Goal: Contribute content: Contribute content

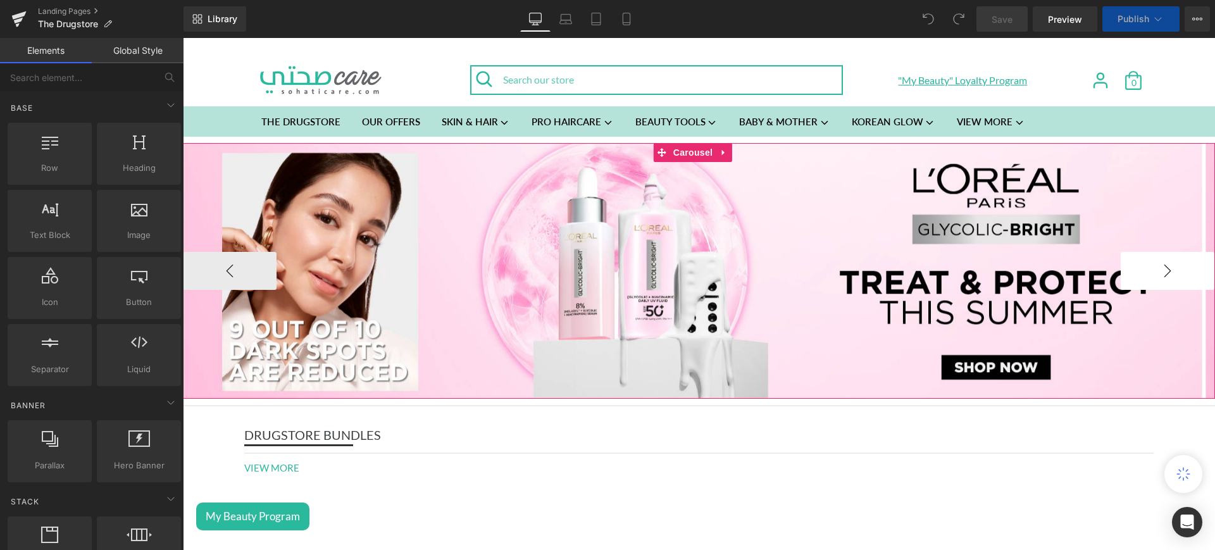
click at [1148, 257] on button "›" at bounding box center [1168, 271] width 94 height 38
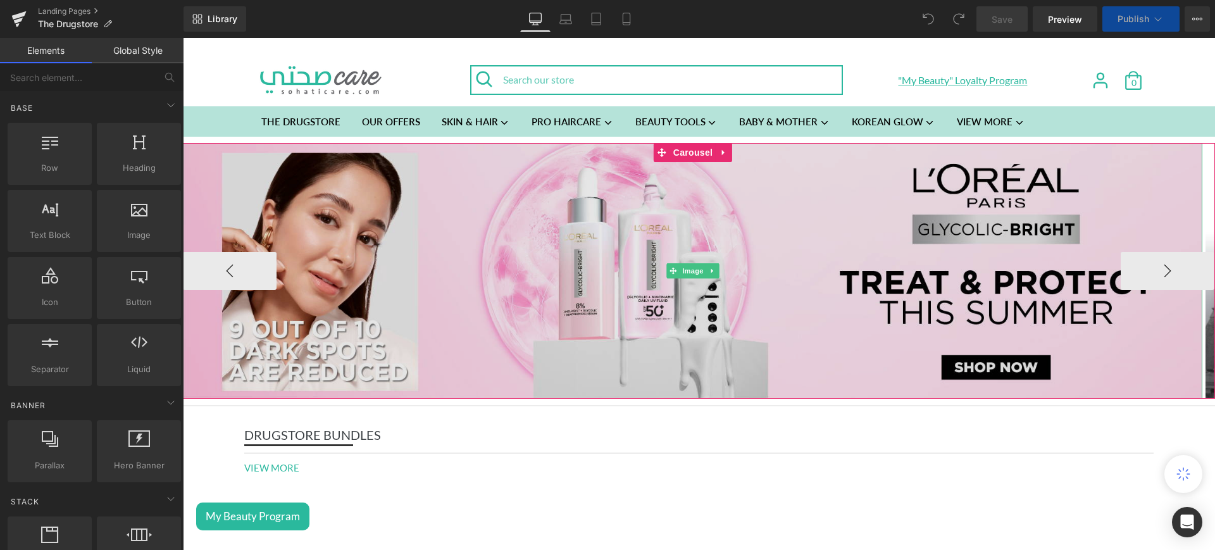
click at [583, 207] on img at bounding box center [692, 271] width 1019 height 256
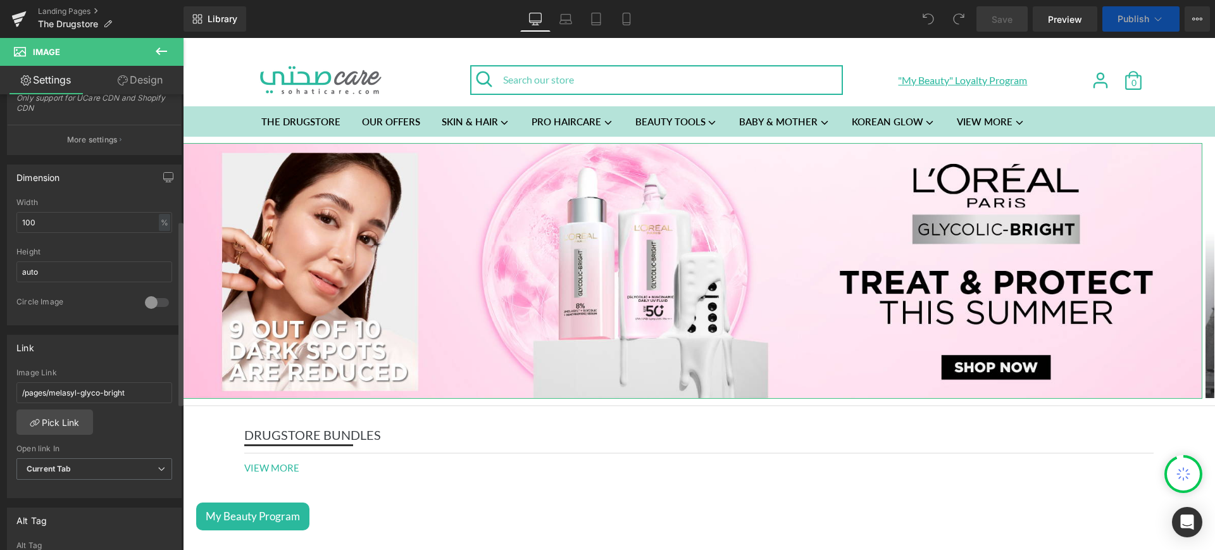
scroll to position [319, 0]
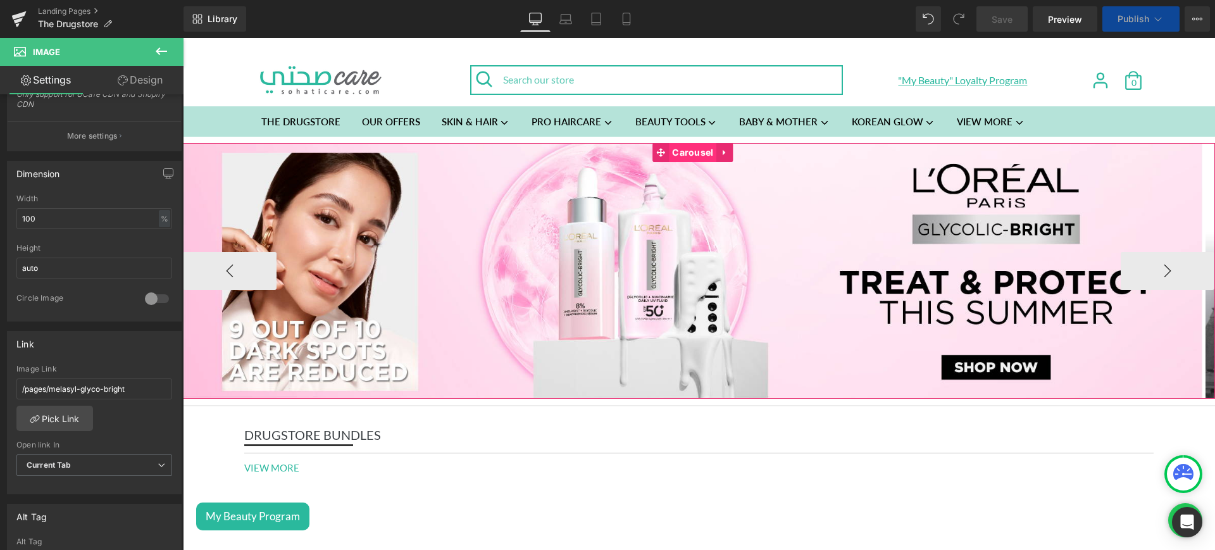
click at [689, 158] on span "Carousel" at bounding box center [692, 152] width 47 height 19
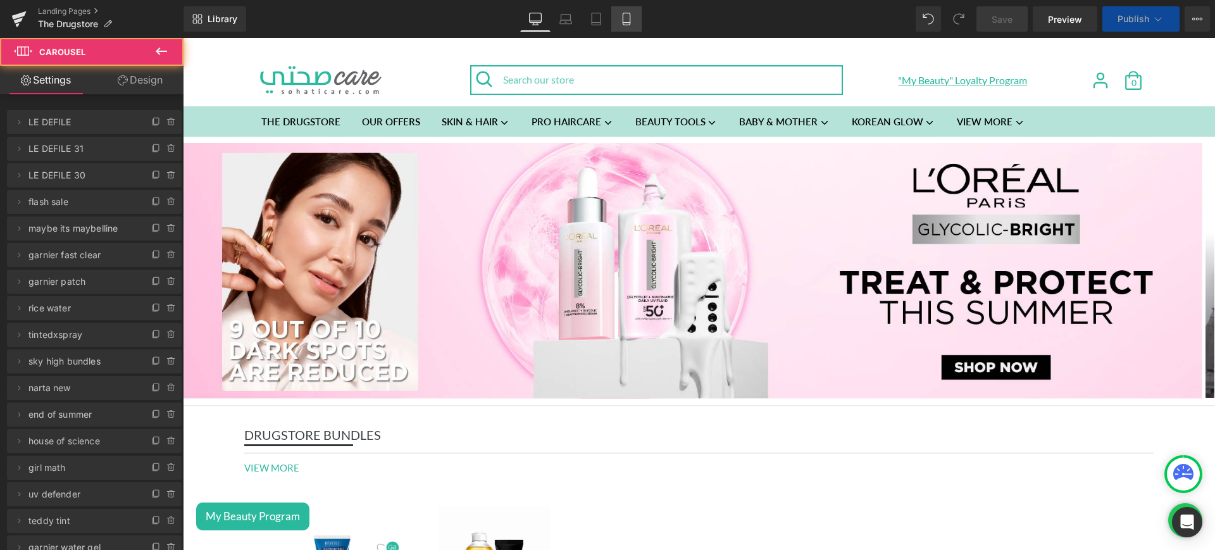
click at [627, 11] on link "Mobile" at bounding box center [626, 18] width 30 height 25
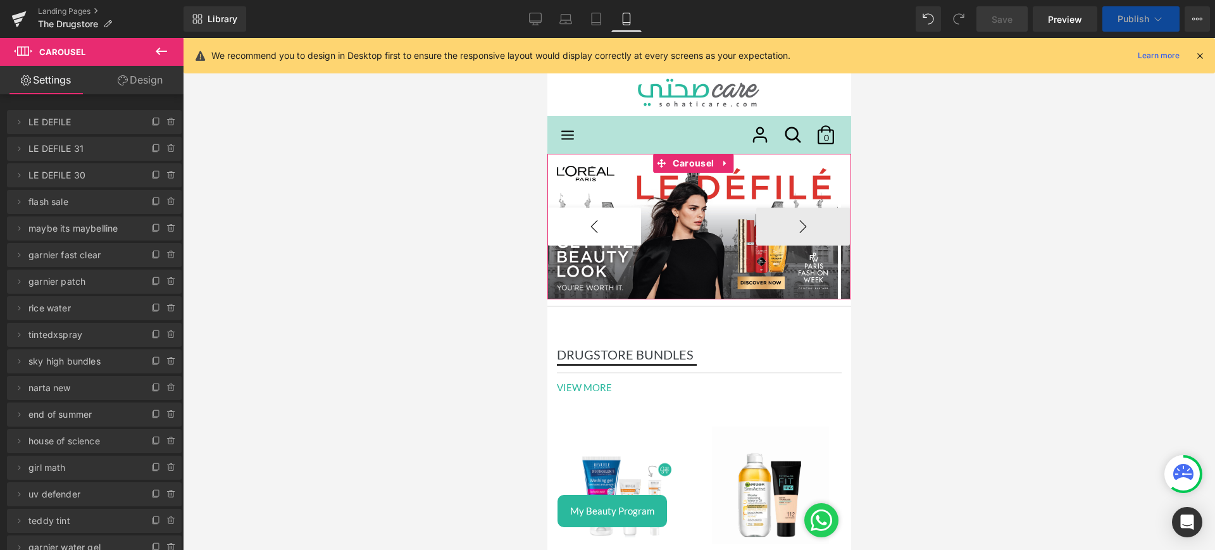
click at [607, 216] on button "‹" at bounding box center [594, 227] width 94 height 38
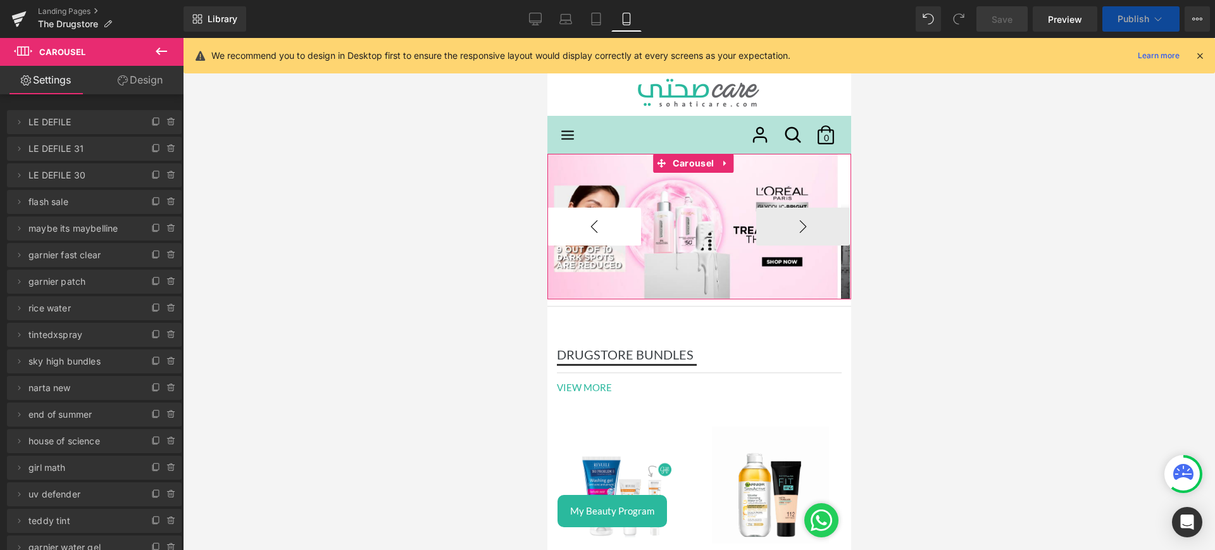
click at [607, 216] on button "‹" at bounding box center [594, 227] width 94 height 38
click at [787, 223] on button "›" at bounding box center [803, 227] width 94 height 38
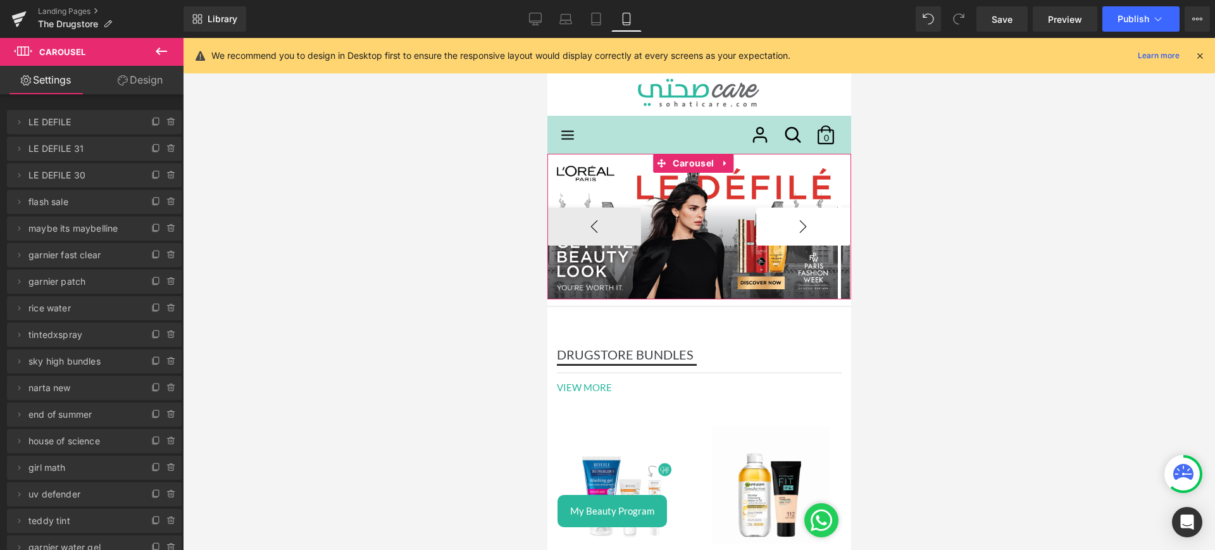
click at [787, 223] on button "›" at bounding box center [803, 227] width 94 height 38
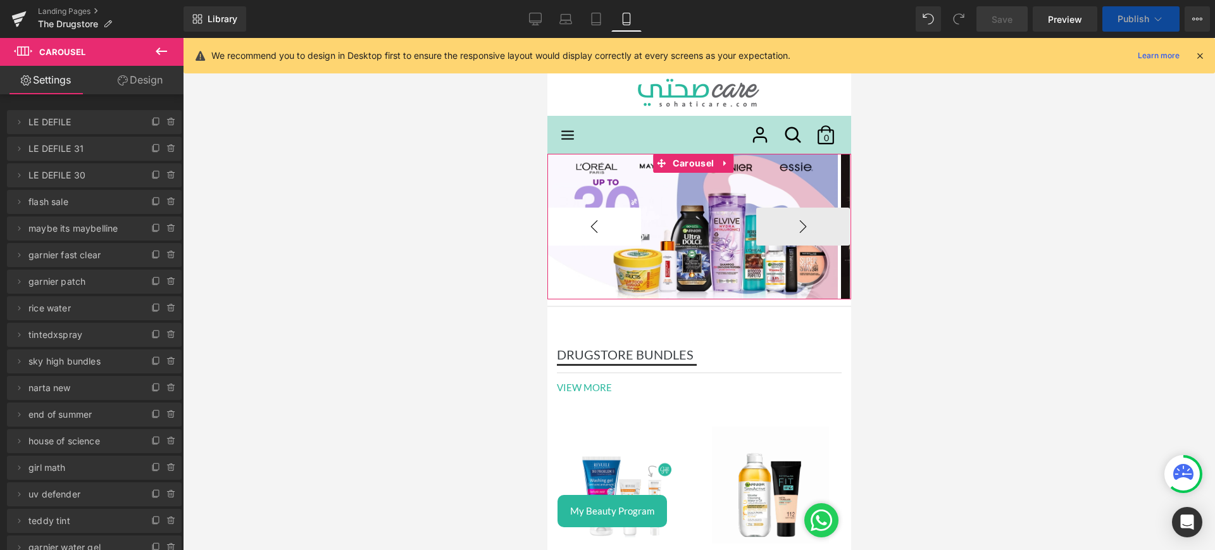
click at [603, 232] on button "‹" at bounding box center [594, 227] width 94 height 38
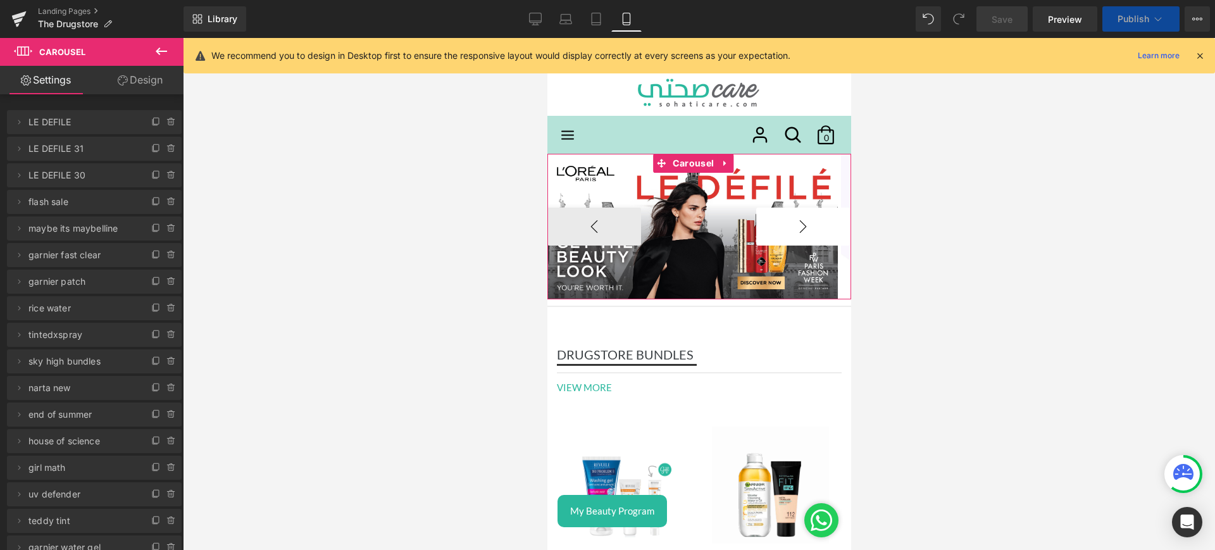
click at [799, 227] on button "›" at bounding box center [803, 227] width 94 height 38
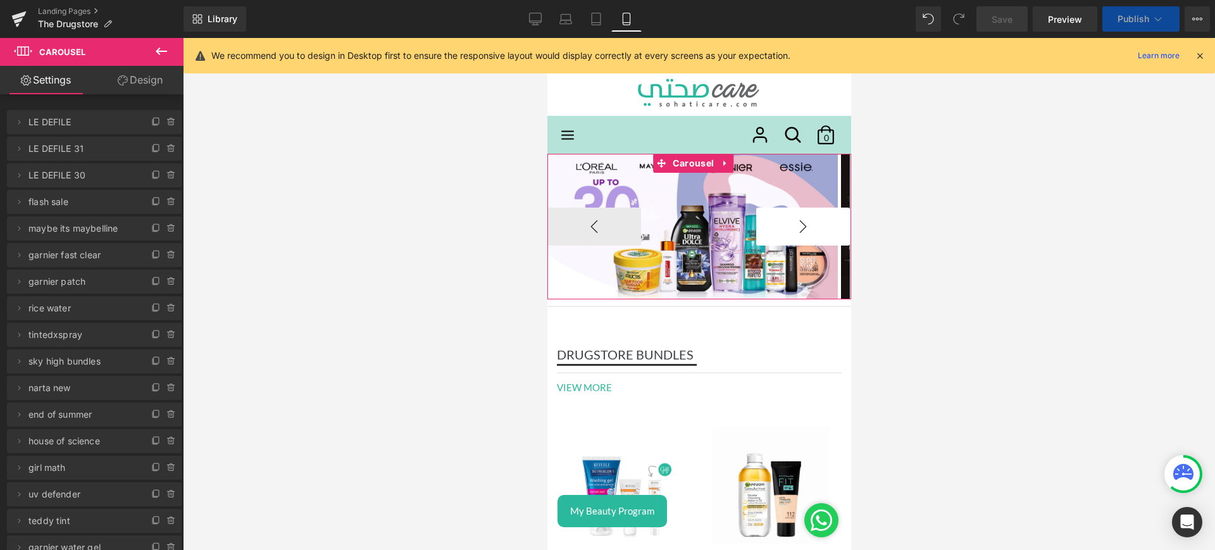
click at [799, 227] on button "›" at bounding box center [803, 227] width 94 height 38
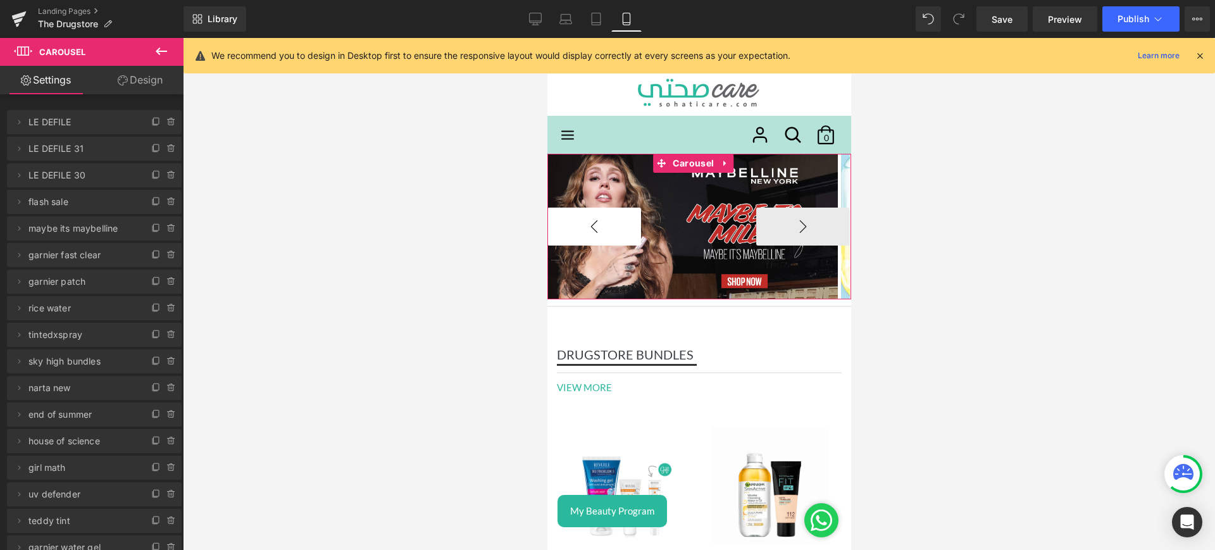
click at [616, 234] on button "‹" at bounding box center [594, 227] width 94 height 38
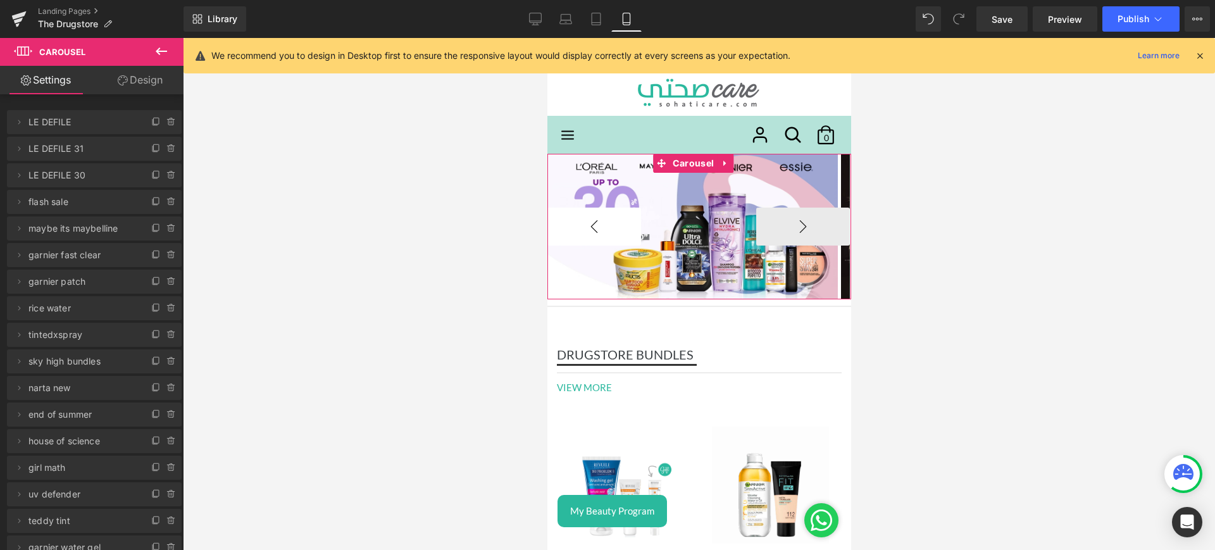
click at [616, 234] on button "‹" at bounding box center [594, 227] width 94 height 38
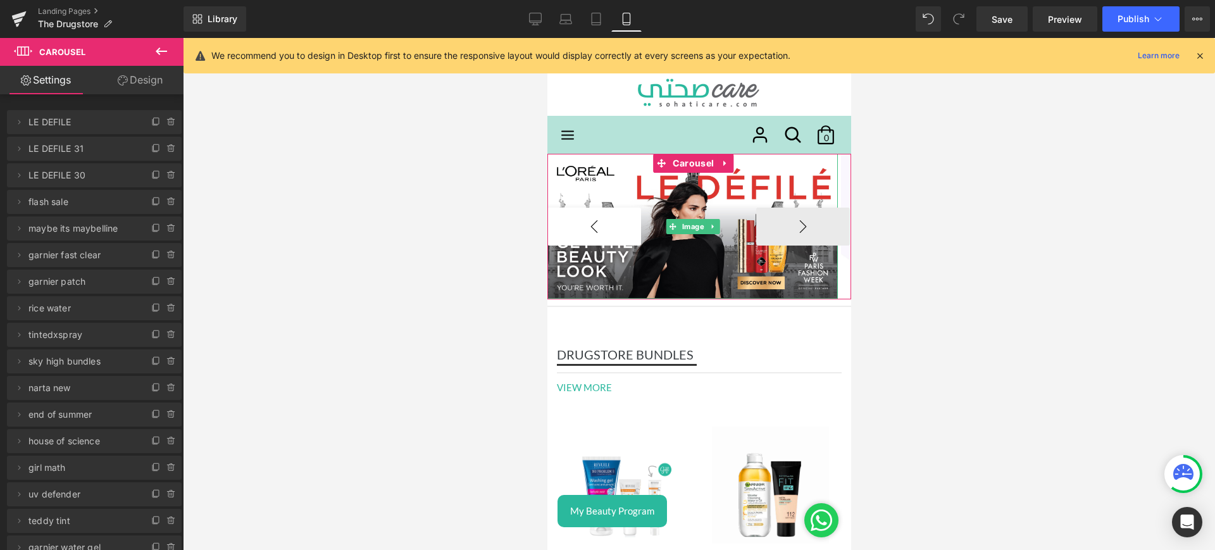
click at [616, 234] on button "‹" at bounding box center [594, 227] width 94 height 38
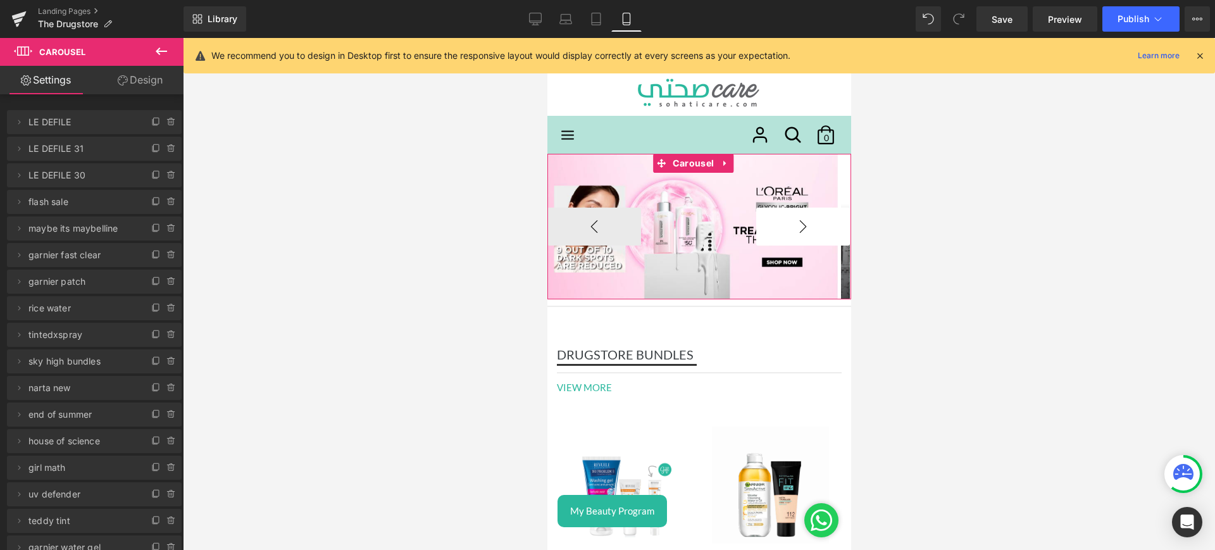
click at [786, 213] on button "›" at bounding box center [803, 227] width 94 height 38
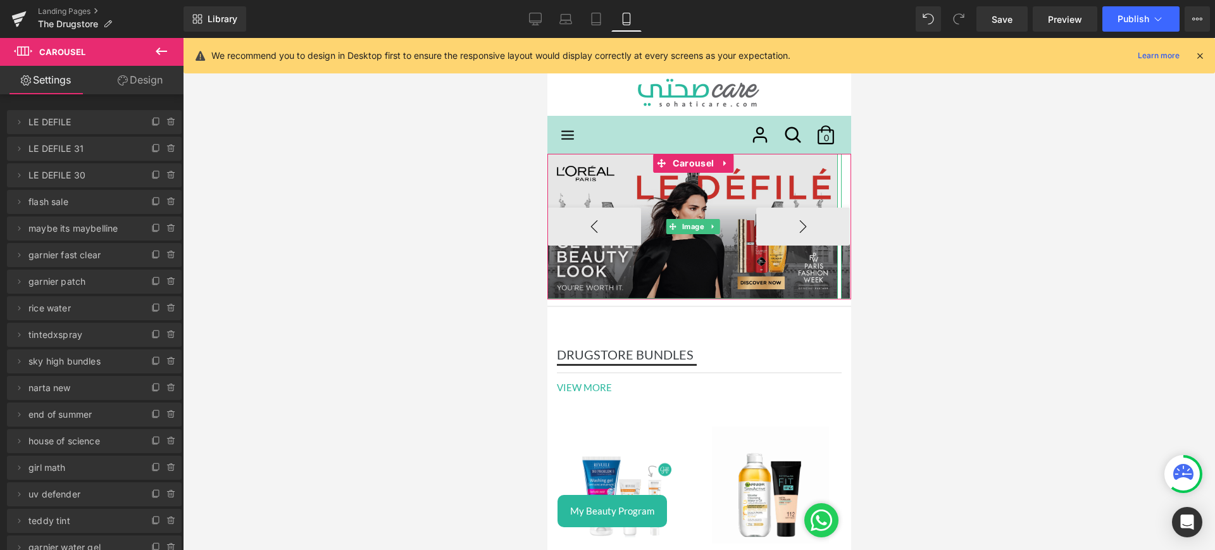
click at [663, 183] on img at bounding box center [692, 226] width 290 height 145
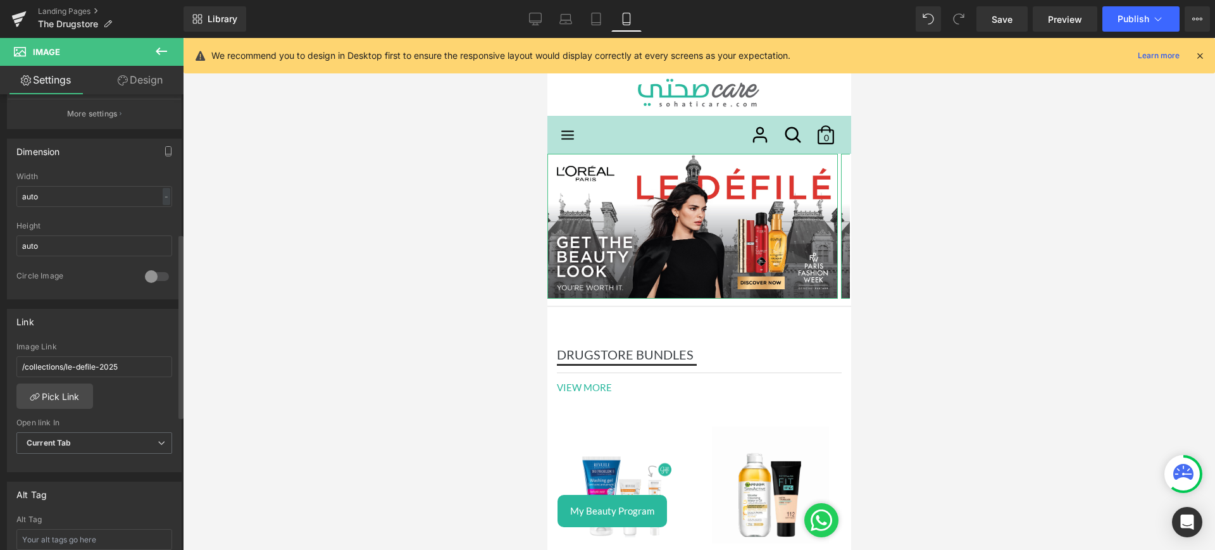
scroll to position [342, 0]
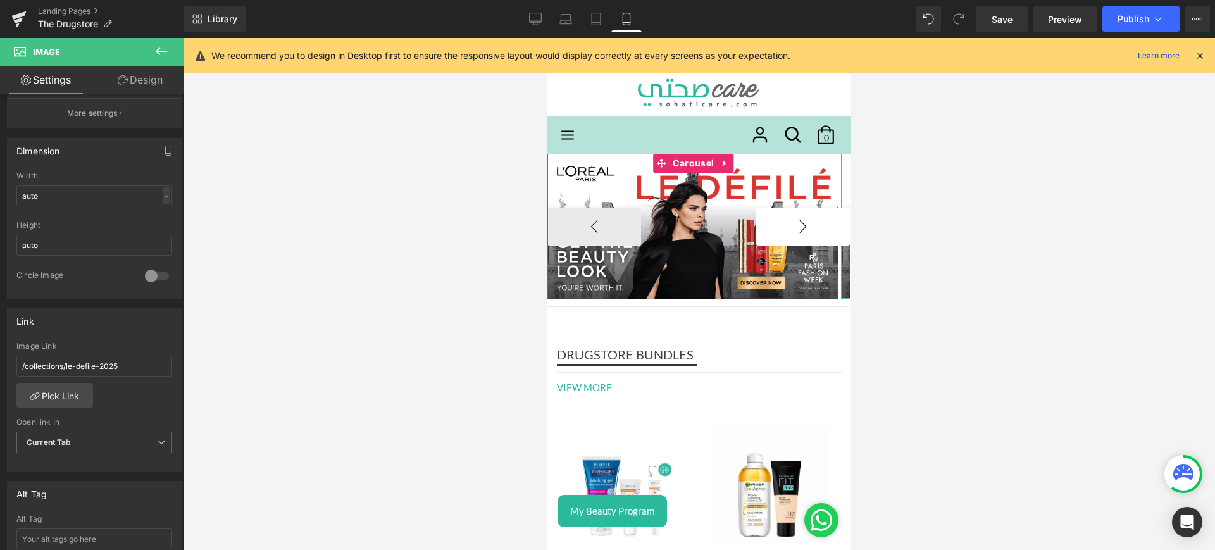
click at [799, 216] on button "›" at bounding box center [803, 227] width 94 height 38
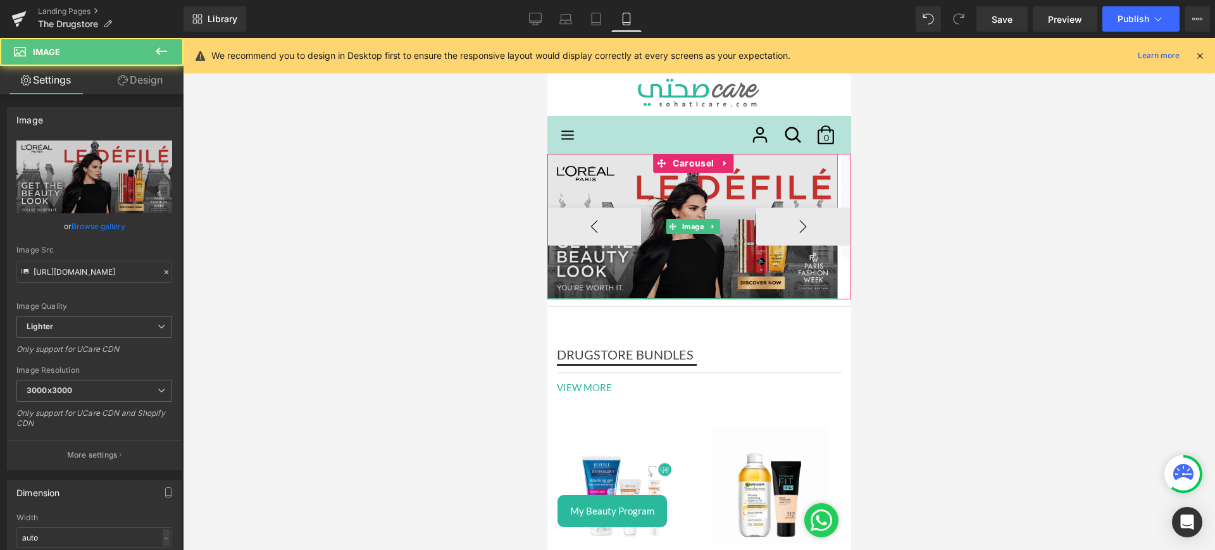
click at [633, 189] on img at bounding box center [692, 226] width 290 height 145
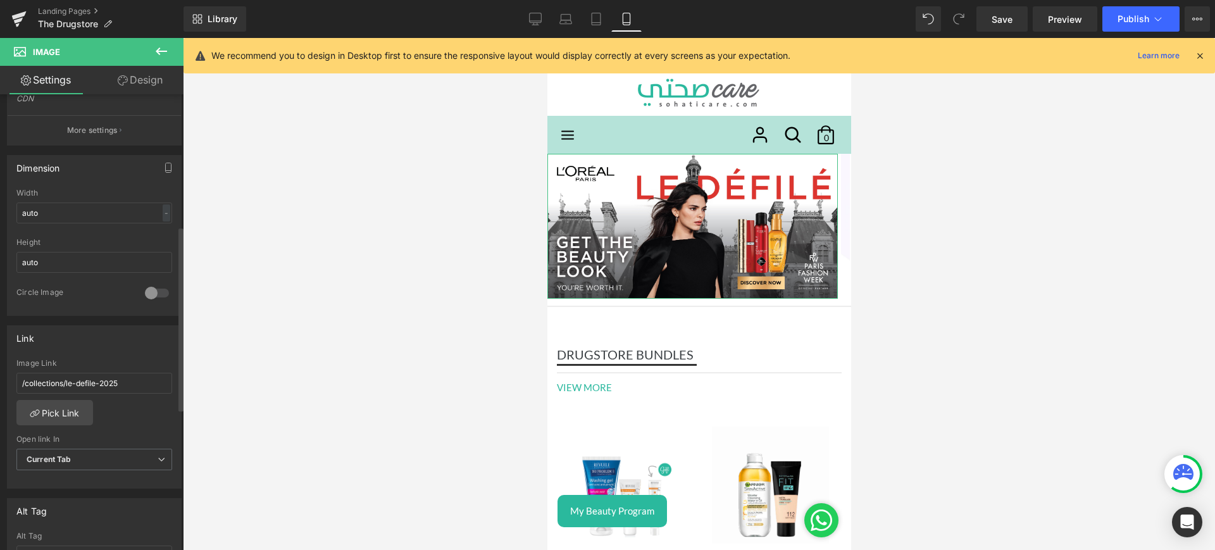
scroll to position [0, 0]
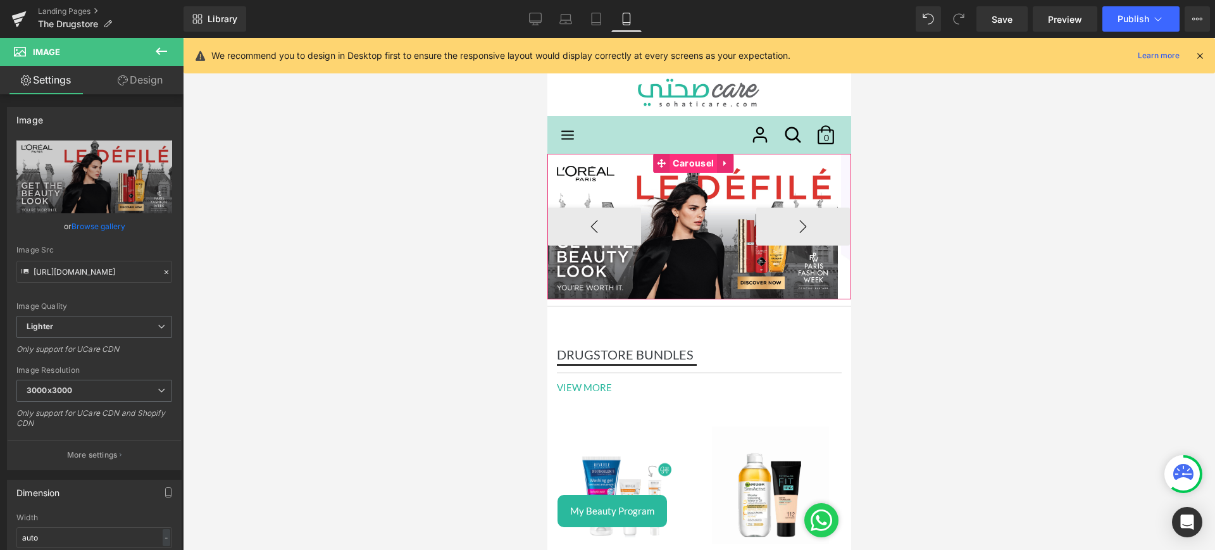
click at [686, 163] on span "Carousel" at bounding box center [692, 163] width 47 height 19
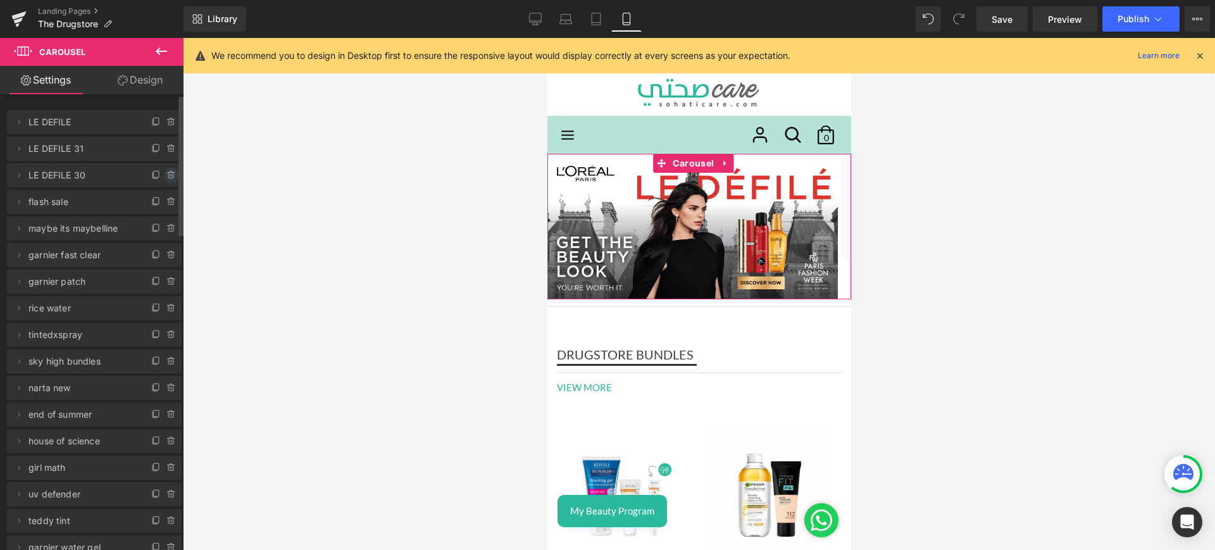
click at [166, 175] on icon at bounding box center [171, 175] width 10 height 10
click at [146, 172] on button "Delete" at bounding box center [158, 176] width 40 height 16
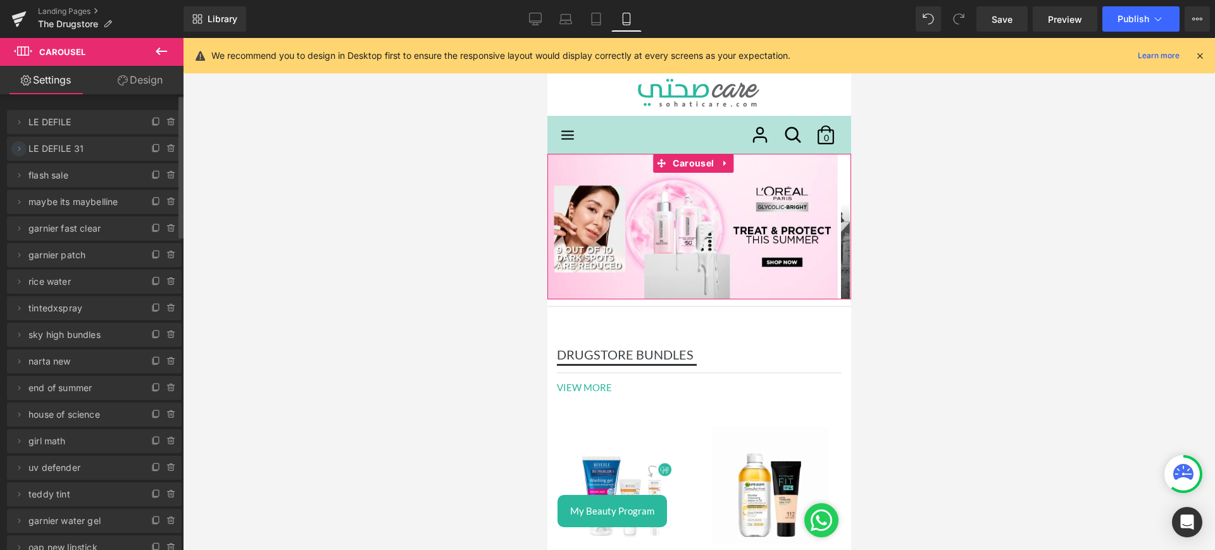
click at [17, 152] on icon at bounding box center [19, 149] width 10 height 10
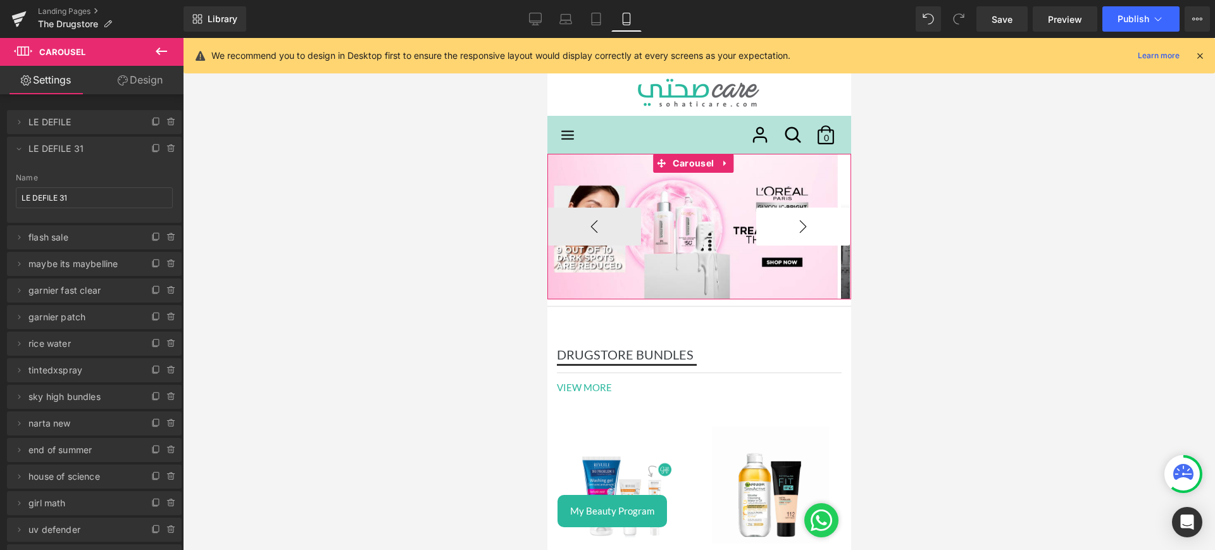
click at [785, 228] on button "›" at bounding box center [803, 227] width 94 height 38
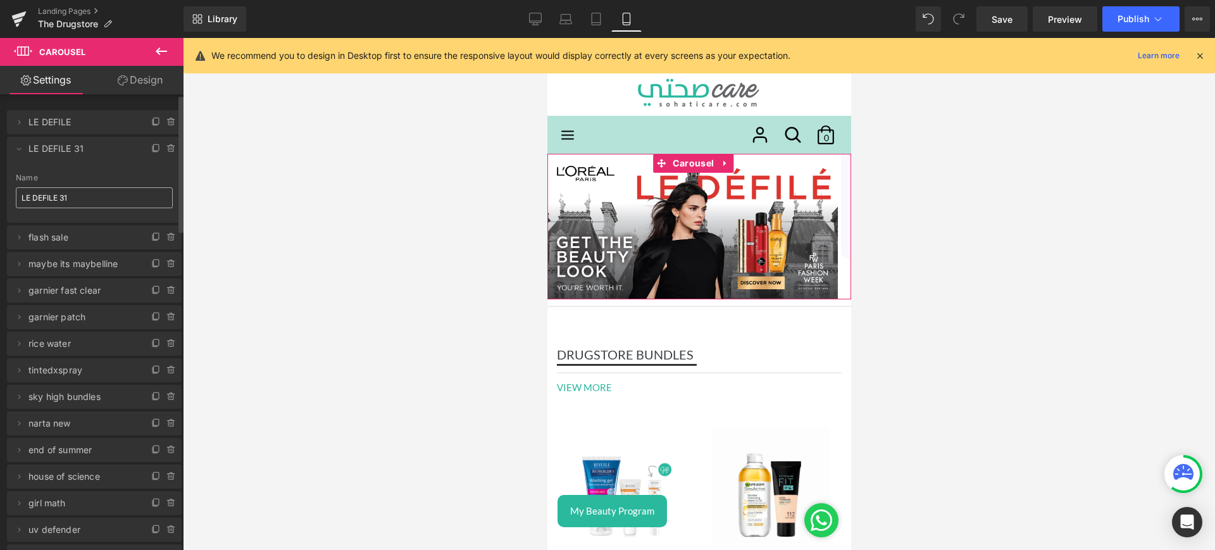
drag, startPoint x: 87, startPoint y: 192, endPoint x: 59, endPoint y: 196, distance: 27.5
click at [59, 196] on input "LE DEFILE 31" at bounding box center [94, 197] width 157 height 21
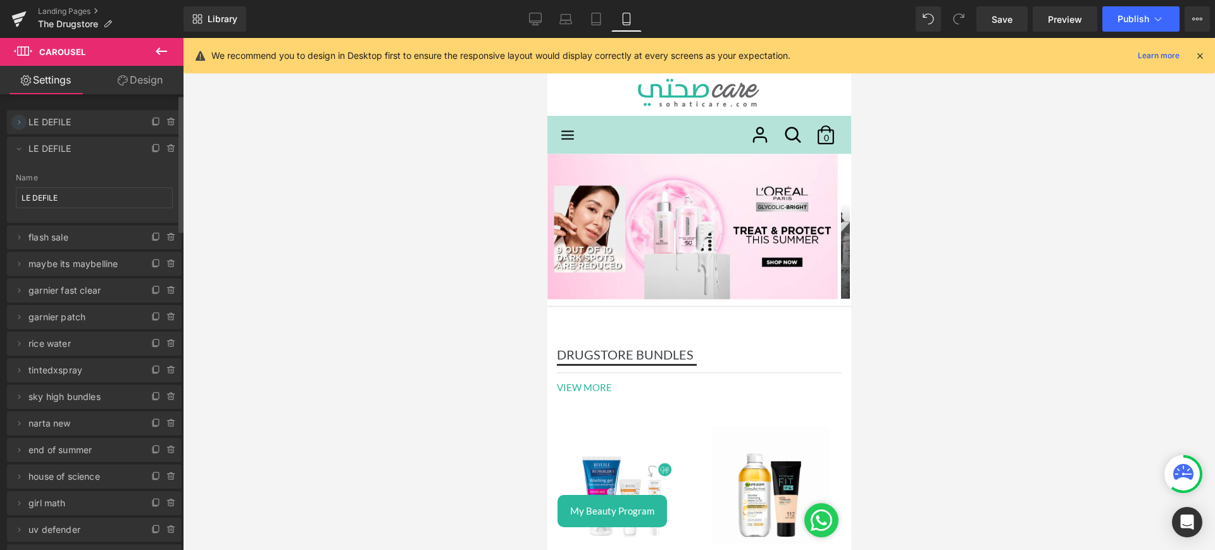
type input "LE DEFILE"
click at [18, 124] on icon at bounding box center [19, 122] width 10 height 10
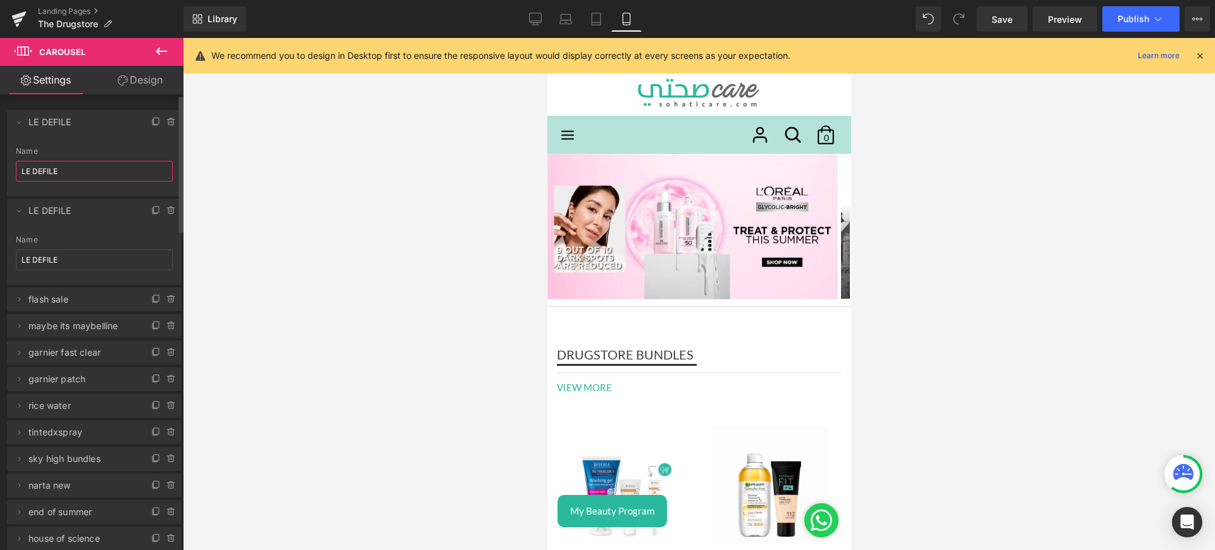
click at [68, 168] on input "LE DEFILE" at bounding box center [94, 171] width 157 height 21
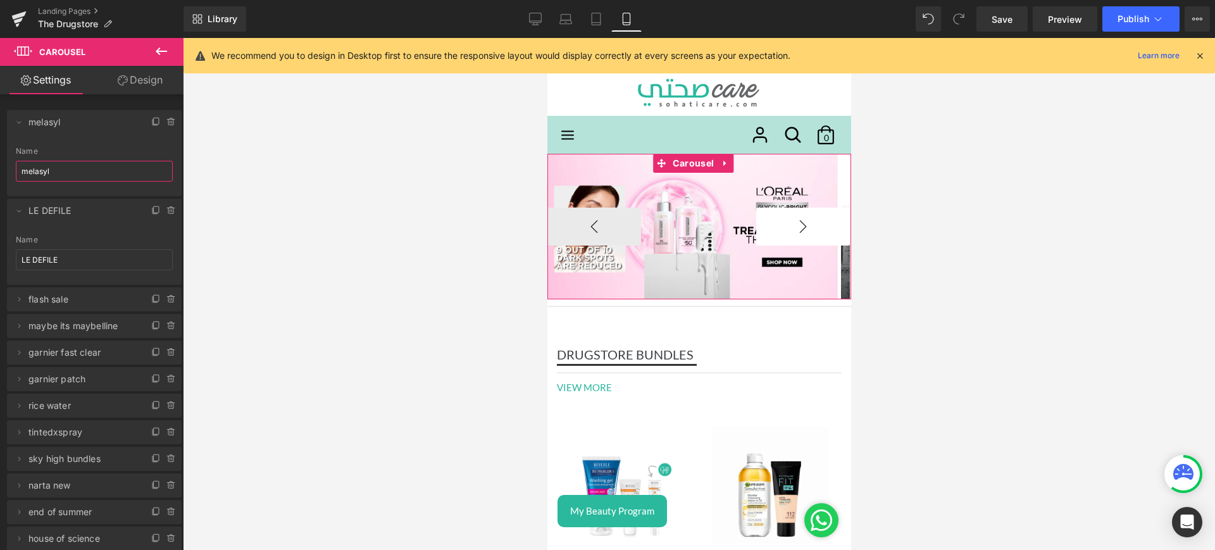
type input "melasyl"
click at [778, 228] on button "›" at bounding box center [803, 227] width 94 height 38
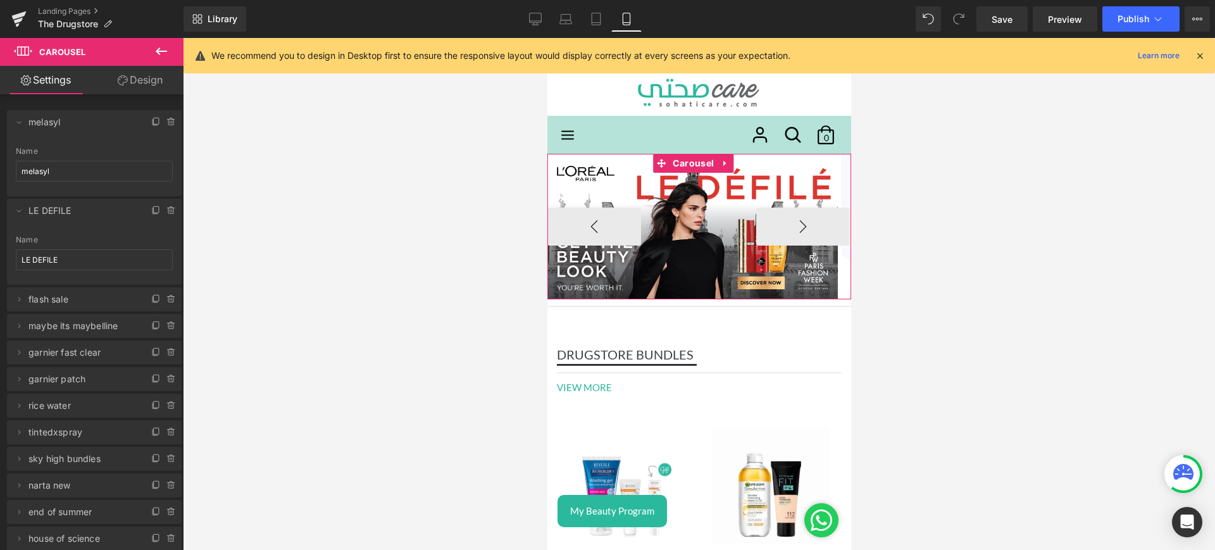
click at [778, 228] on button "›" at bounding box center [803, 227] width 94 height 38
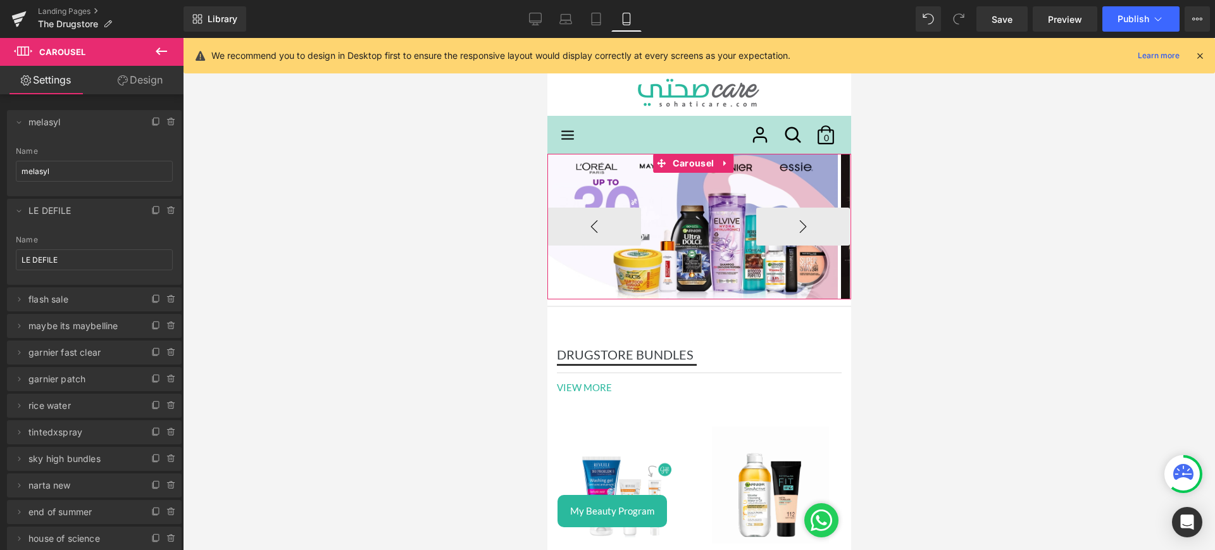
click at [778, 228] on button "›" at bounding box center [803, 227] width 94 height 38
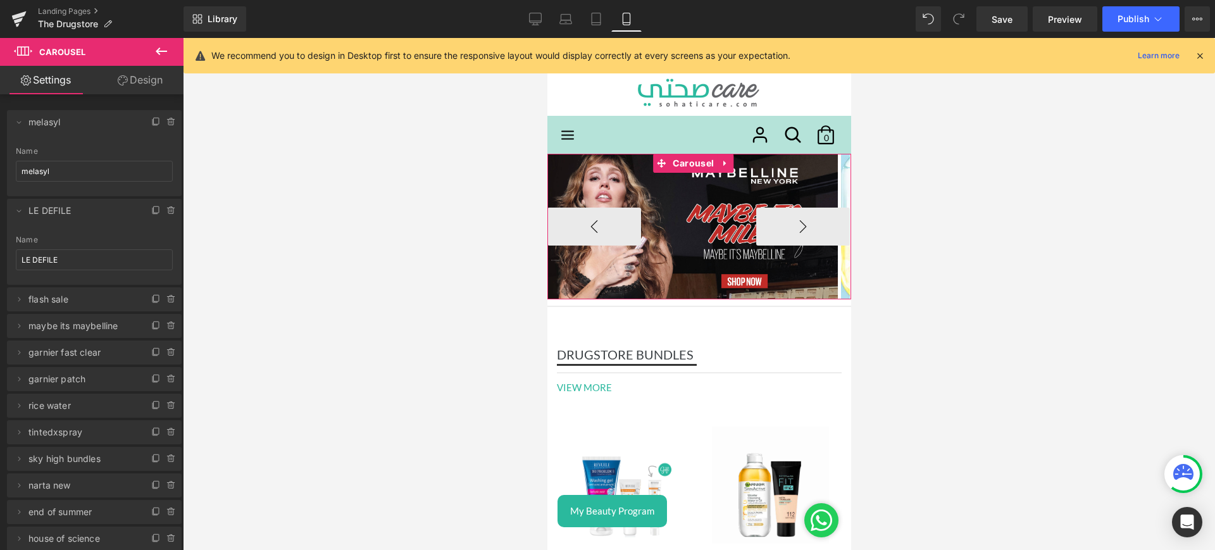
click at [778, 228] on button "›" at bounding box center [803, 227] width 94 height 38
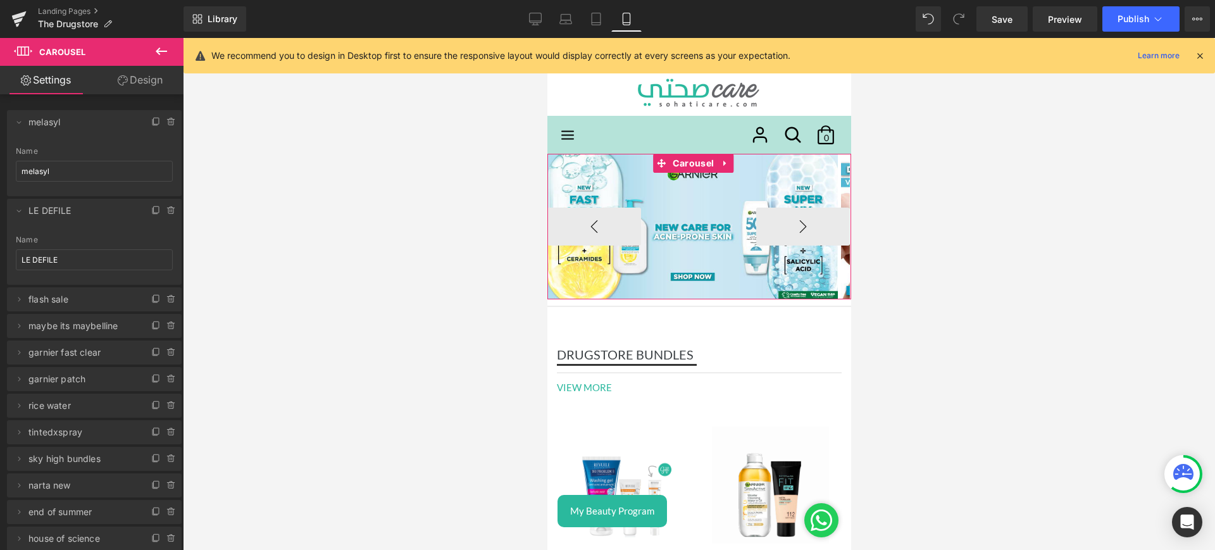
click at [778, 228] on button "›" at bounding box center [803, 227] width 94 height 38
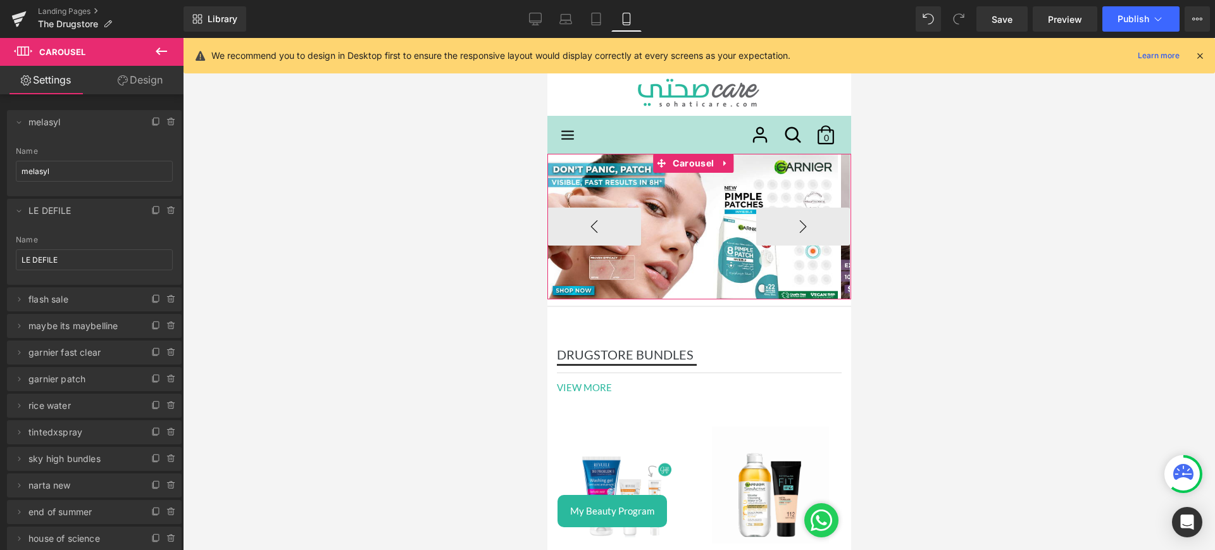
click at [778, 228] on button "›" at bounding box center [803, 227] width 94 height 38
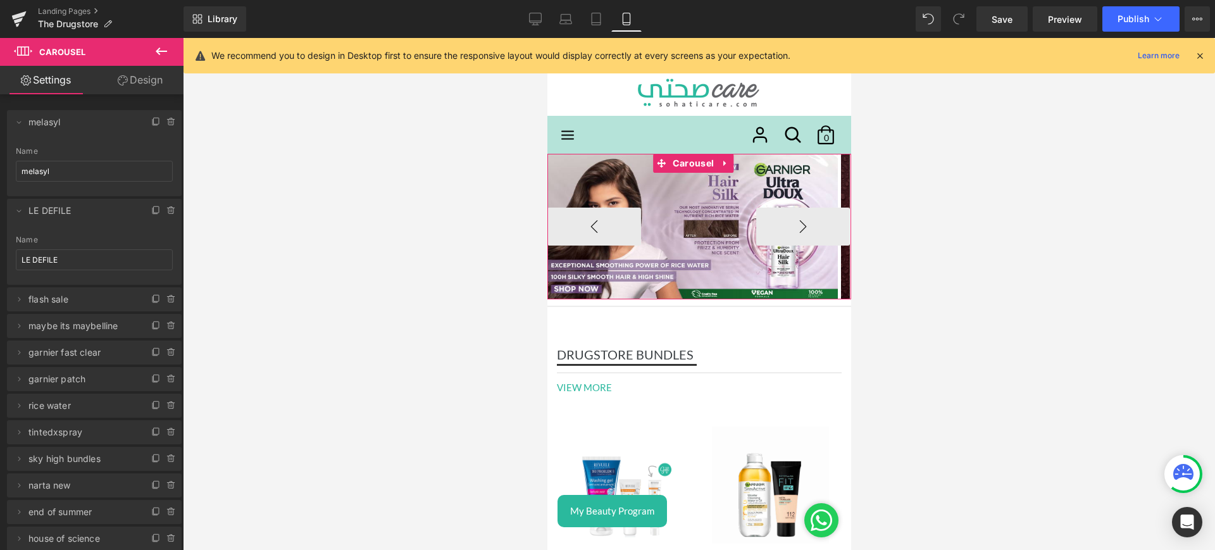
click at [778, 228] on button "›" at bounding box center [803, 227] width 94 height 38
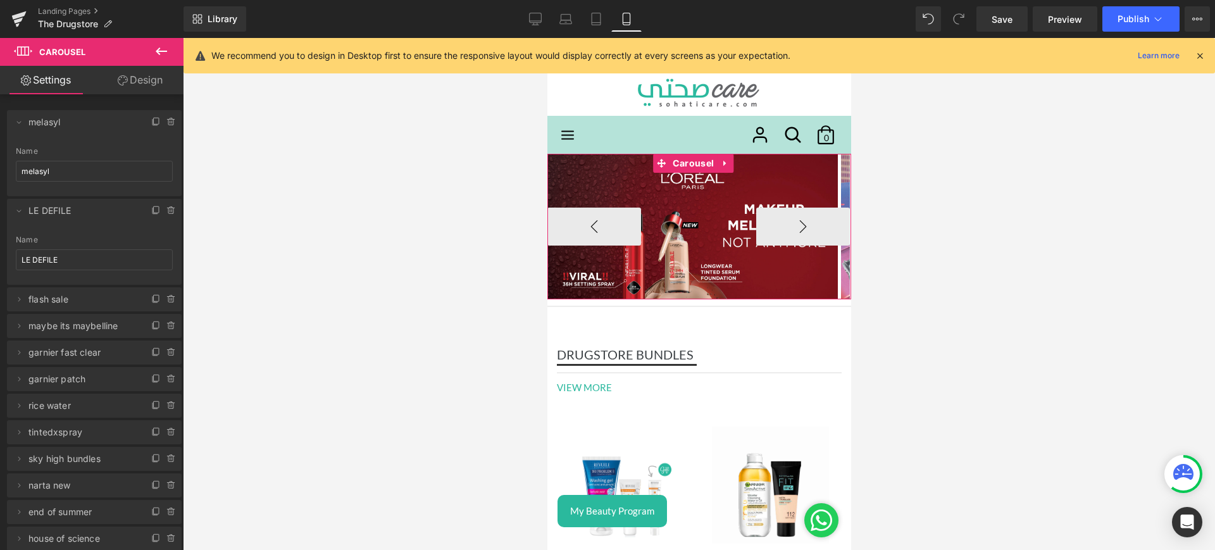
click at [778, 228] on button "›" at bounding box center [803, 227] width 94 height 38
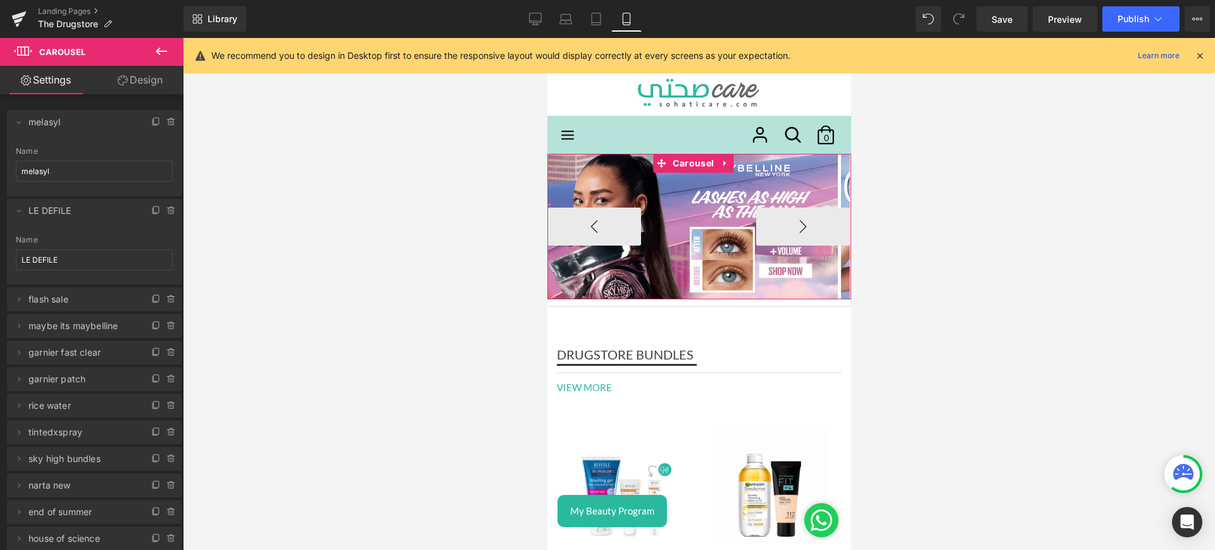
click at [778, 228] on button "›" at bounding box center [803, 227] width 94 height 38
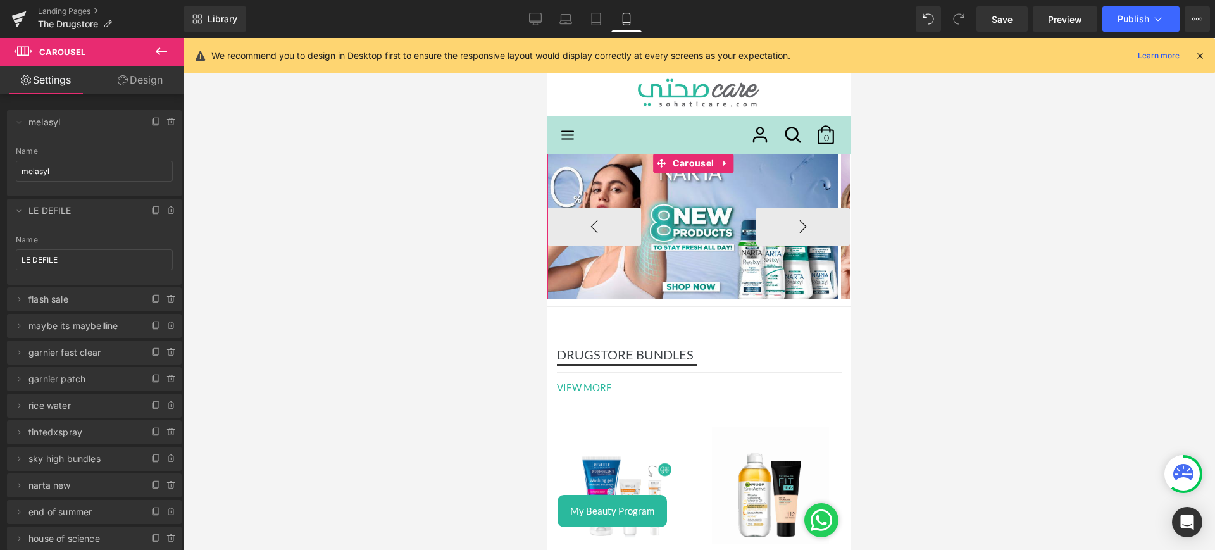
click at [778, 228] on button "›" at bounding box center [803, 227] width 94 height 38
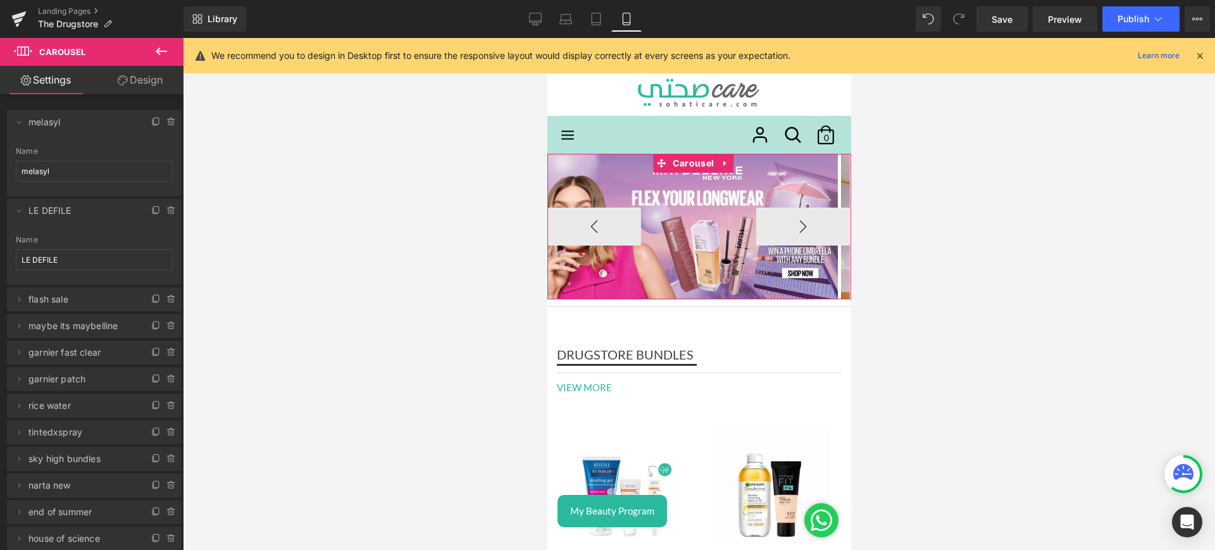
click at [778, 228] on button "›" at bounding box center [803, 227] width 94 height 38
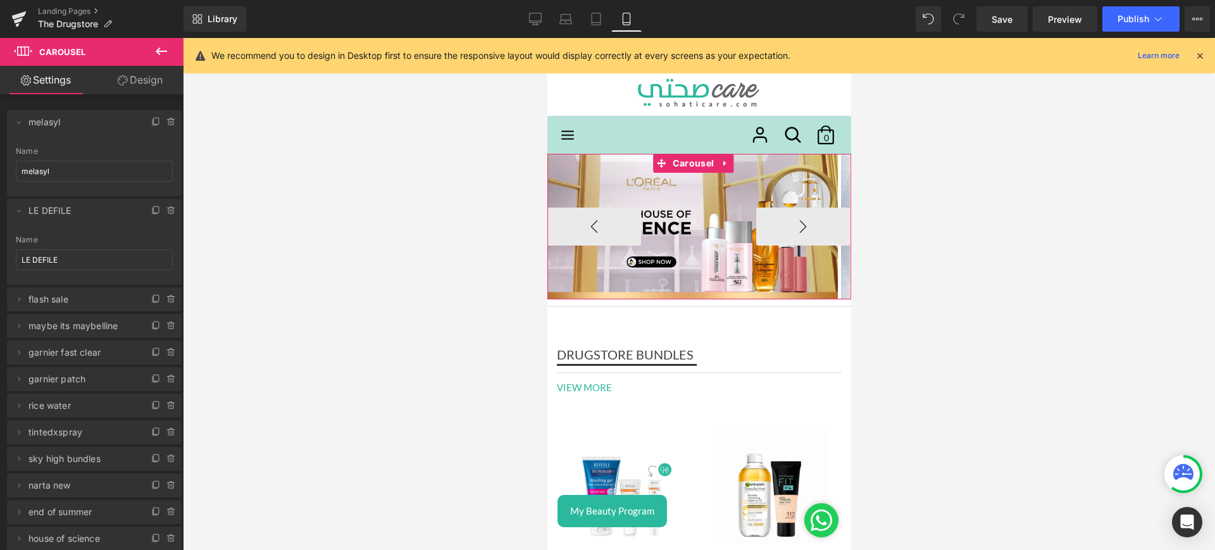
click at [778, 228] on button "›" at bounding box center [803, 227] width 94 height 38
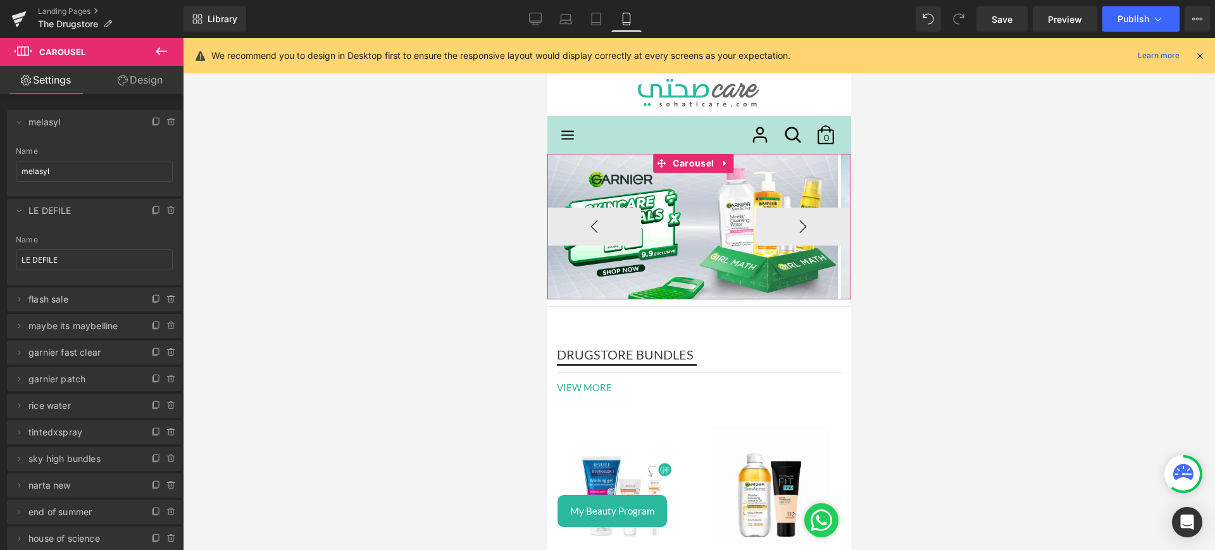
click at [778, 228] on button "›" at bounding box center [803, 227] width 94 height 38
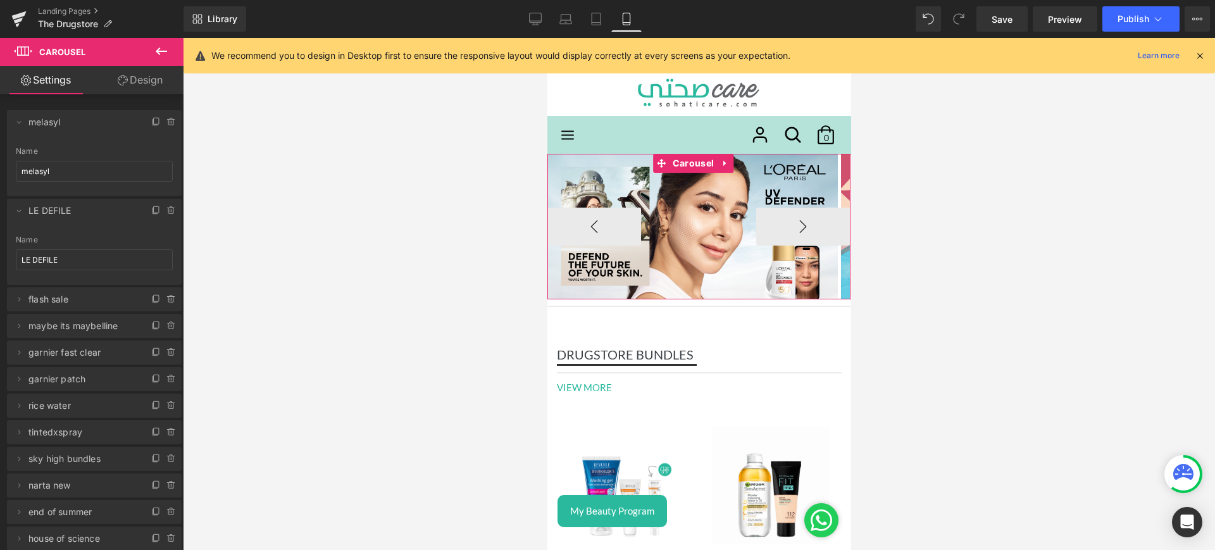
click at [778, 228] on button "›" at bounding box center [803, 227] width 94 height 38
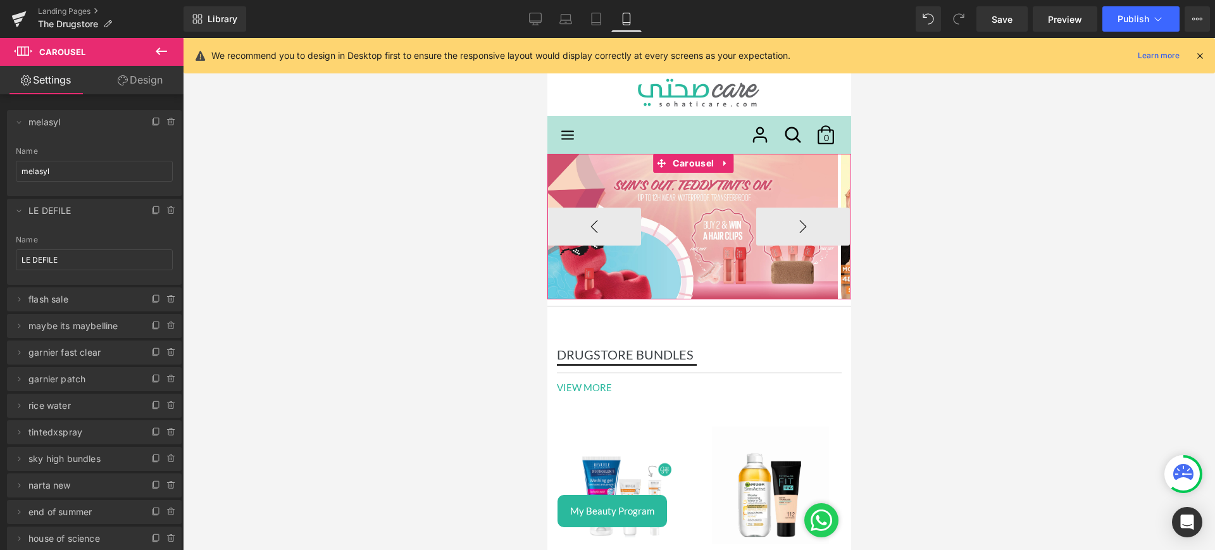
click at [778, 228] on button "›" at bounding box center [803, 227] width 94 height 38
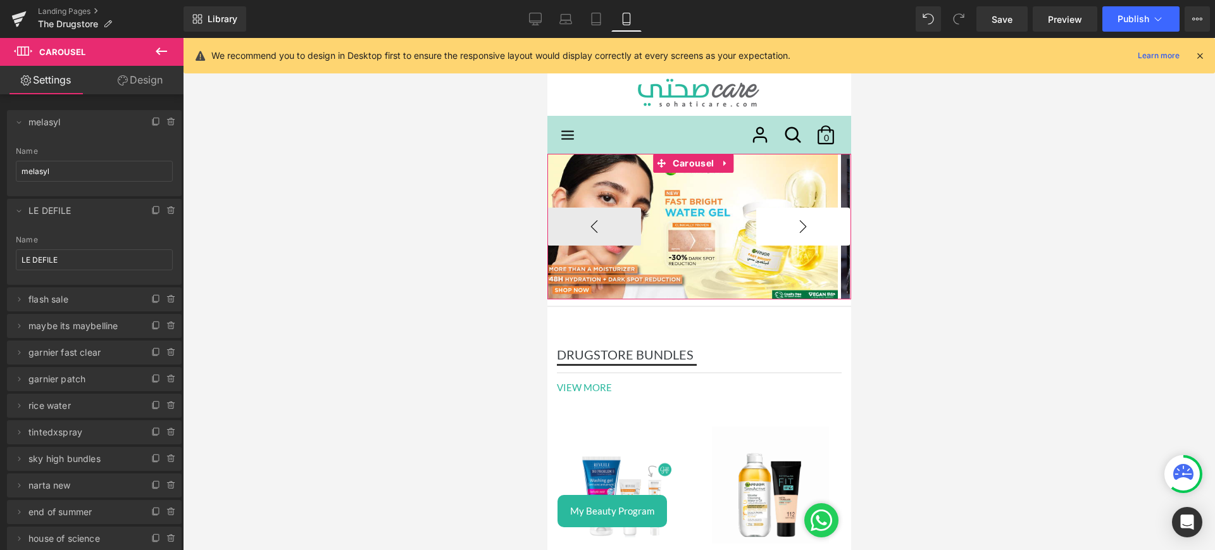
click at [778, 228] on button "›" at bounding box center [803, 227] width 94 height 38
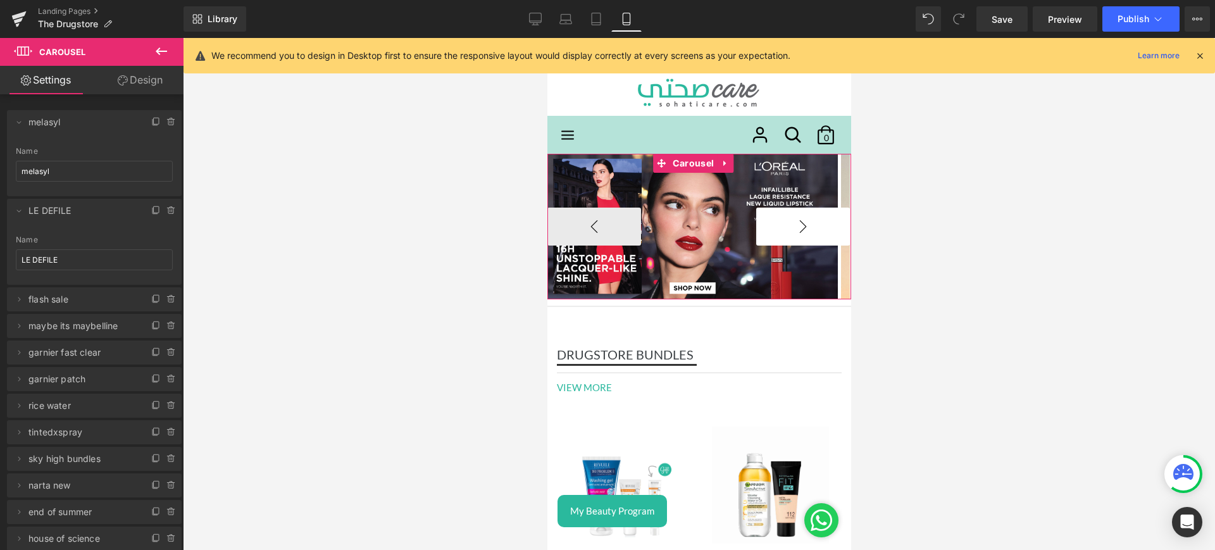
click at [778, 228] on button "›" at bounding box center [803, 227] width 94 height 38
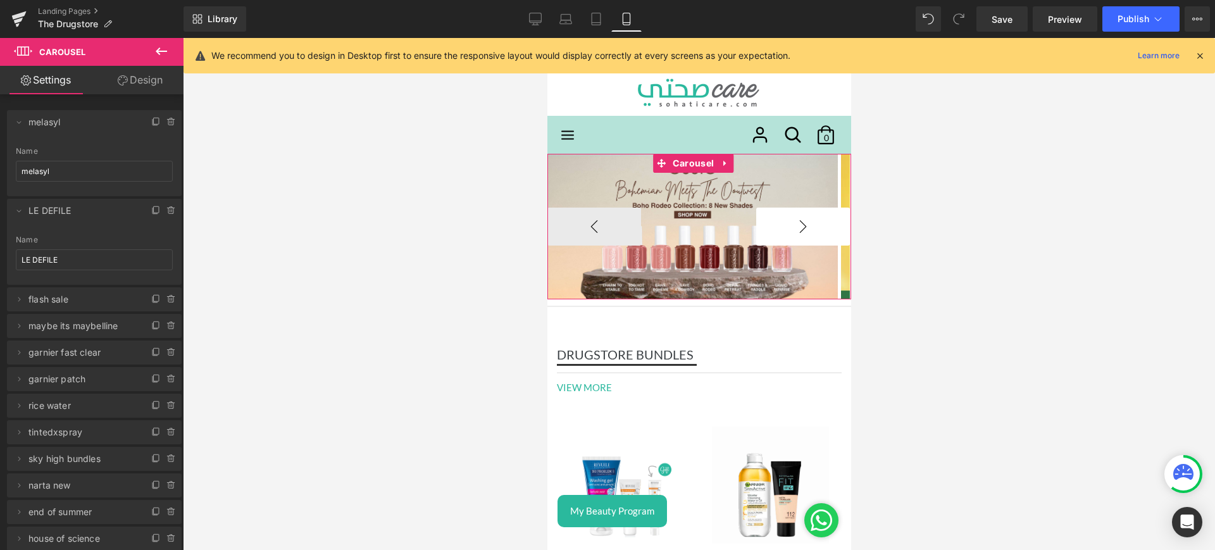
click at [778, 228] on button "›" at bounding box center [803, 227] width 94 height 38
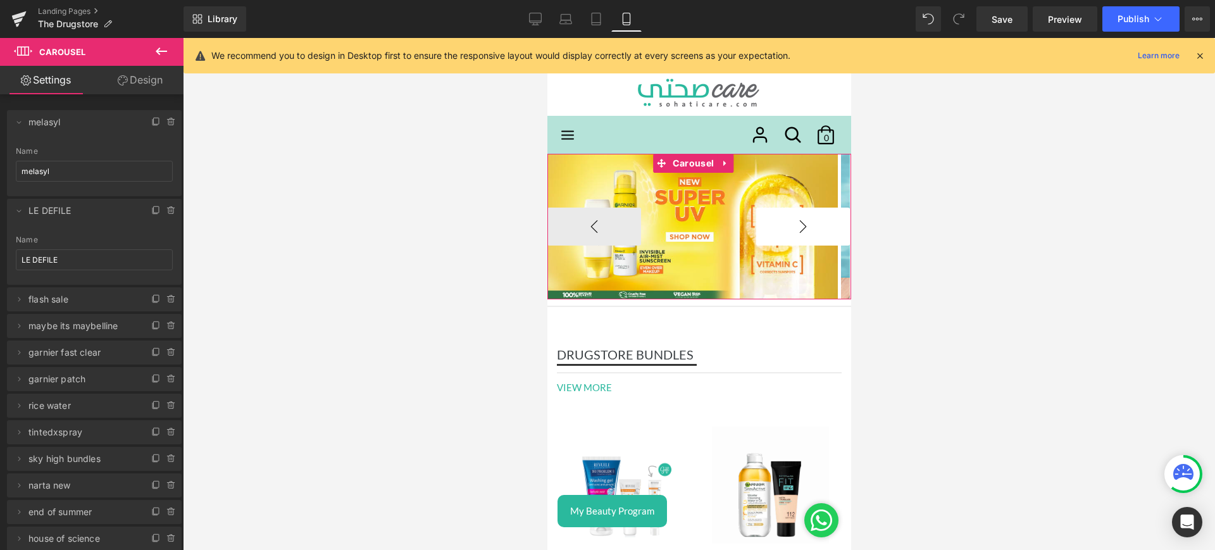
click at [778, 228] on button "›" at bounding box center [803, 227] width 94 height 38
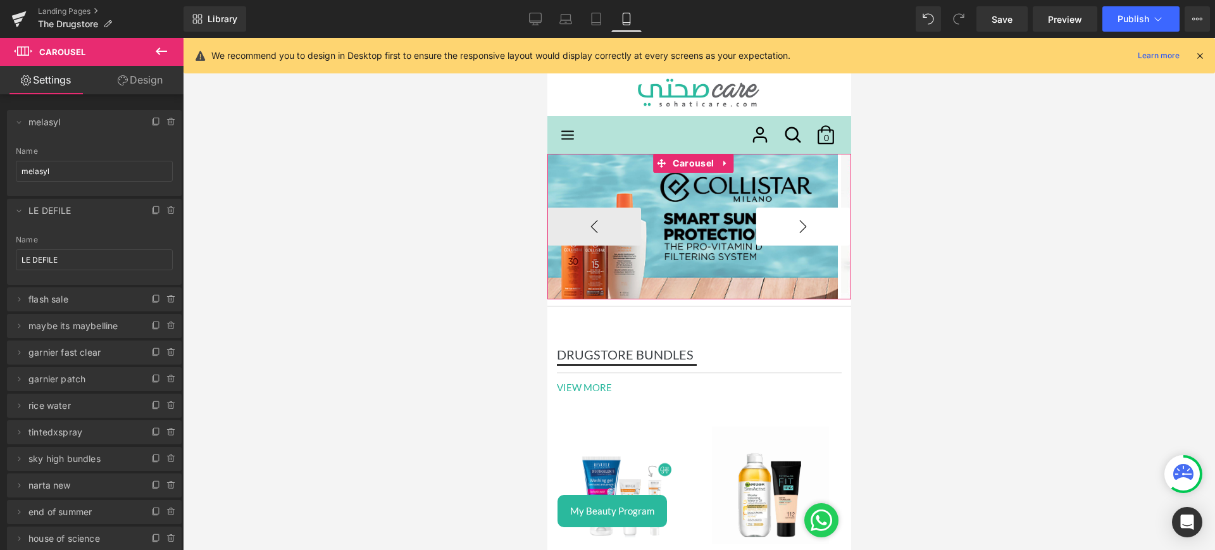
click at [778, 228] on button "›" at bounding box center [803, 227] width 94 height 38
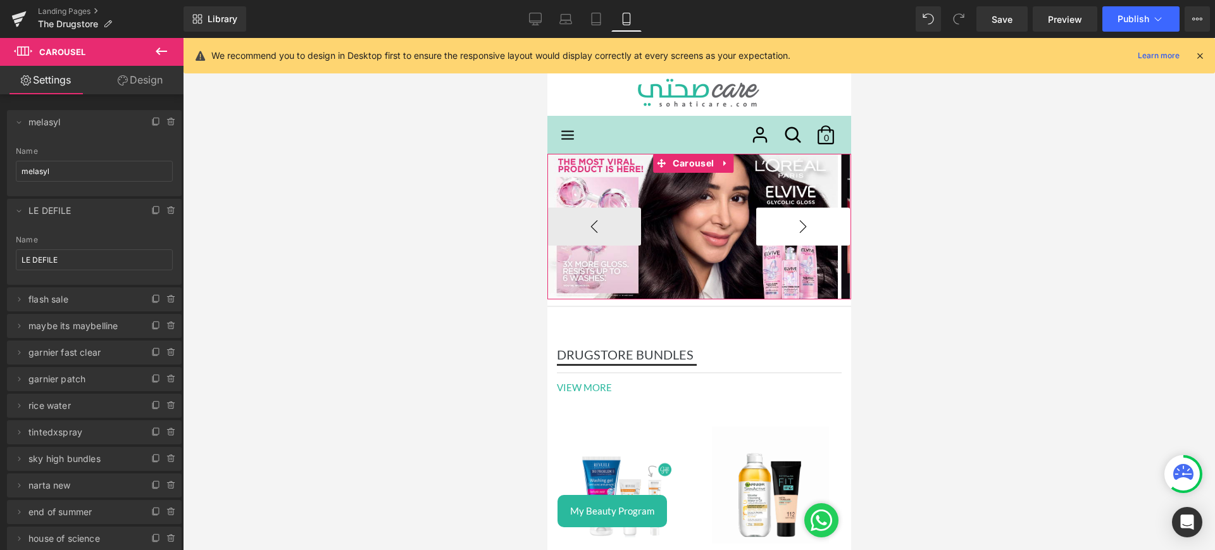
click at [778, 228] on button "›" at bounding box center [803, 227] width 94 height 38
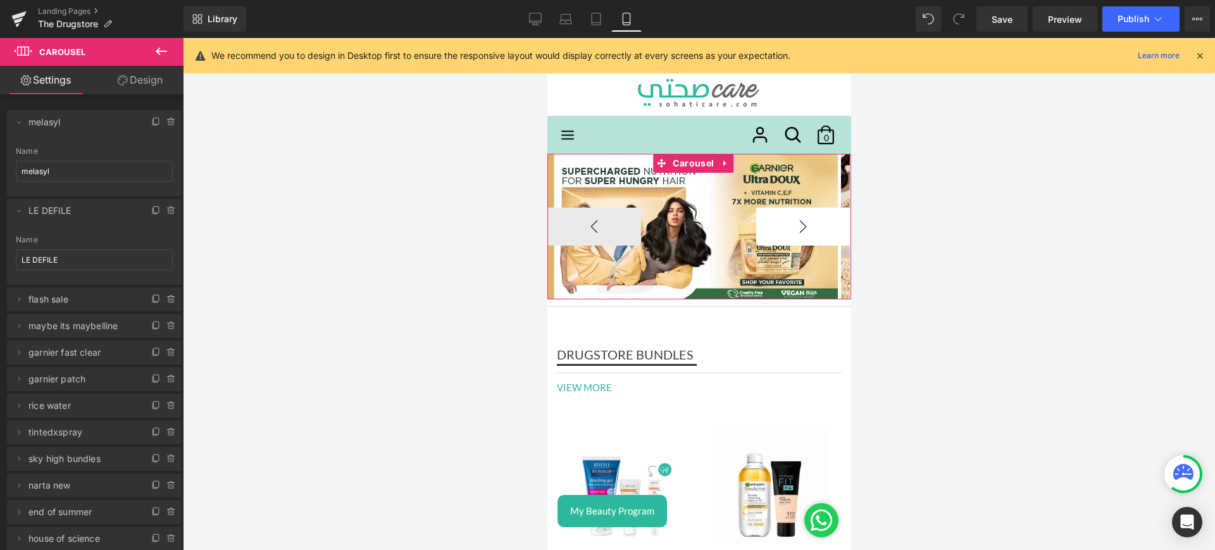
click at [778, 228] on button "›" at bounding box center [803, 227] width 94 height 38
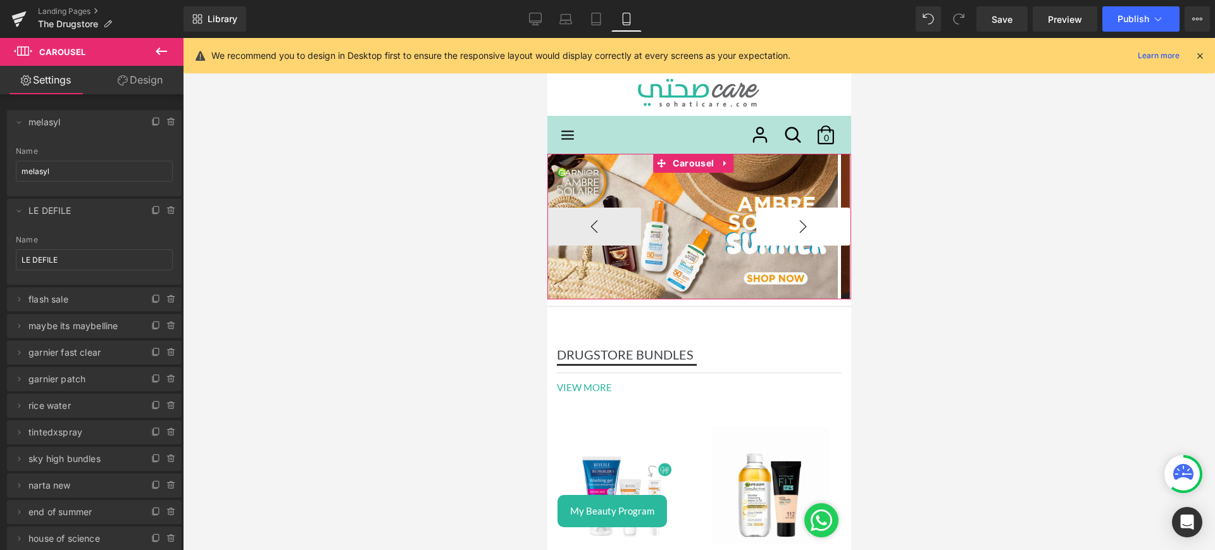
click at [778, 228] on button "›" at bounding box center [803, 227] width 94 height 38
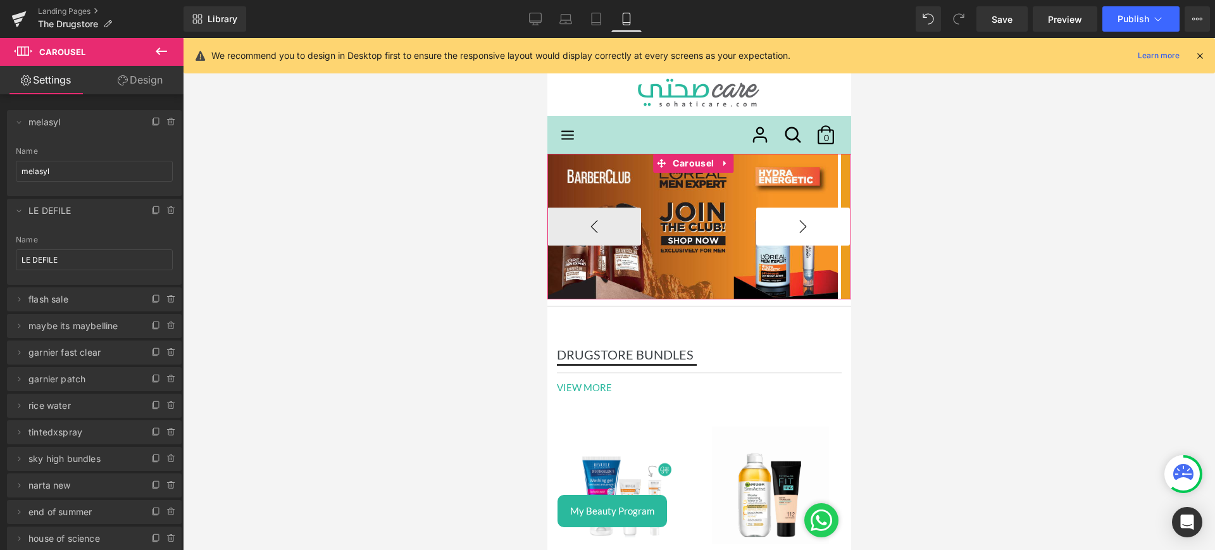
click at [778, 228] on button "›" at bounding box center [803, 227] width 94 height 38
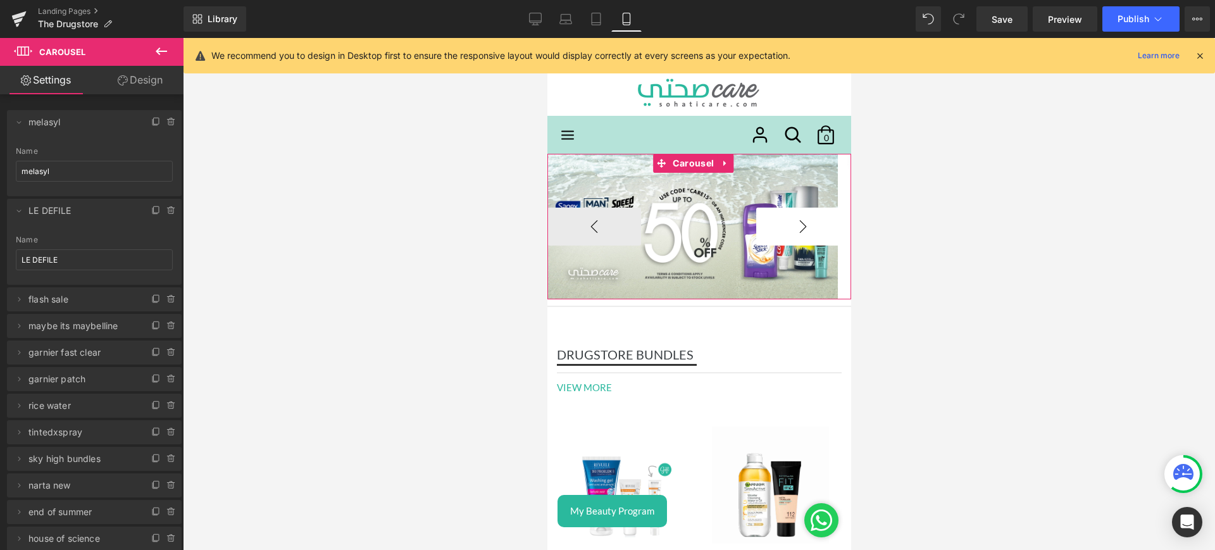
click at [778, 228] on button "›" at bounding box center [803, 227] width 94 height 38
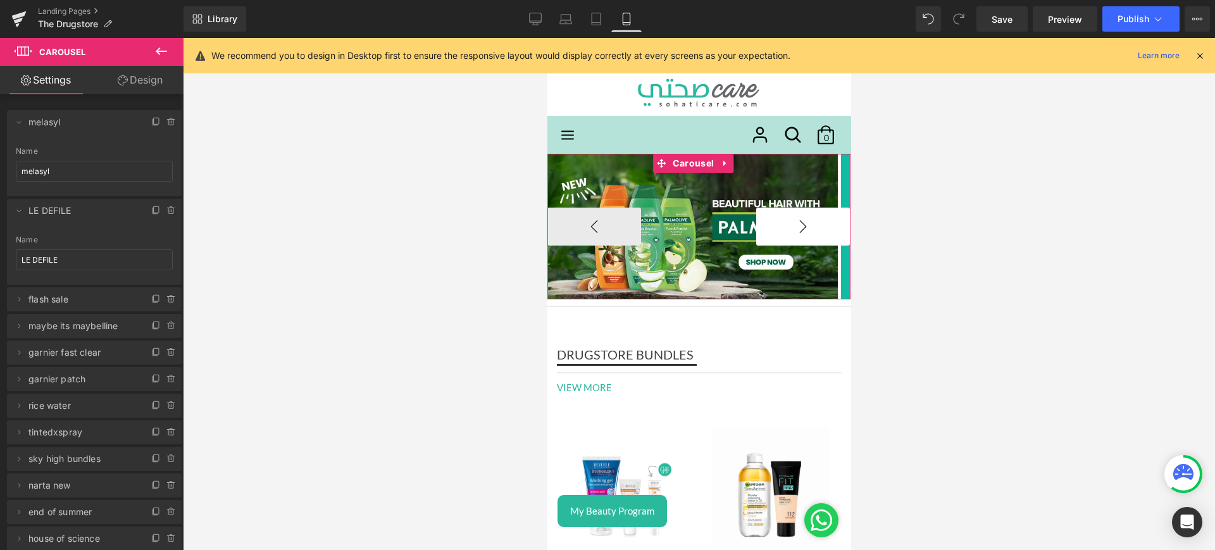
click at [778, 228] on button "›" at bounding box center [803, 227] width 94 height 38
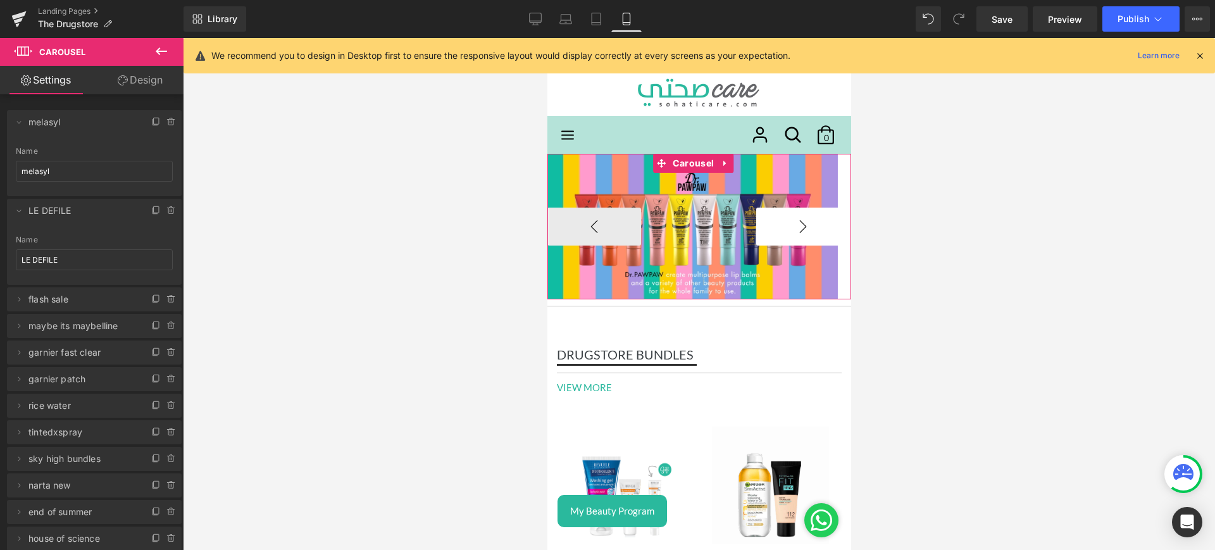
click at [778, 228] on button "›" at bounding box center [803, 227] width 94 height 38
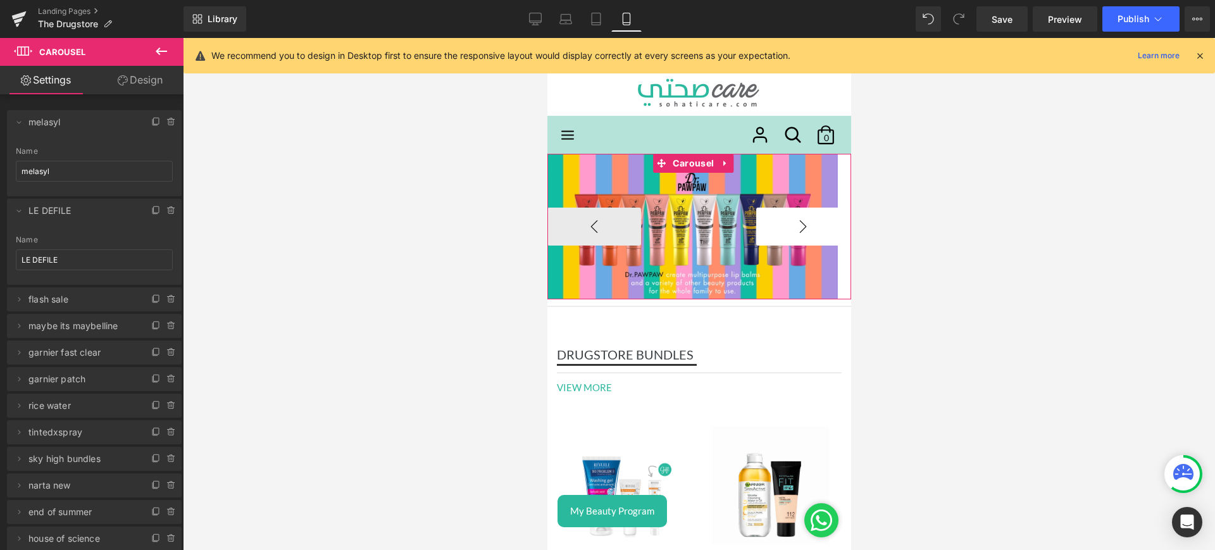
click at [788, 218] on button "›" at bounding box center [803, 227] width 94 height 38
click at [612, 222] on button "‹" at bounding box center [594, 227] width 94 height 38
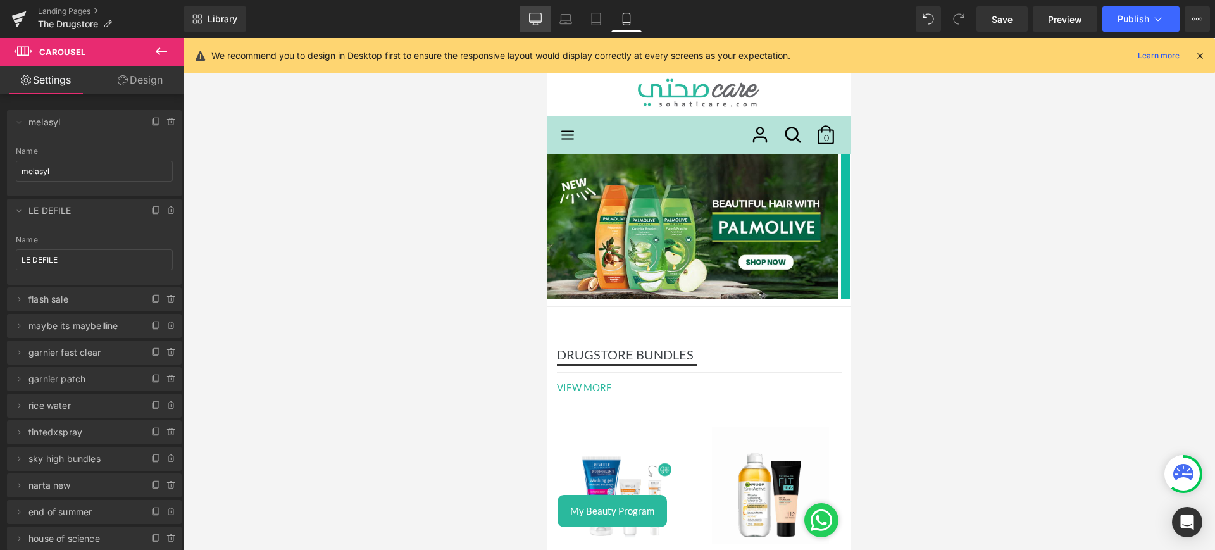
click at [545, 10] on link "Desktop" at bounding box center [535, 18] width 30 height 25
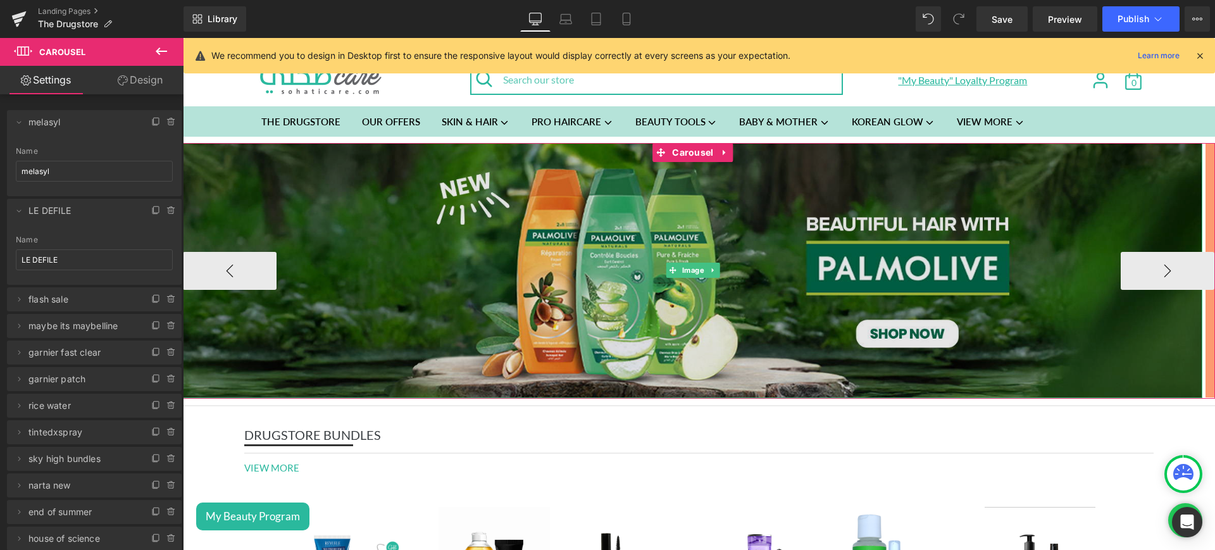
click at [545, 252] on img at bounding box center [692, 270] width 1019 height 255
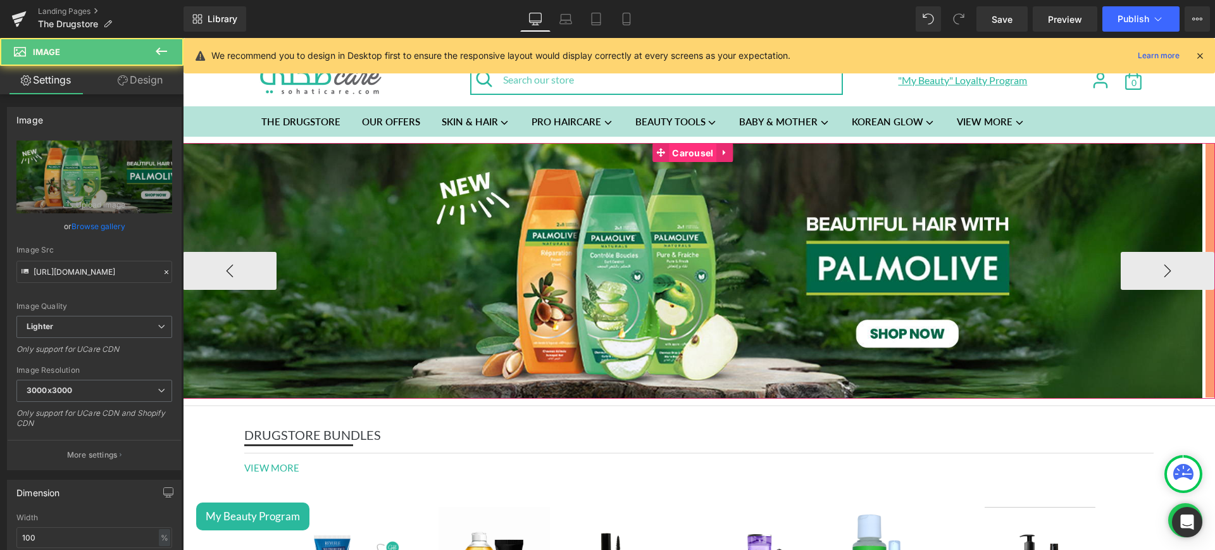
click at [701, 149] on span "Carousel" at bounding box center [692, 153] width 47 height 19
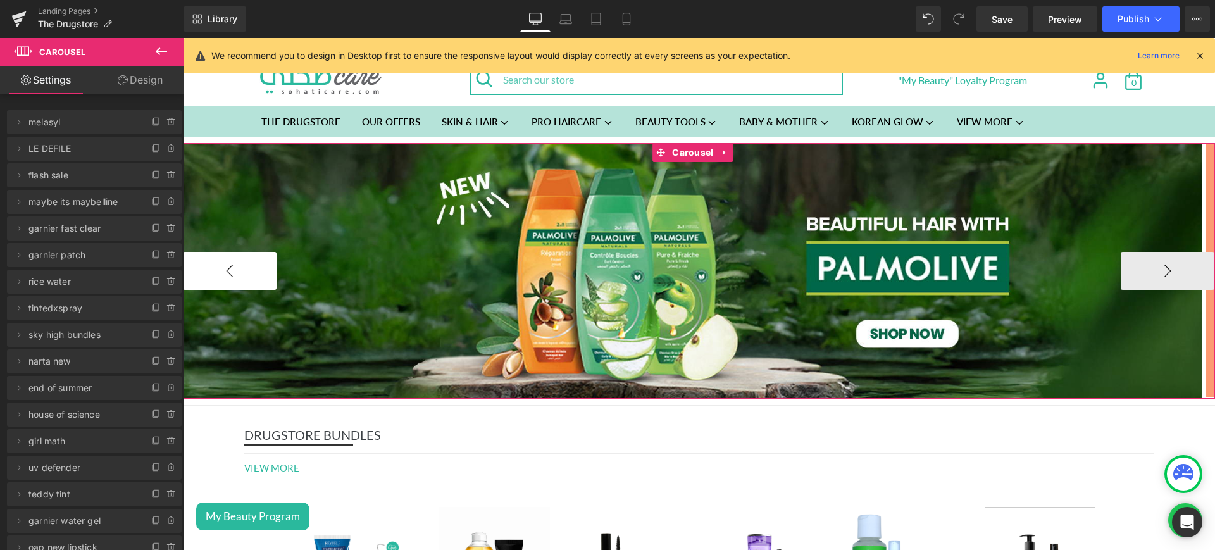
click at [259, 266] on button "‹" at bounding box center [230, 271] width 94 height 38
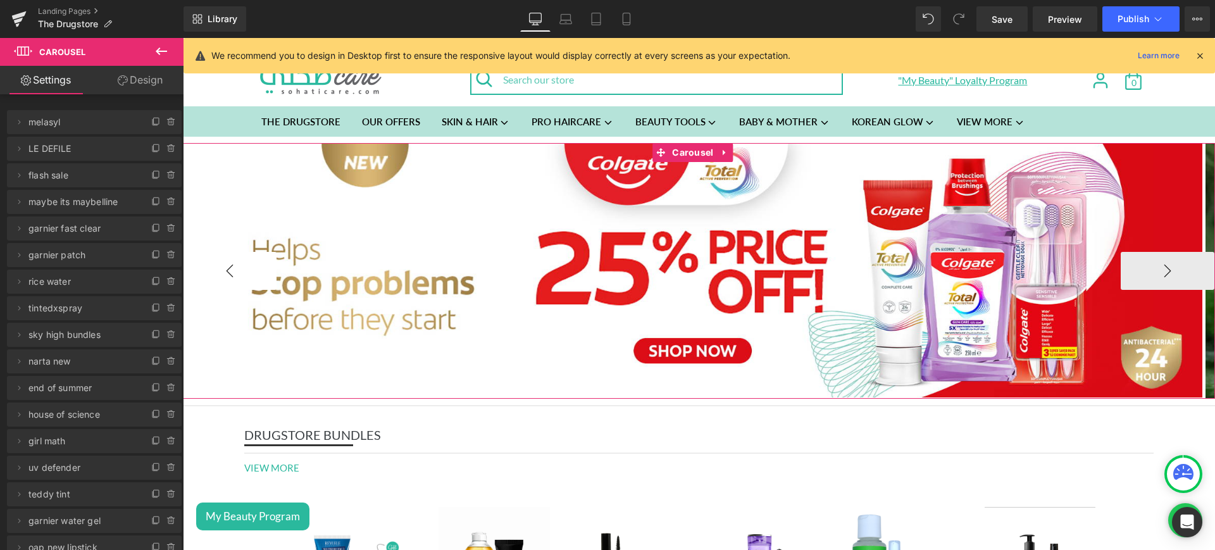
click at [259, 266] on button "‹" at bounding box center [230, 271] width 94 height 38
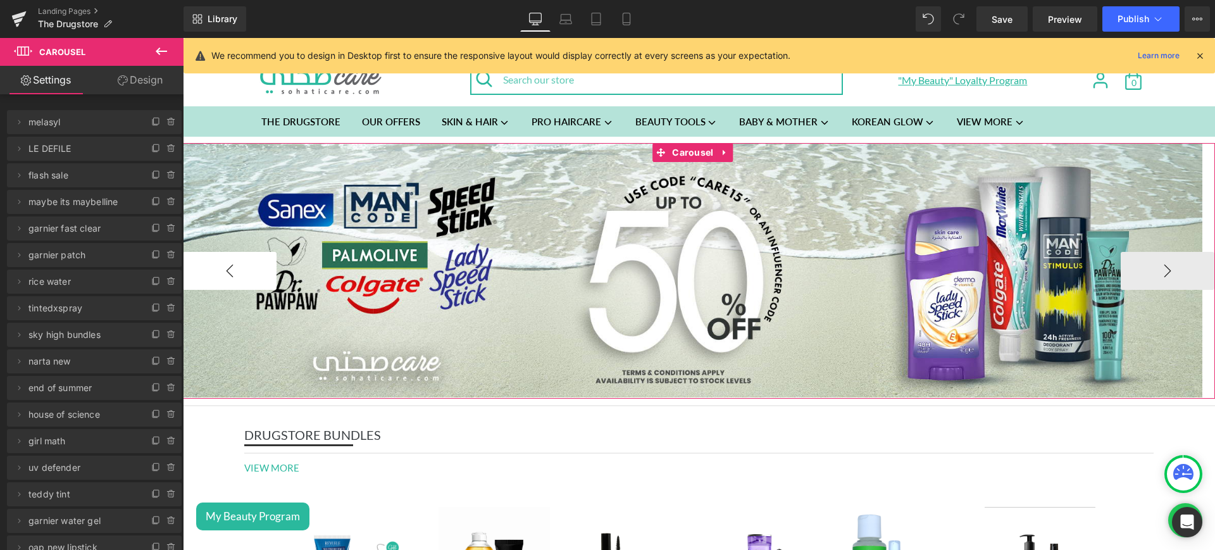
click at [259, 266] on button "‹" at bounding box center [230, 271] width 94 height 38
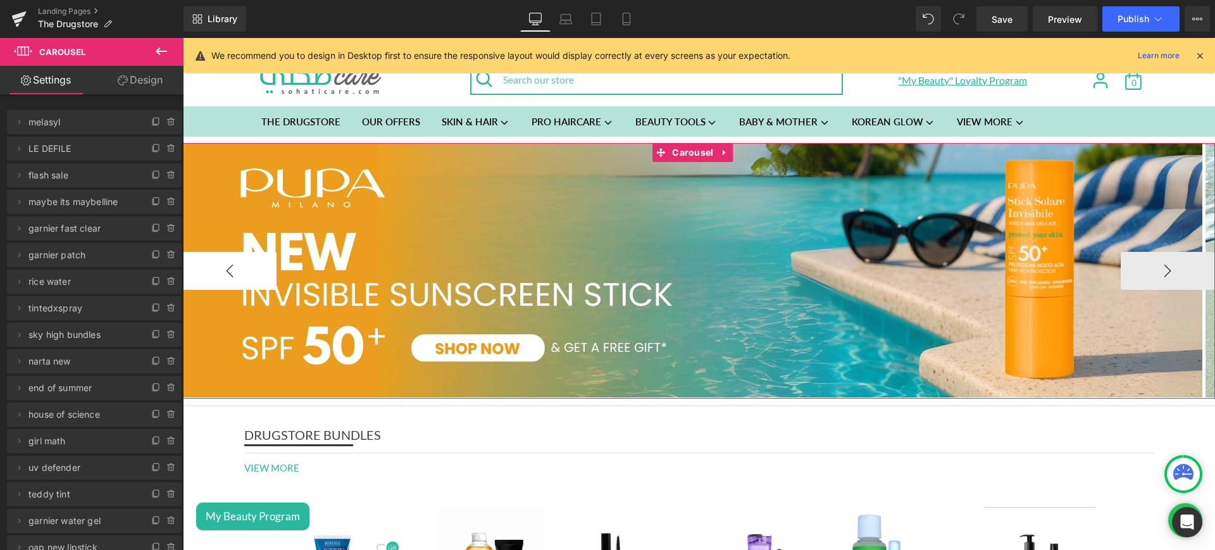
click at [259, 266] on button "‹" at bounding box center [230, 271] width 94 height 38
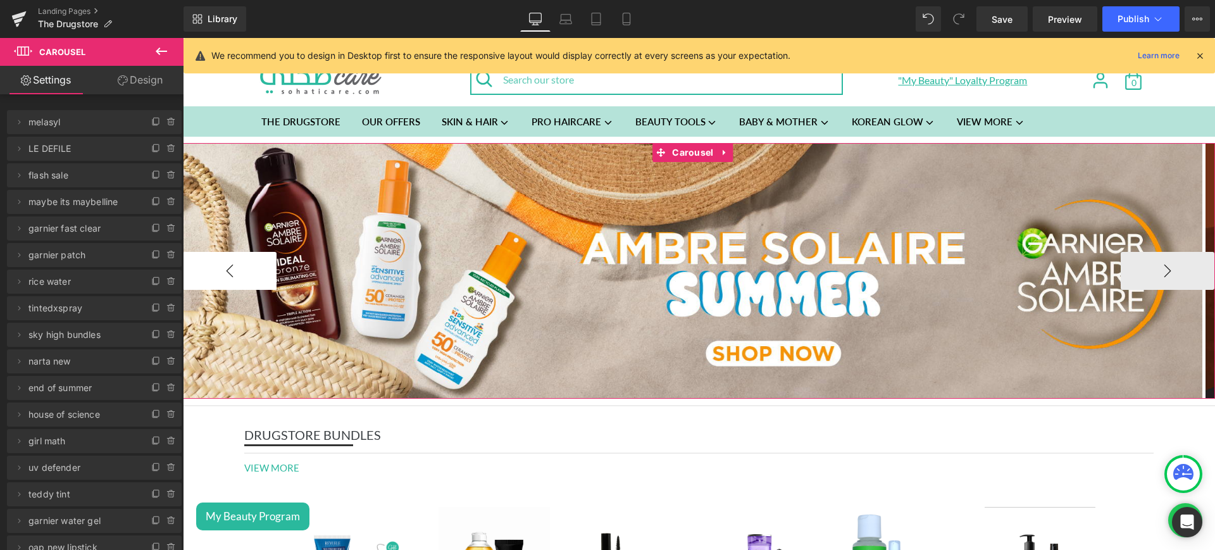
click at [259, 266] on button "‹" at bounding box center [230, 271] width 94 height 38
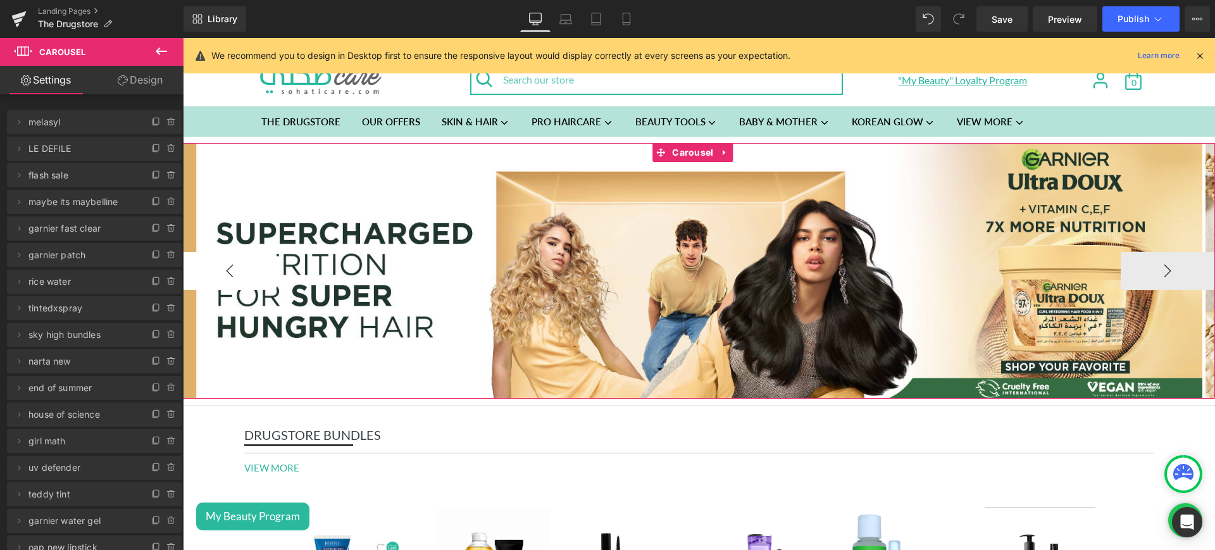
click at [259, 266] on button "‹" at bounding box center [230, 271] width 94 height 38
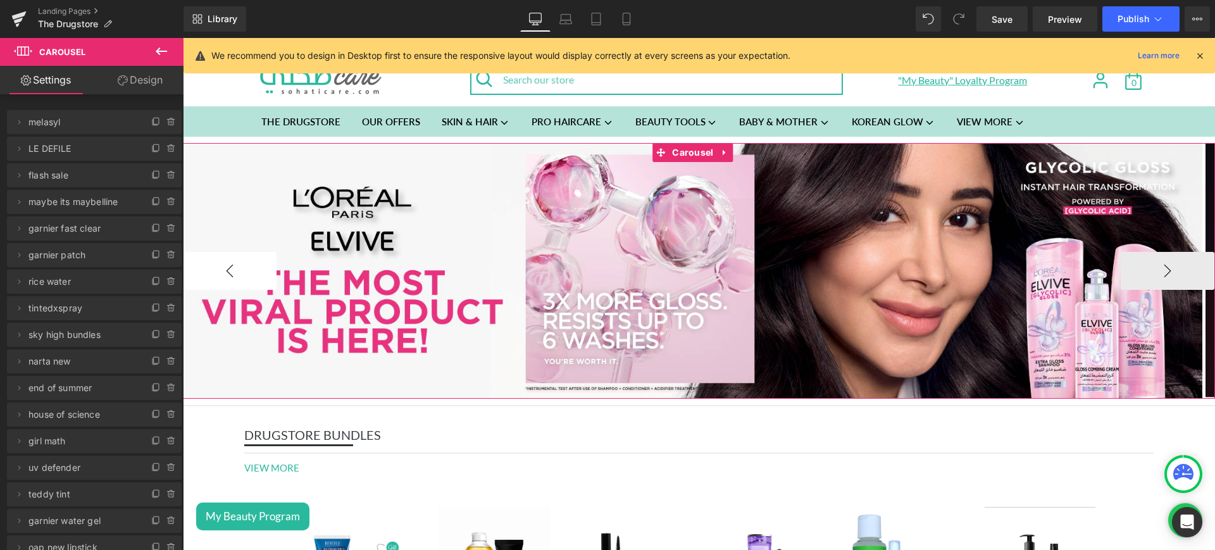
click at [259, 266] on button "‹" at bounding box center [230, 271] width 94 height 38
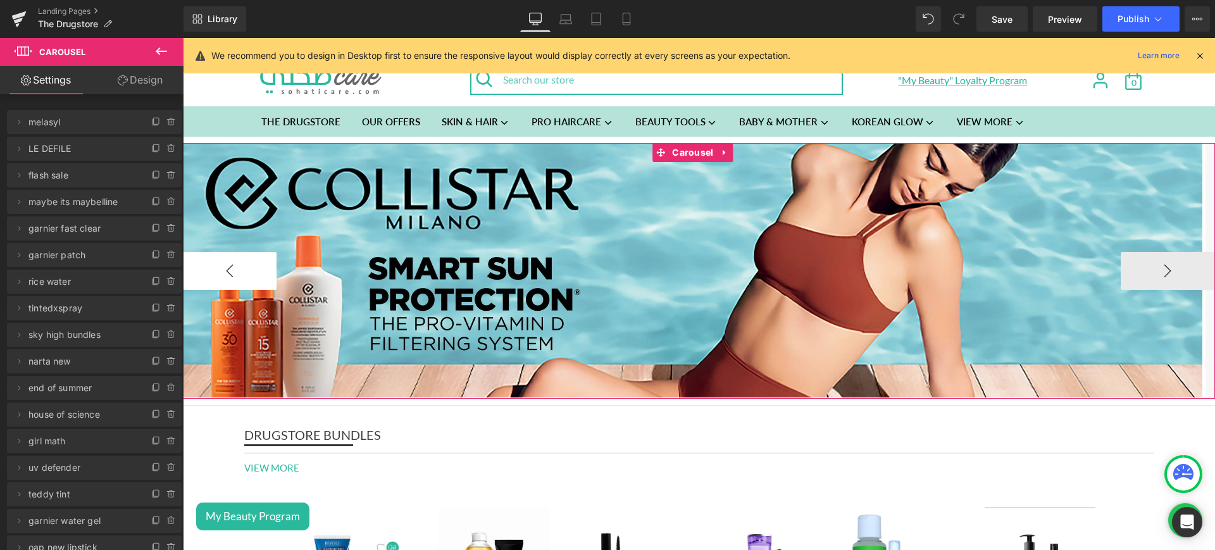
click at [259, 266] on button "‹" at bounding box center [230, 271] width 94 height 38
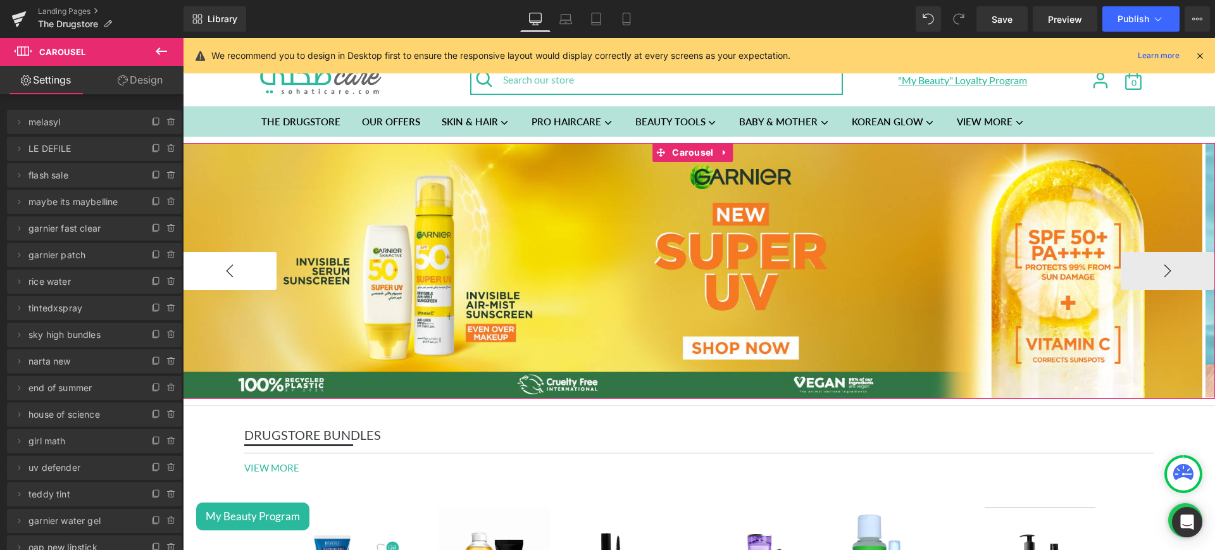
click at [259, 266] on button "‹" at bounding box center [230, 271] width 94 height 38
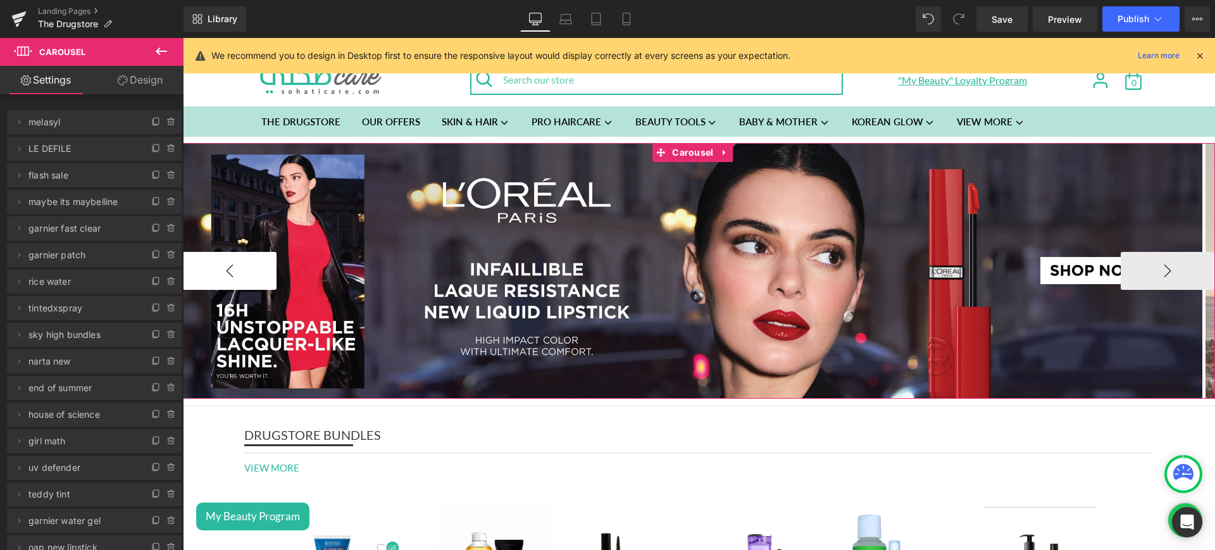
click at [259, 266] on button "‹" at bounding box center [230, 271] width 94 height 38
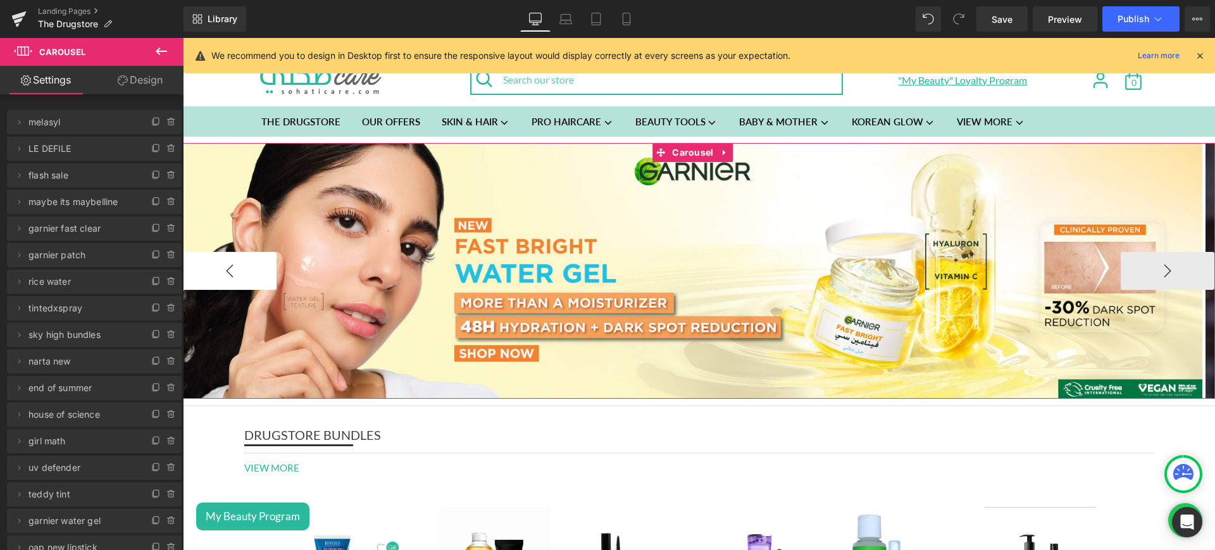
click at [259, 266] on button "‹" at bounding box center [230, 271] width 94 height 38
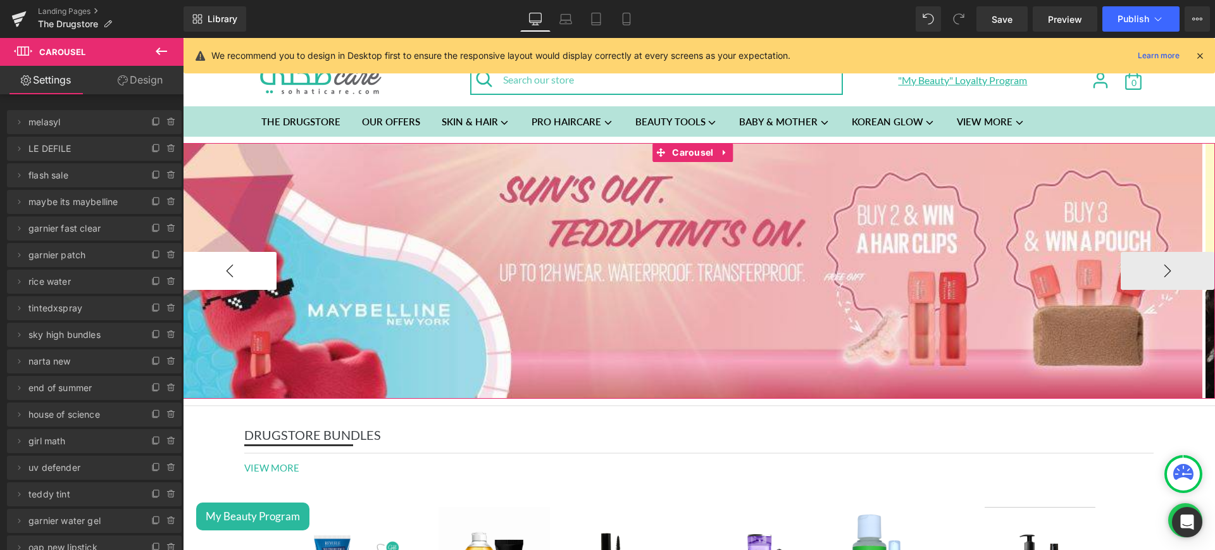
click at [259, 266] on button "‹" at bounding box center [230, 271] width 94 height 38
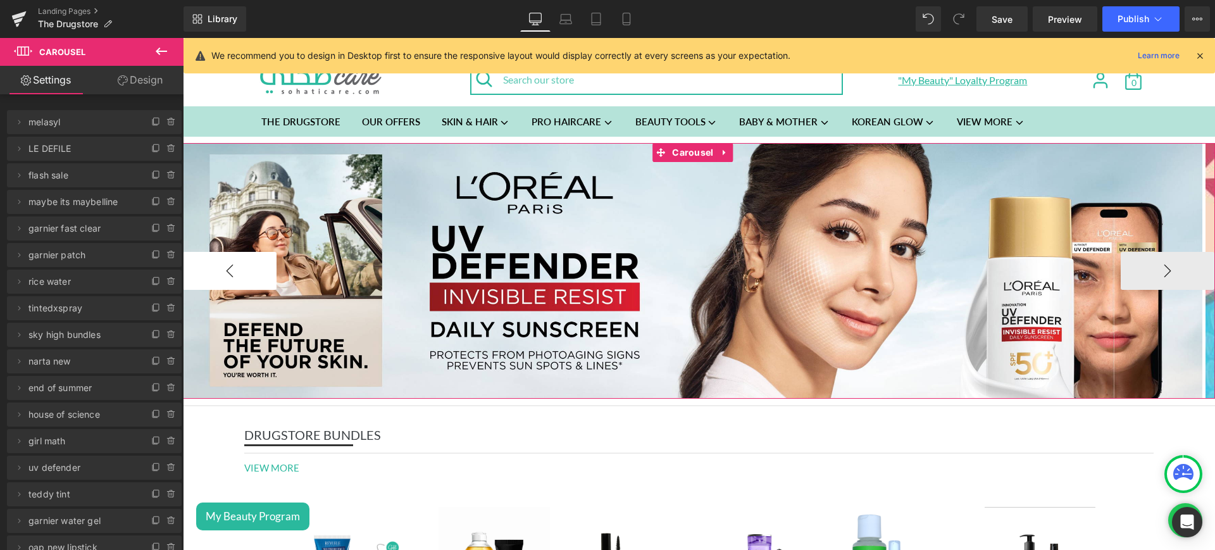
click at [259, 266] on button "‹" at bounding box center [230, 271] width 94 height 38
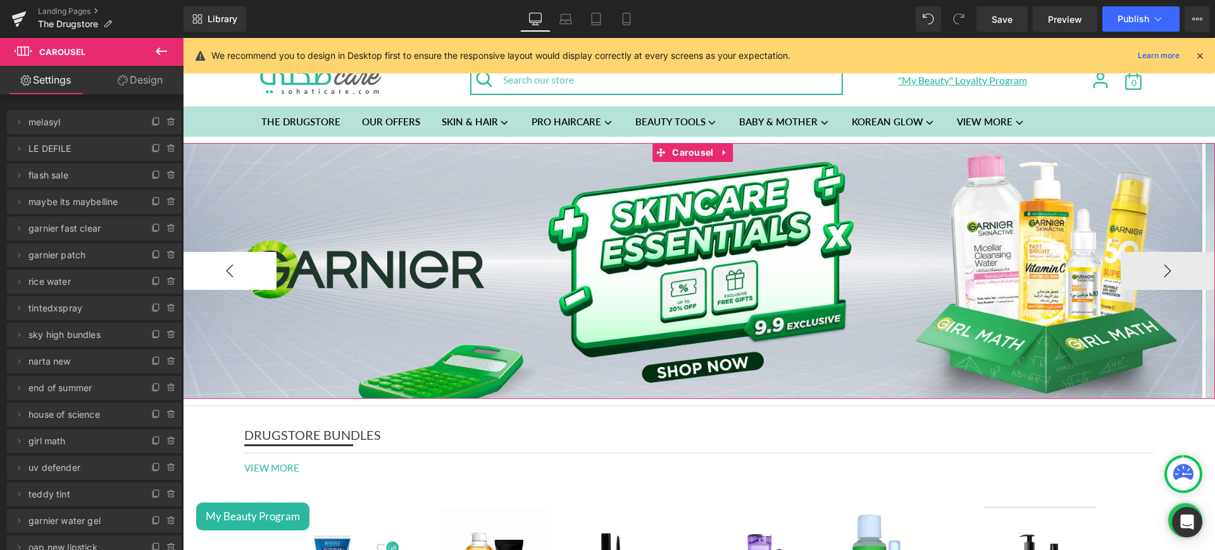
click at [259, 266] on button "‹" at bounding box center [230, 271] width 94 height 38
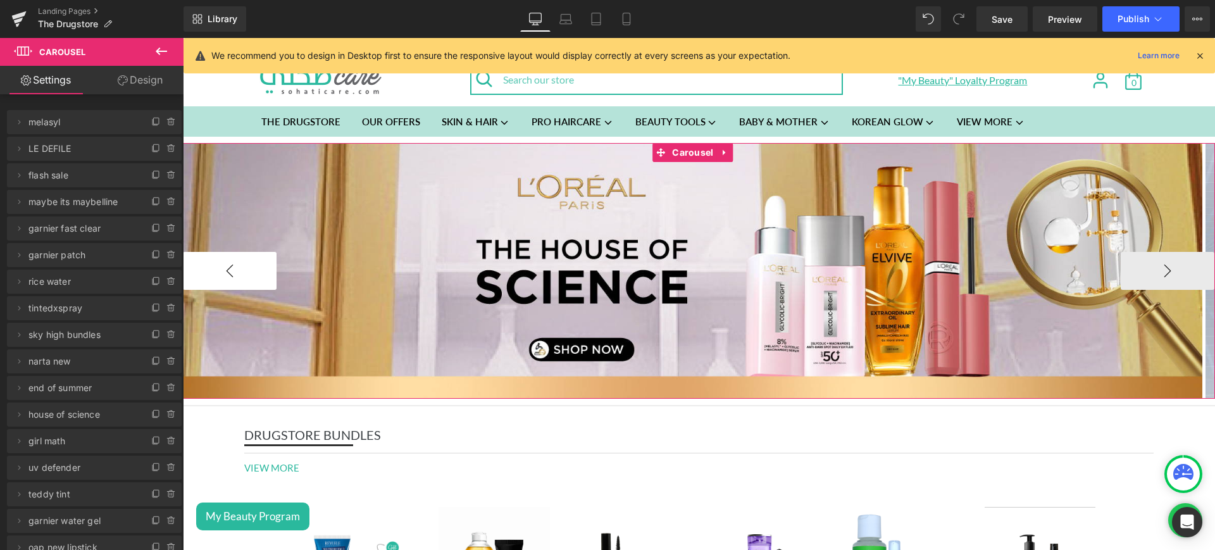
click at [259, 266] on button "‹" at bounding box center [230, 271] width 94 height 38
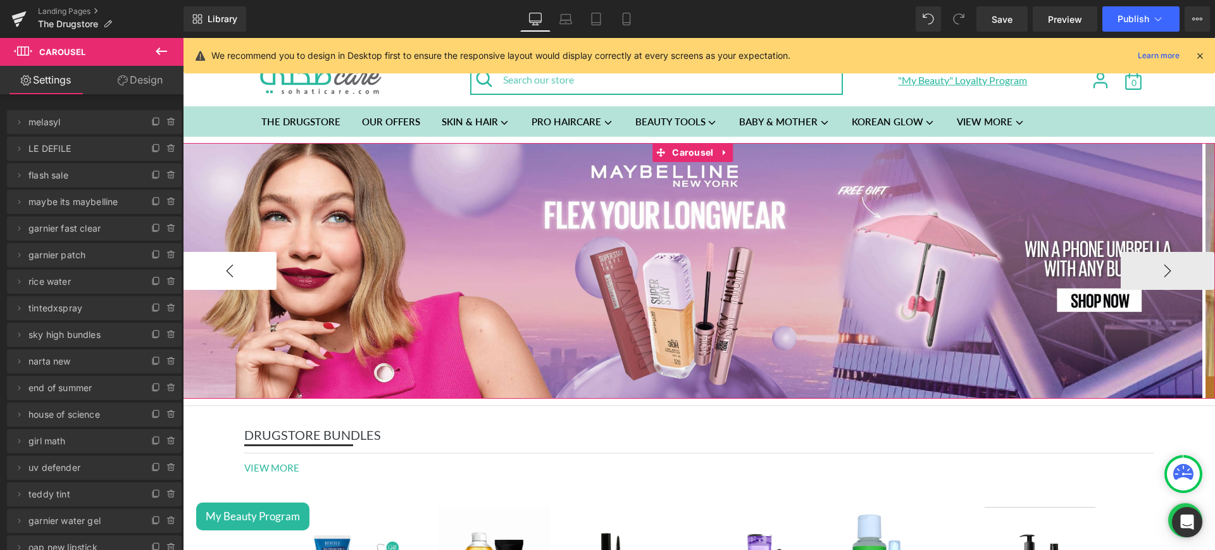
click at [259, 266] on button "‹" at bounding box center [230, 271] width 94 height 38
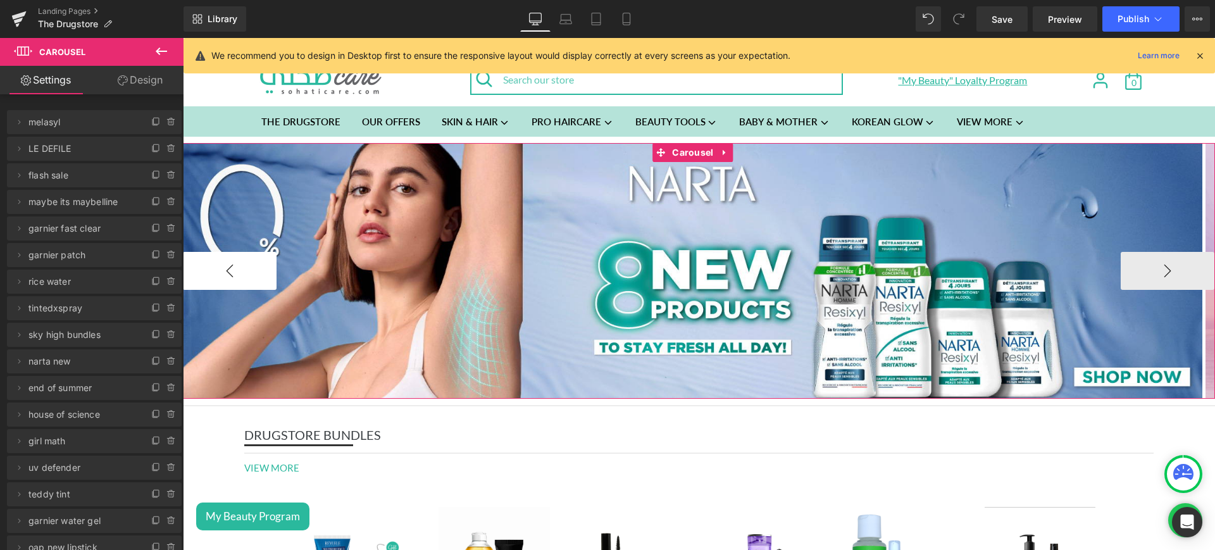
click at [259, 266] on button "‹" at bounding box center [230, 271] width 94 height 38
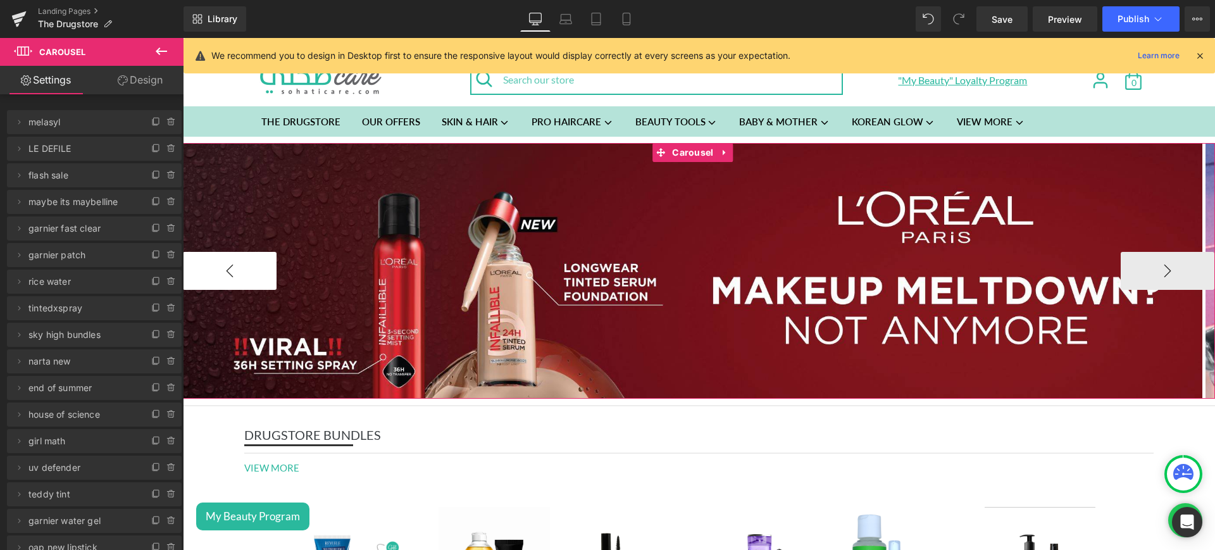
click at [259, 266] on button "‹" at bounding box center [230, 271] width 94 height 38
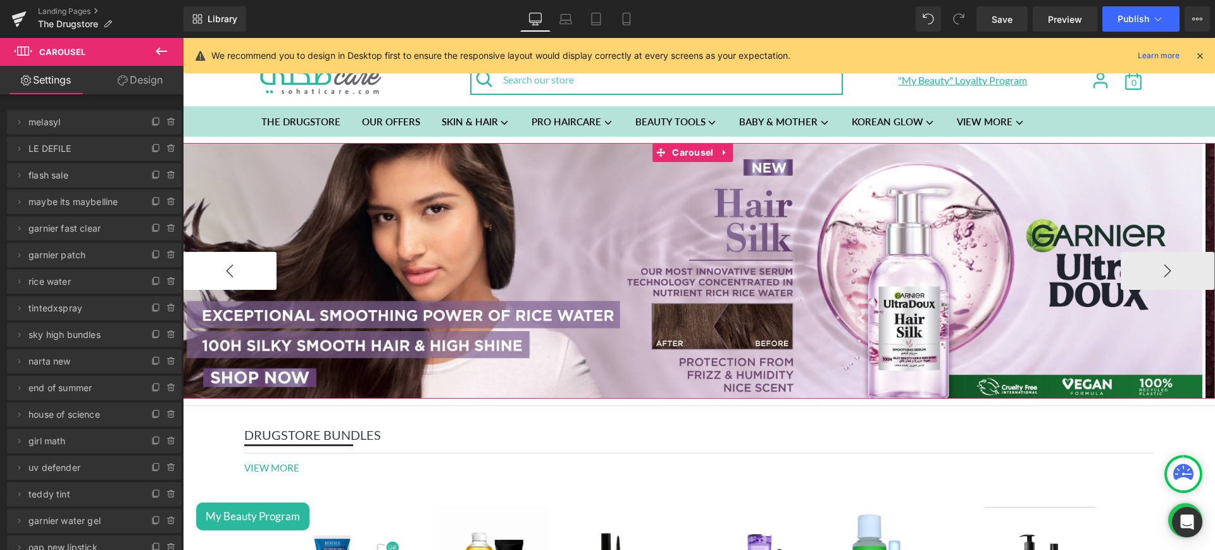
click at [259, 266] on button "‹" at bounding box center [230, 271] width 94 height 38
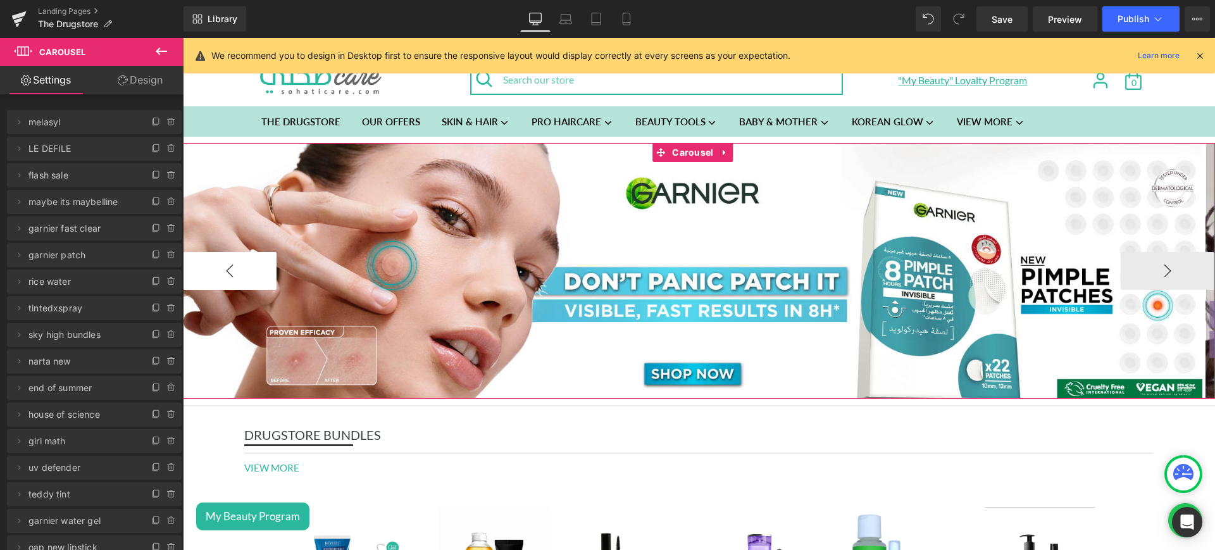
click at [259, 266] on button "‹" at bounding box center [230, 271] width 94 height 38
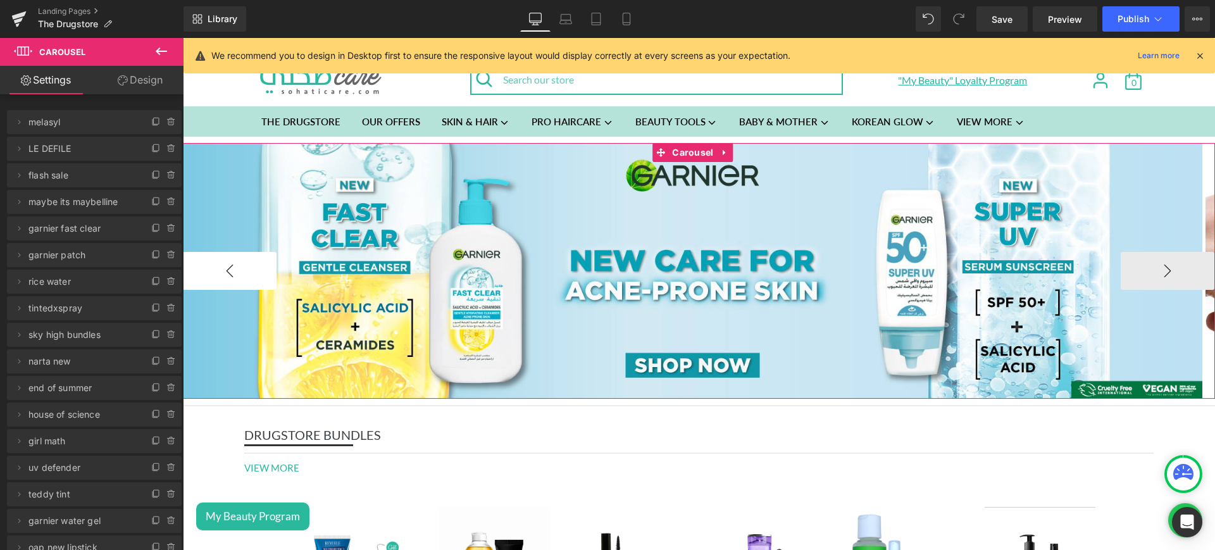
click at [259, 266] on button "‹" at bounding box center [230, 271] width 94 height 38
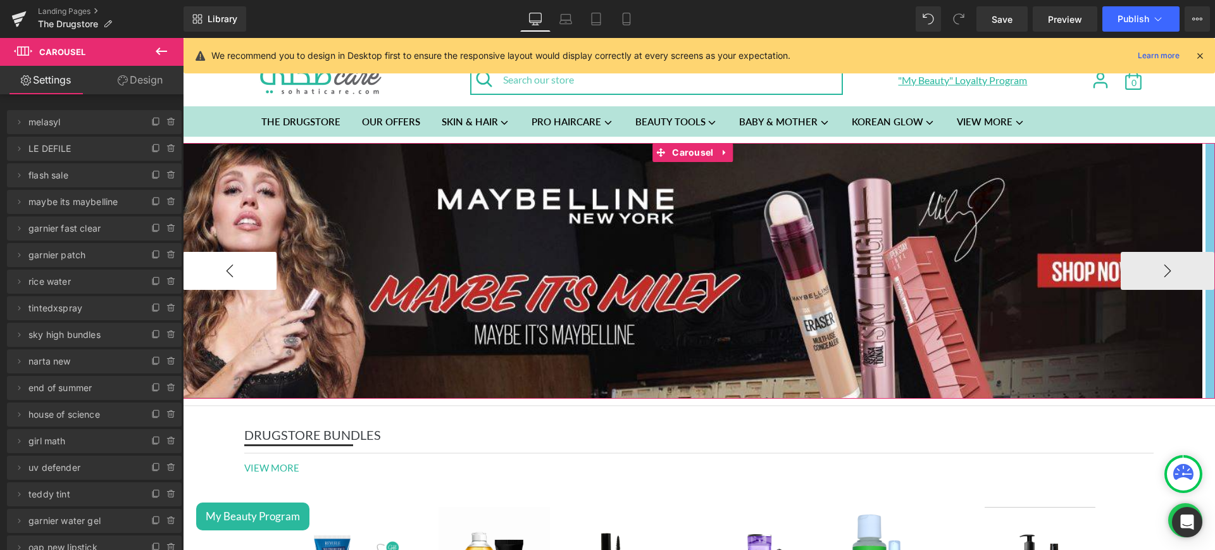
click at [259, 266] on button "‹" at bounding box center [230, 271] width 94 height 38
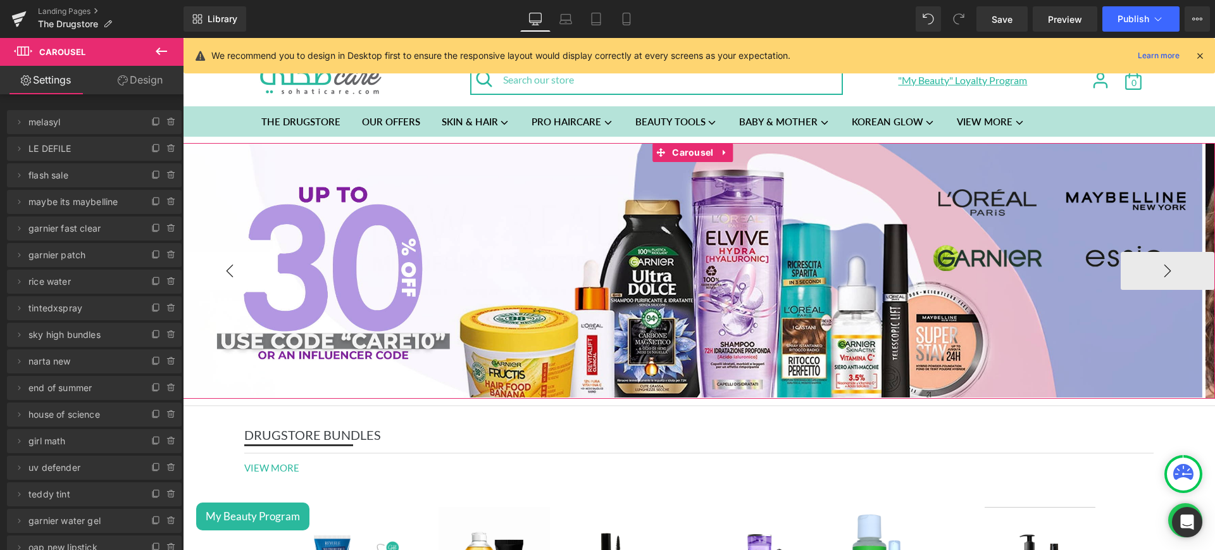
click at [259, 266] on button "‹" at bounding box center [230, 271] width 94 height 38
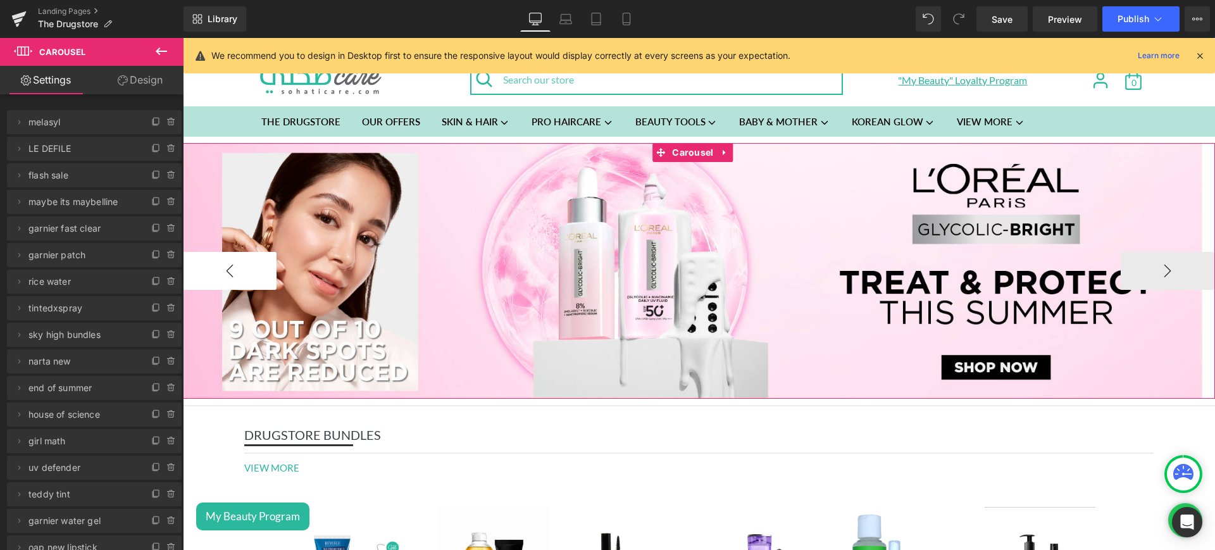
click at [247, 265] on button "‹" at bounding box center [230, 271] width 94 height 38
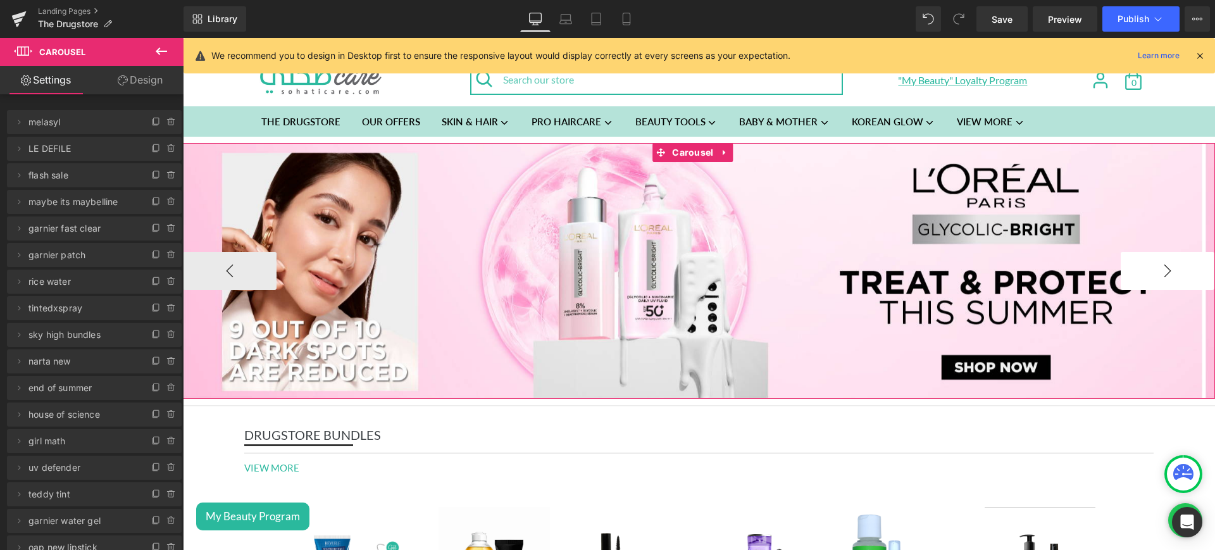
click at [1166, 267] on button "›" at bounding box center [1168, 271] width 94 height 38
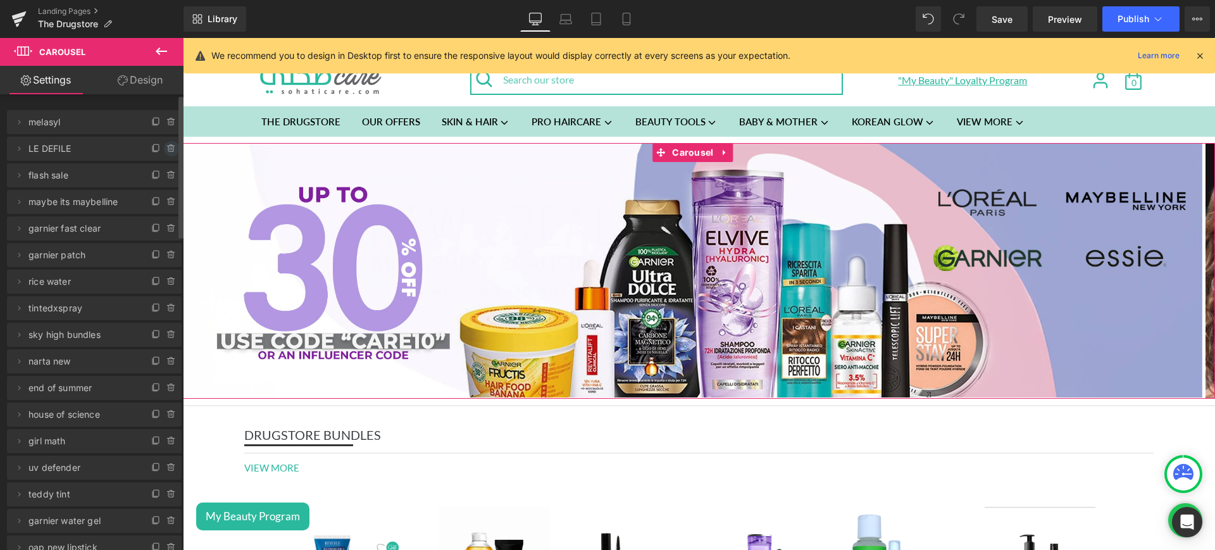
click at [168, 146] on icon at bounding box center [170, 149] width 5 height 6
click at [103, 157] on button "Cancel" at bounding box center [113, 149] width 42 height 16
click at [244, 265] on button "‹" at bounding box center [230, 271] width 94 height 38
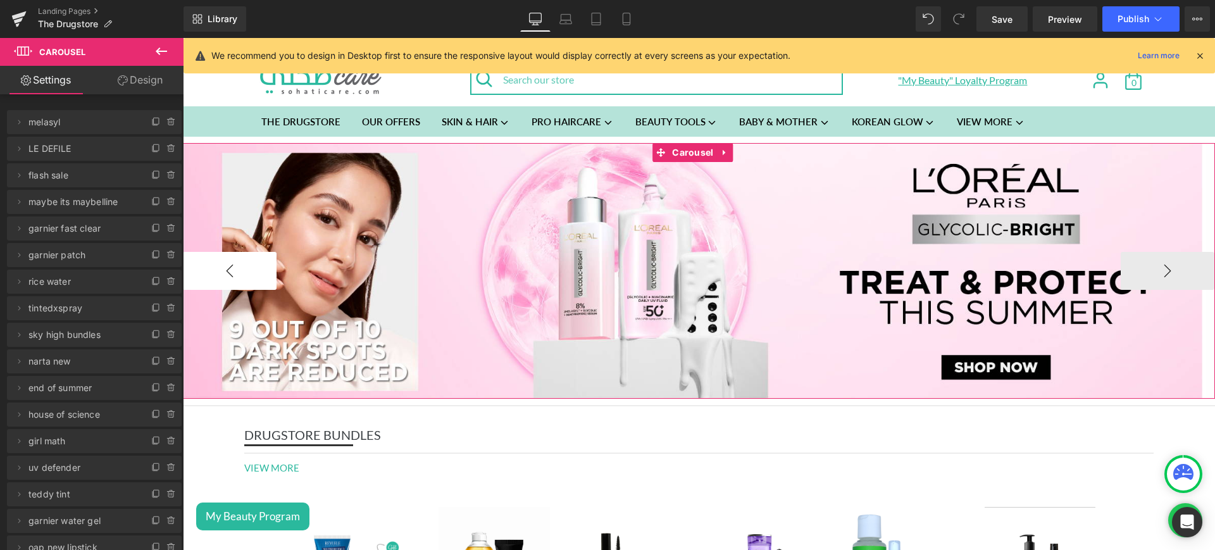
click at [244, 265] on button "‹" at bounding box center [230, 271] width 94 height 38
click at [247, 259] on button "‹" at bounding box center [230, 271] width 94 height 38
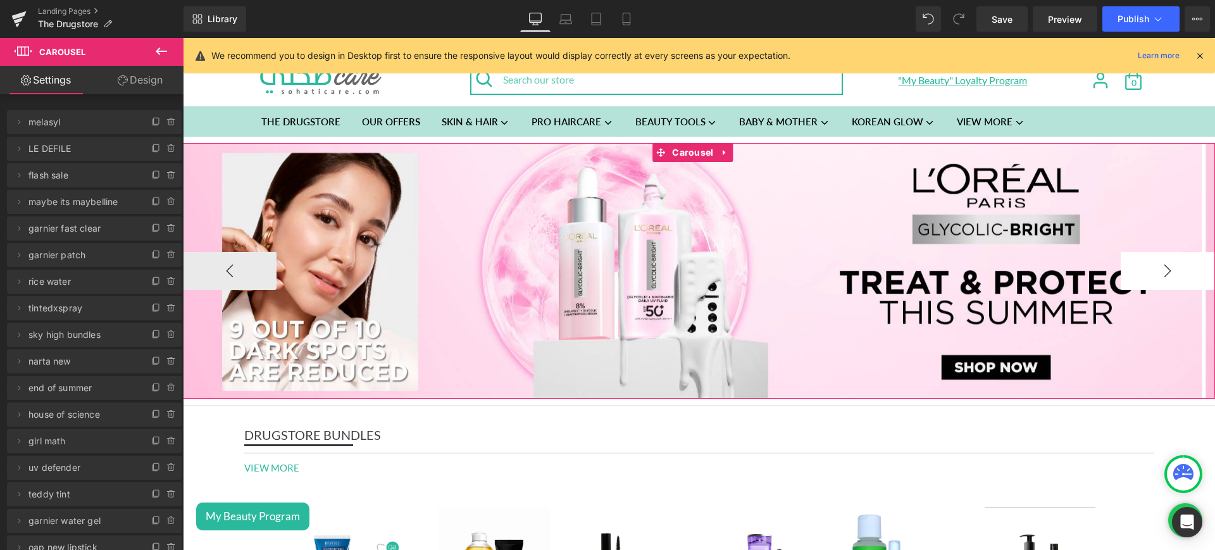
click at [1136, 270] on button "›" at bounding box center [1168, 271] width 94 height 38
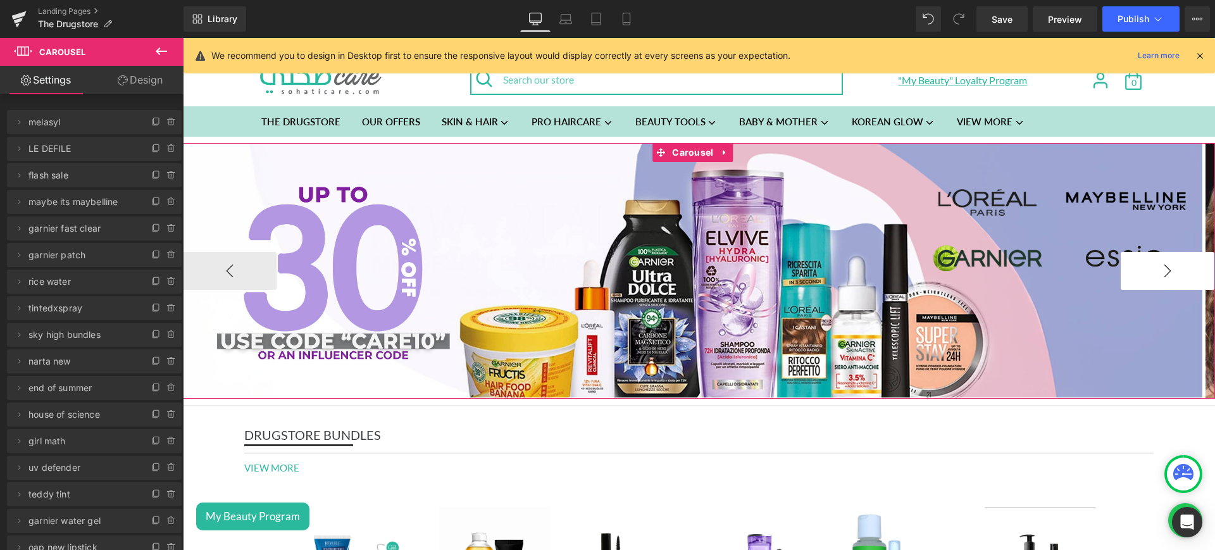
click at [1136, 270] on button "›" at bounding box center [1168, 271] width 94 height 38
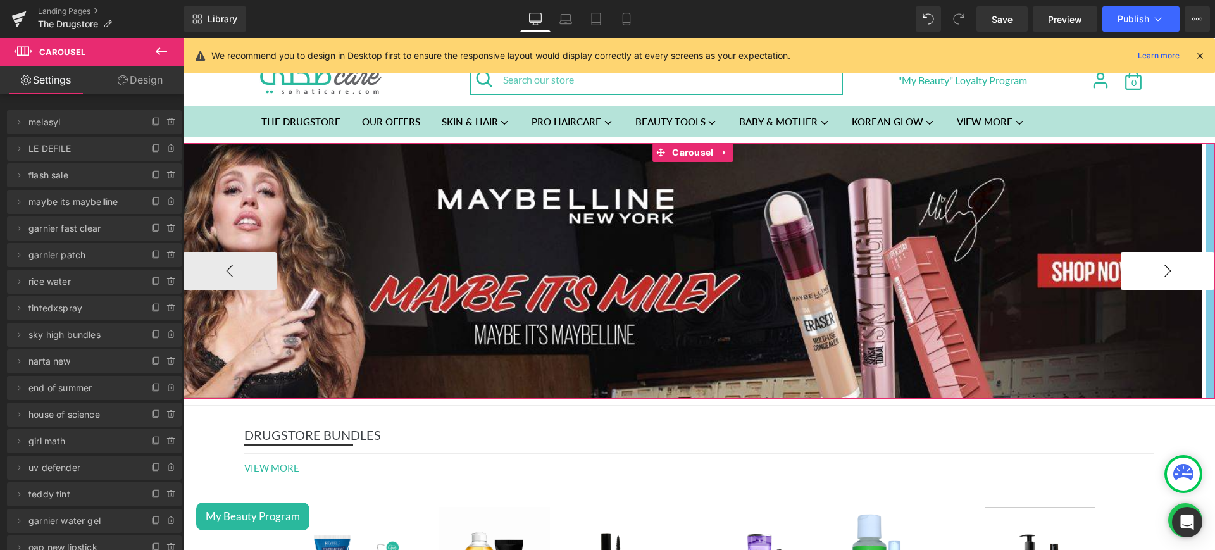
click at [1136, 270] on button "›" at bounding box center [1168, 271] width 94 height 38
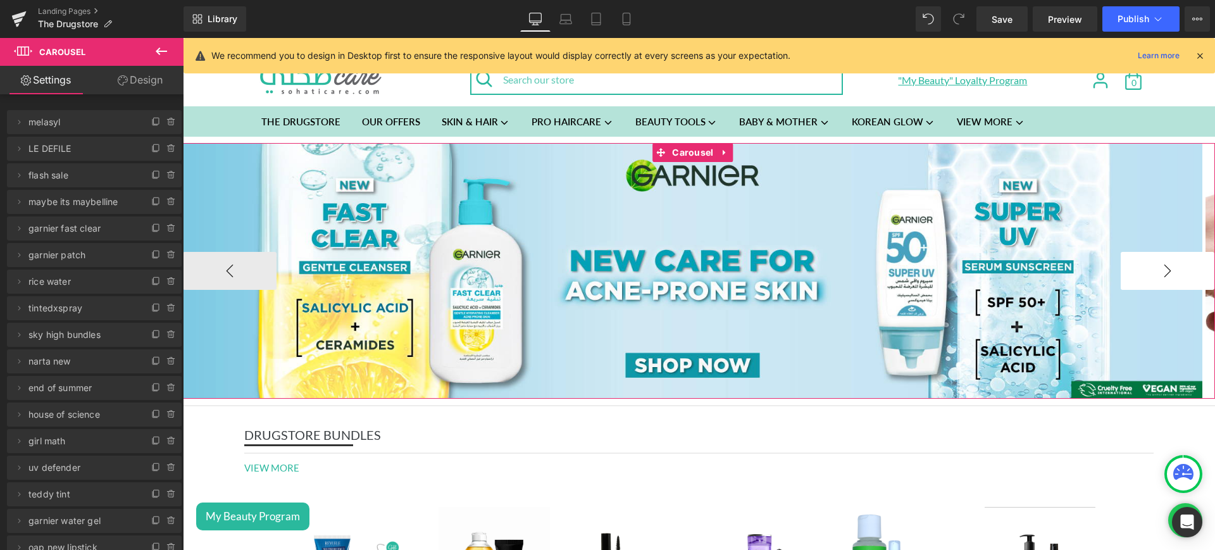
click at [1136, 270] on button "›" at bounding box center [1168, 271] width 94 height 38
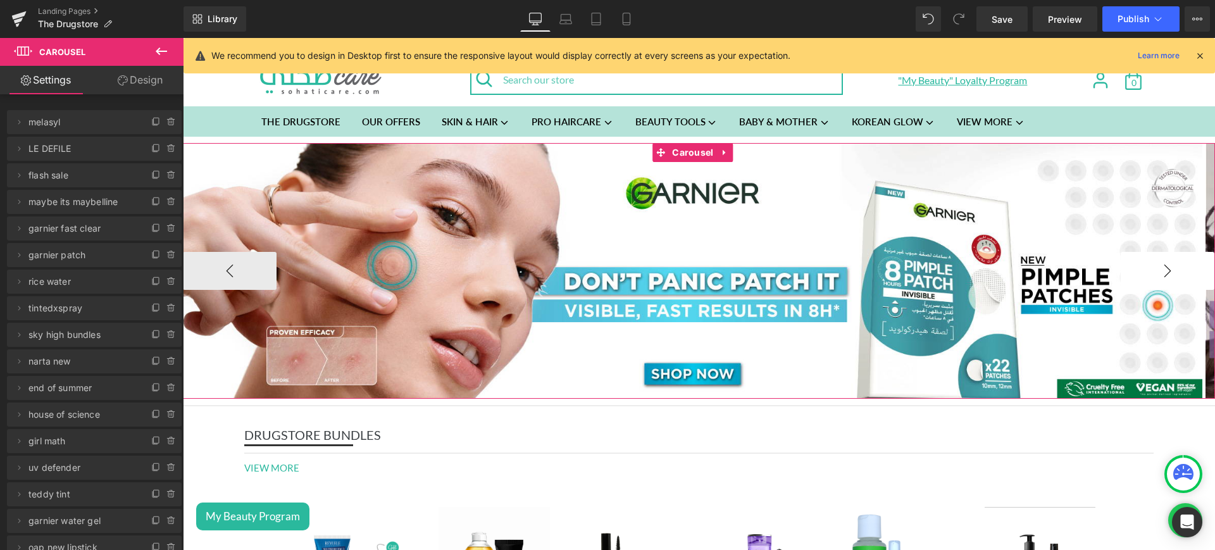
click at [1136, 270] on button "›" at bounding box center [1168, 271] width 94 height 38
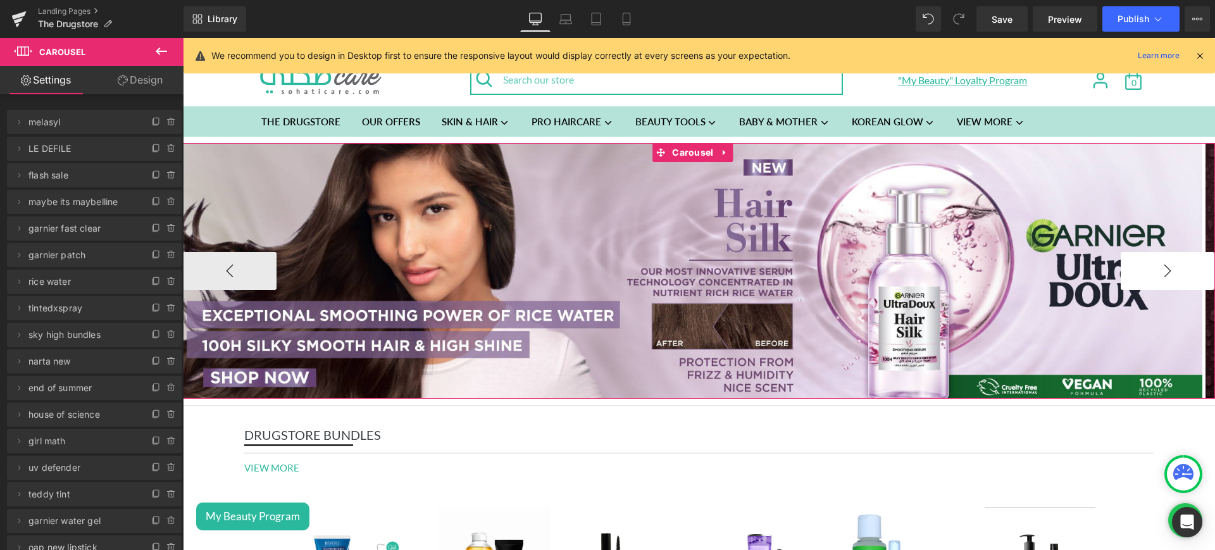
click at [1136, 270] on button "›" at bounding box center [1168, 271] width 94 height 38
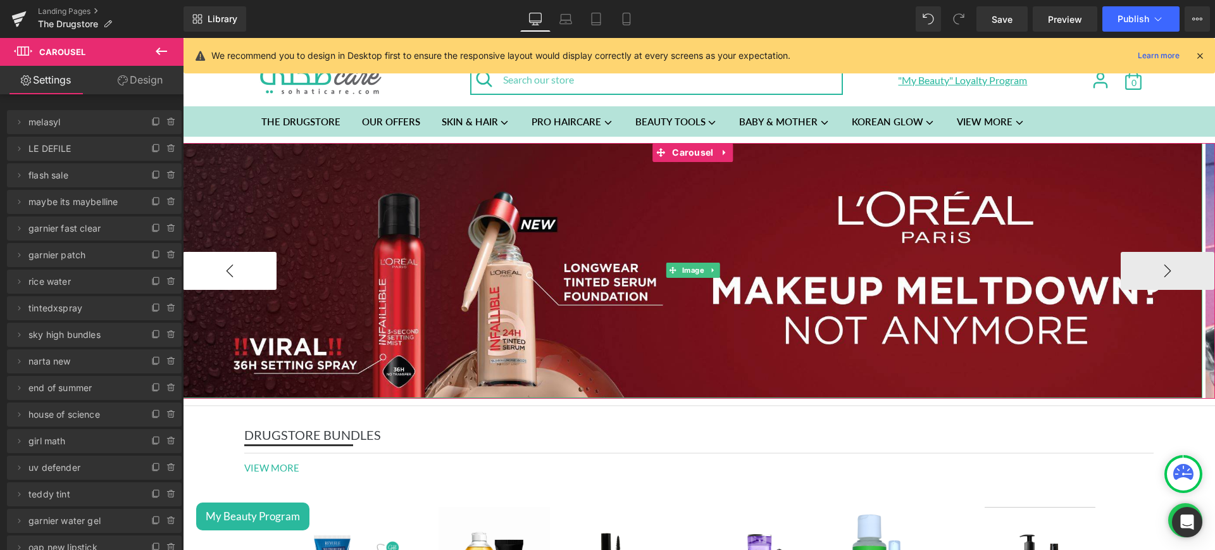
click at [238, 265] on button "‹" at bounding box center [230, 271] width 94 height 38
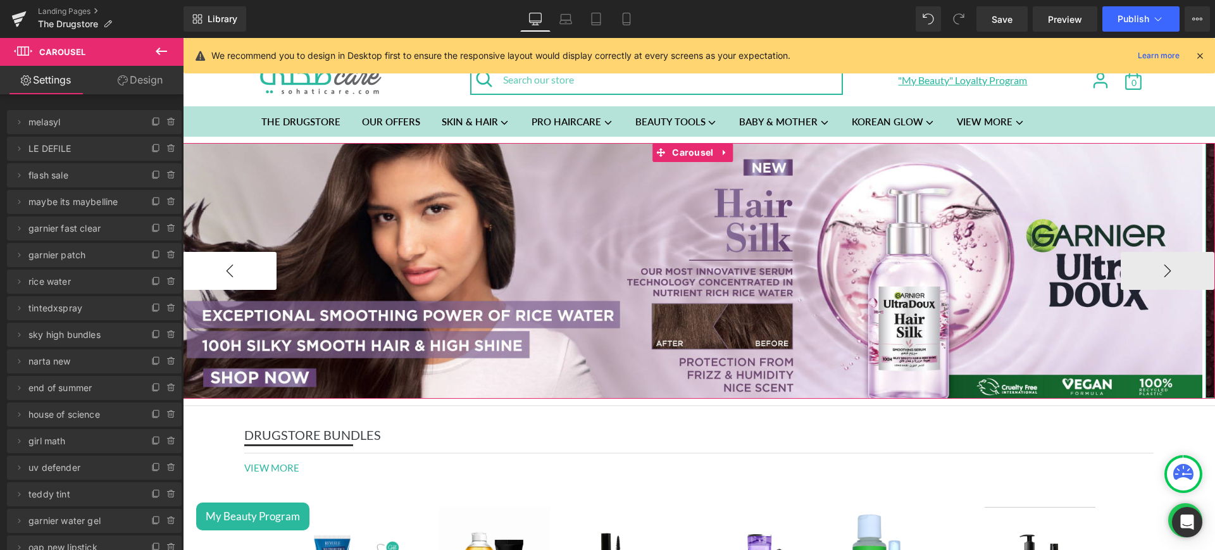
click at [238, 265] on button "‹" at bounding box center [230, 271] width 94 height 38
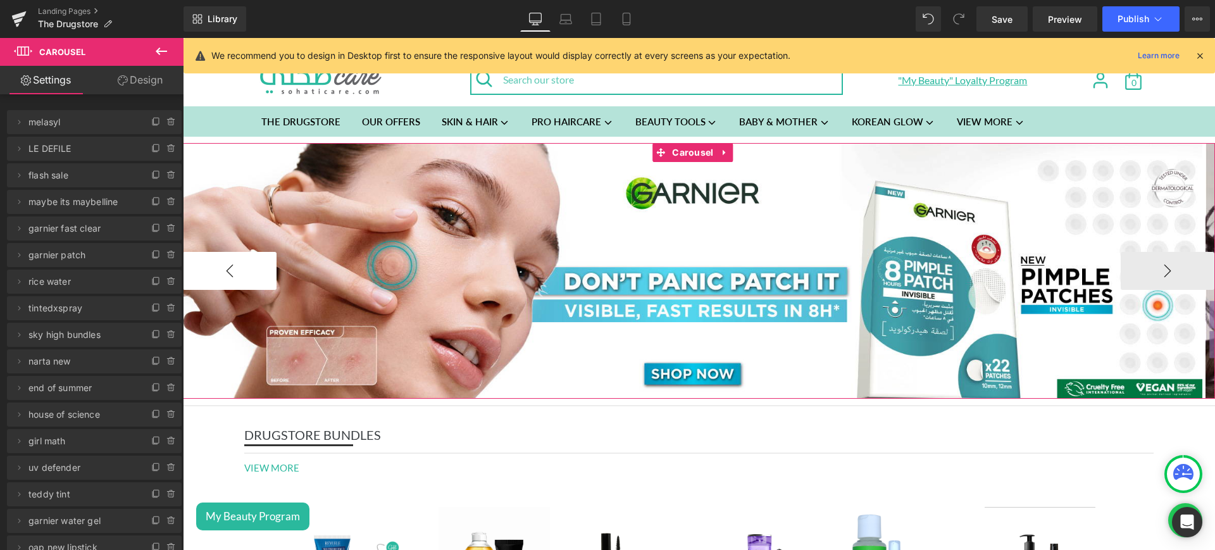
click at [238, 265] on button "‹" at bounding box center [230, 271] width 94 height 38
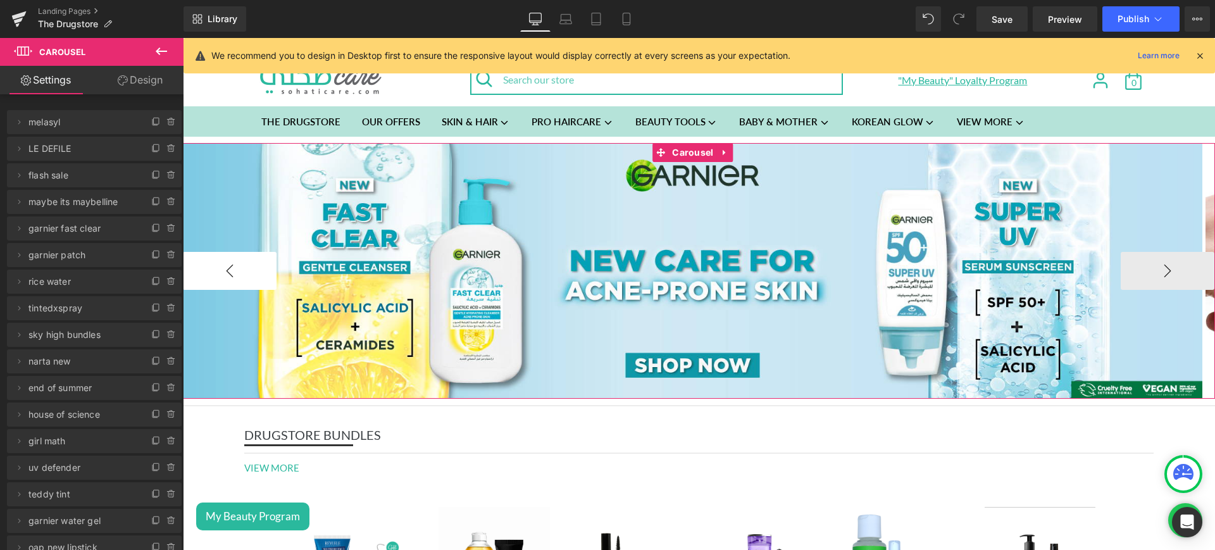
click at [238, 265] on button "‹" at bounding box center [230, 271] width 94 height 38
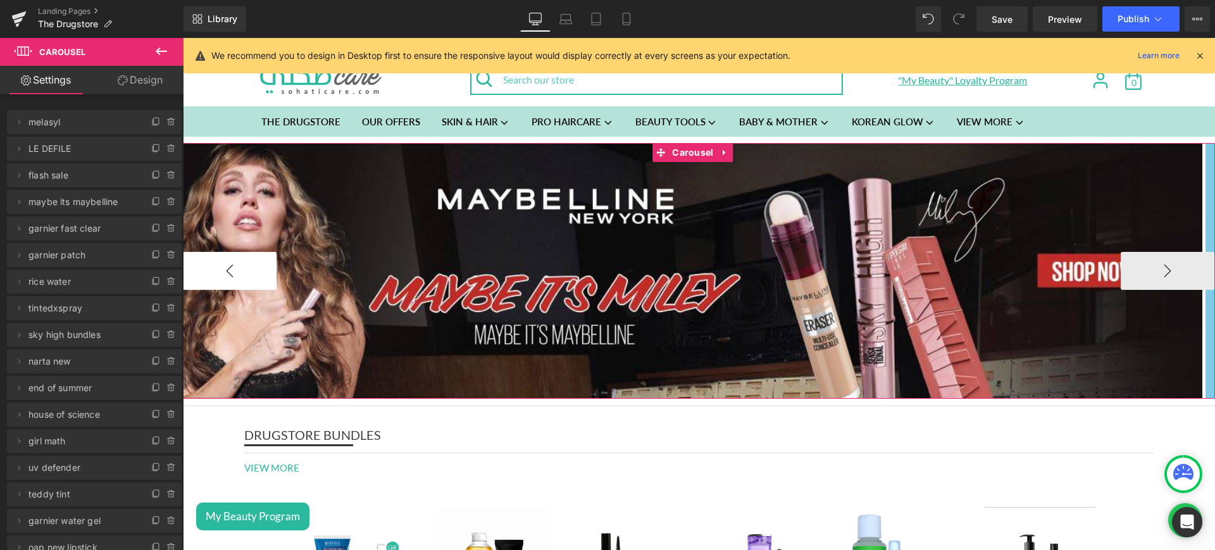
click at [238, 265] on button "‹" at bounding box center [230, 271] width 94 height 38
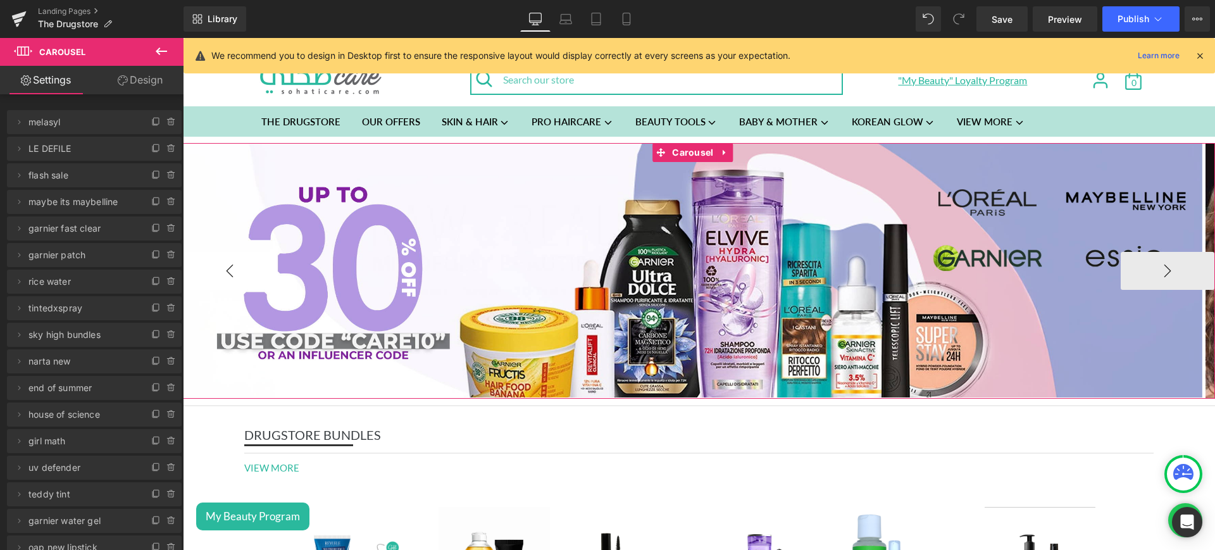
click at [238, 265] on button "‹" at bounding box center [230, 271] width 94 height 38
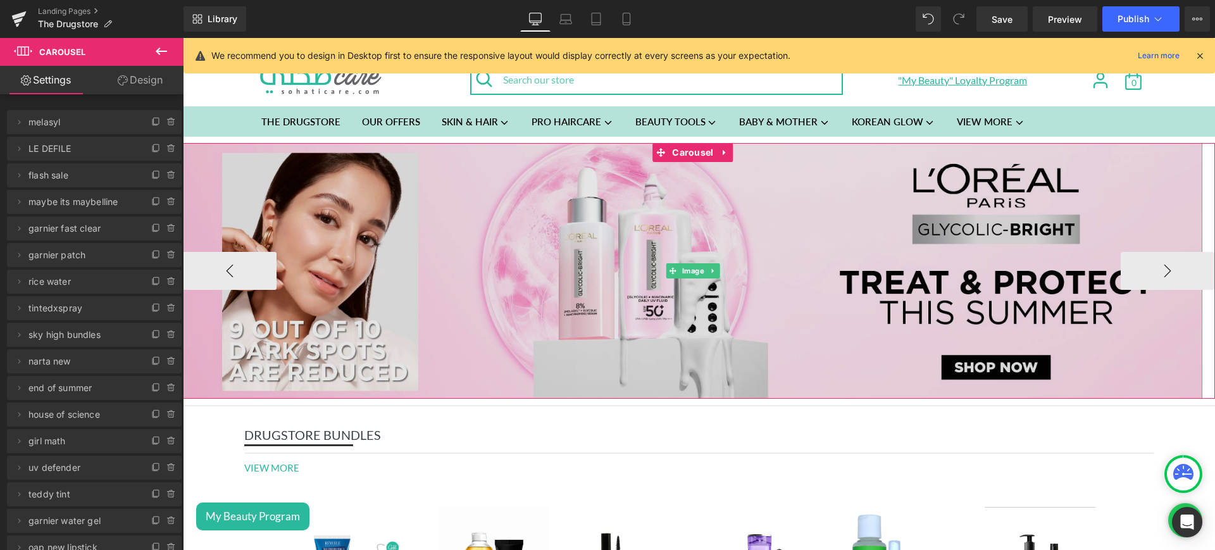
click at [389, 230] on img at bounding box center [692, 271] width 1019 height 256
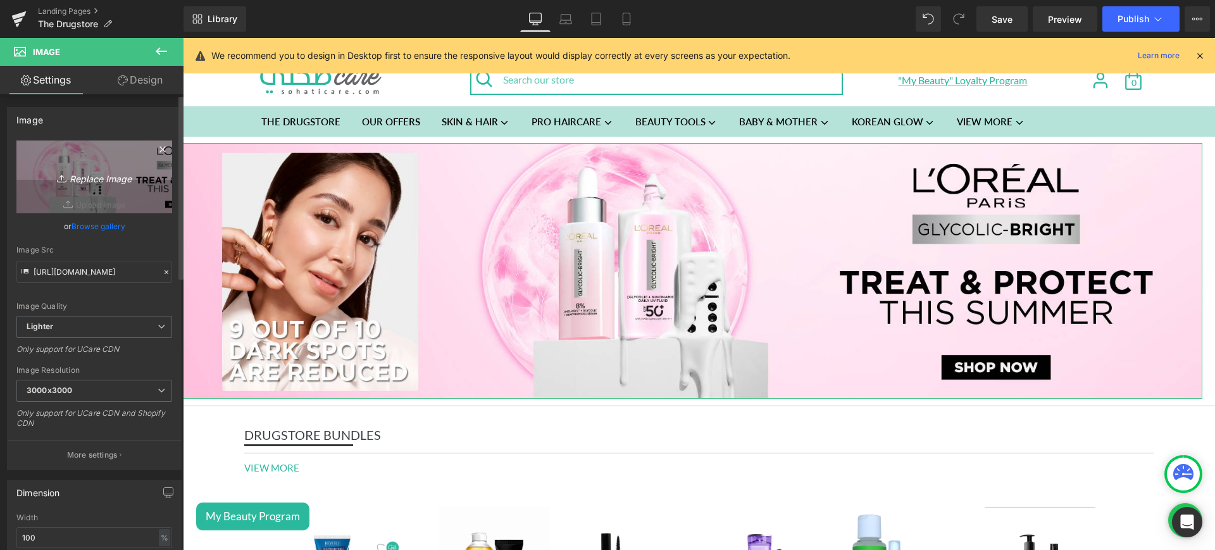
click at [81, 180] on icon "Replace Image" at bounding box center [94, 177] width 101 height 16
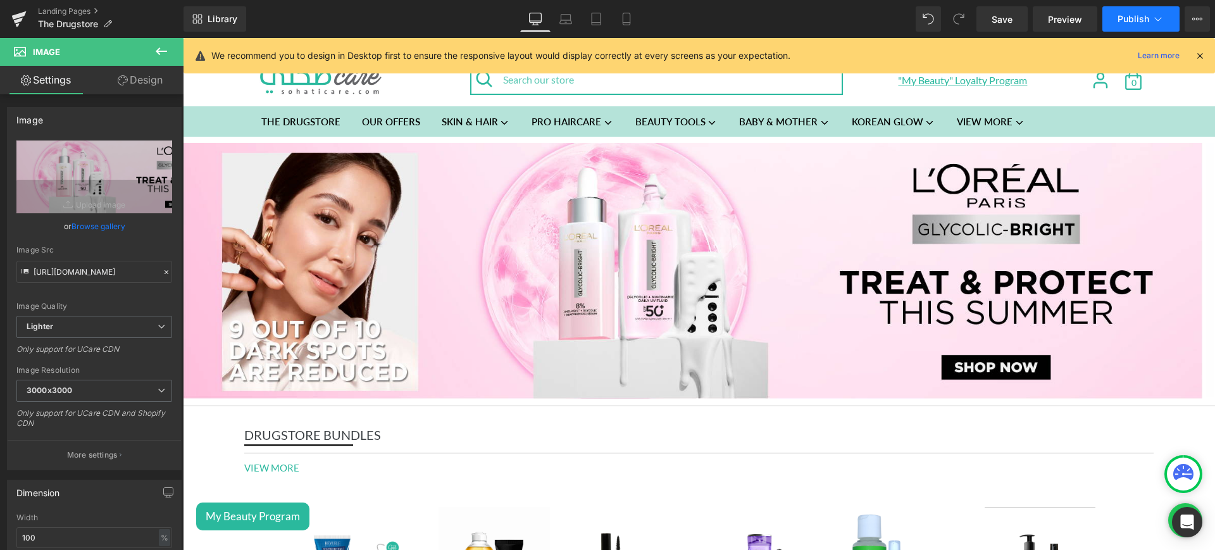
click at [1144, 19] on span "Publish" at bounding box center [1134, 19] width 32 height 10
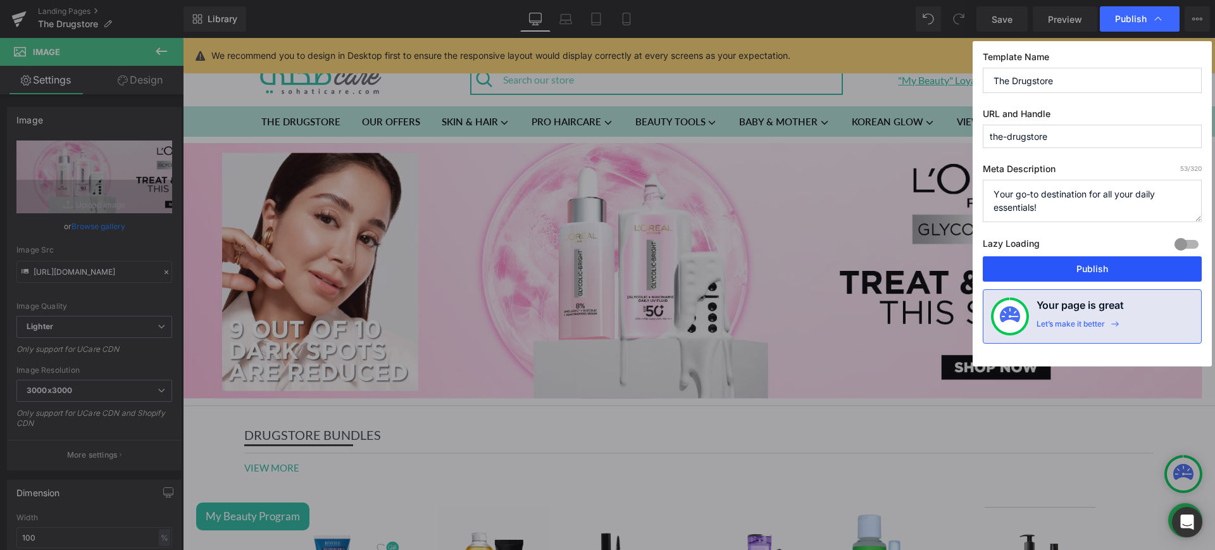
click at [1045, 265] on button "Publish" at bounding box center [1092, 268] width 219 height 25
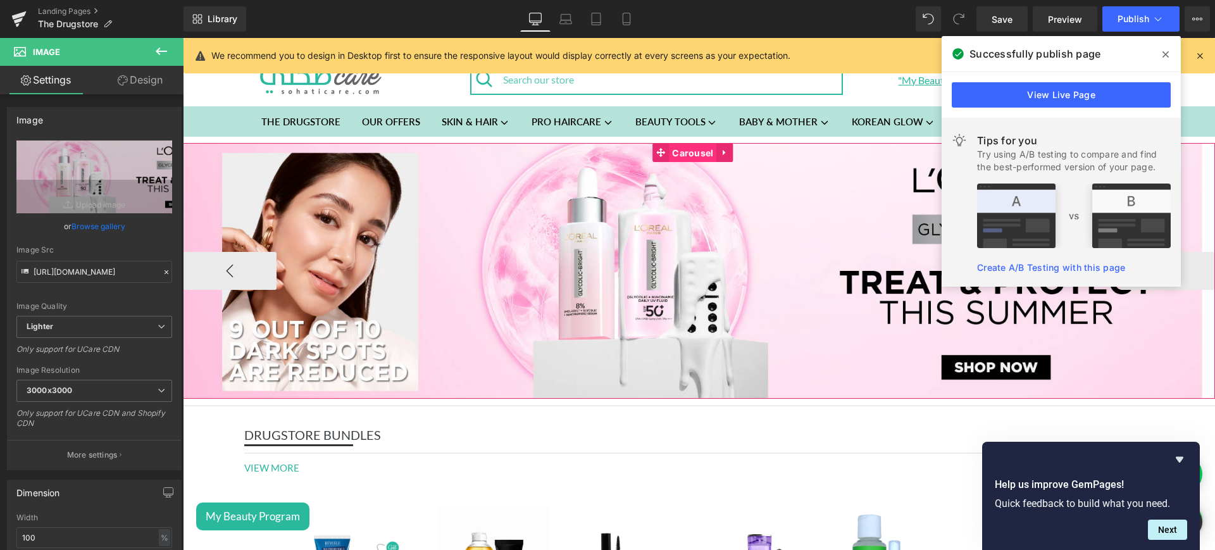
click at [678, 152] on span "Carousel" at bounding box center [692, 153] width 47 height 19
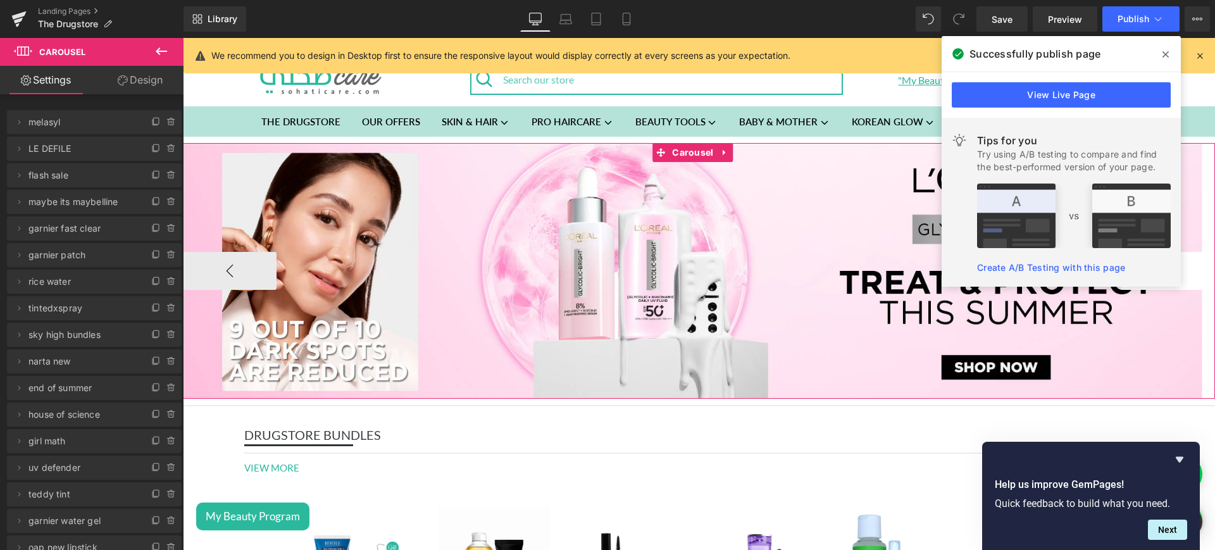
click at [1195, 277] on button "›" at bounding box center [1168, 271] width 94 height 38
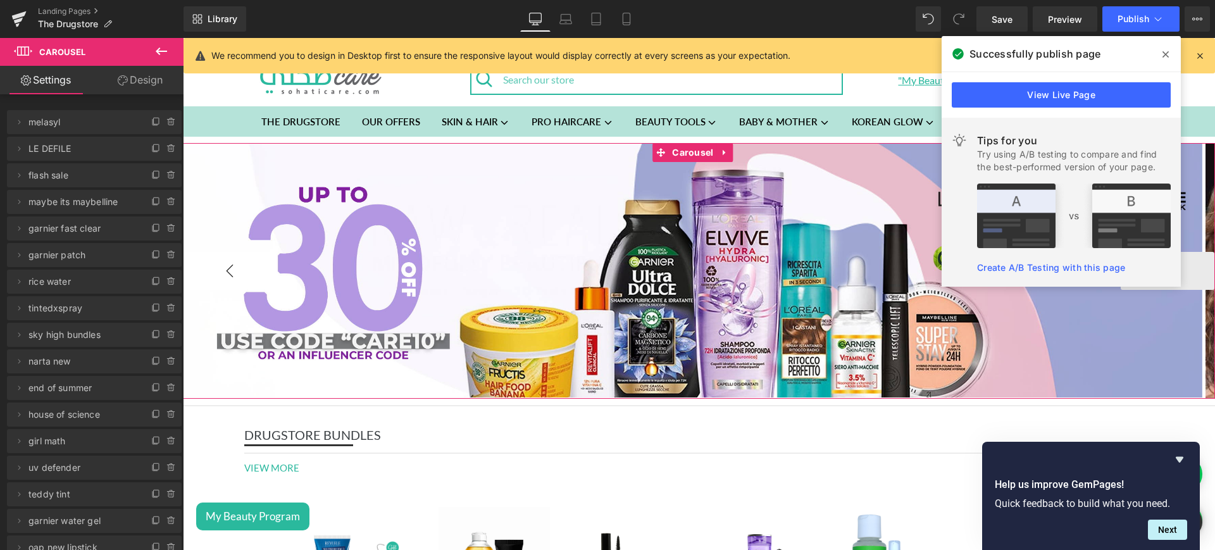
click at [216, 272] on button "‹" at bounding box center [230, 271] width 94 height 38
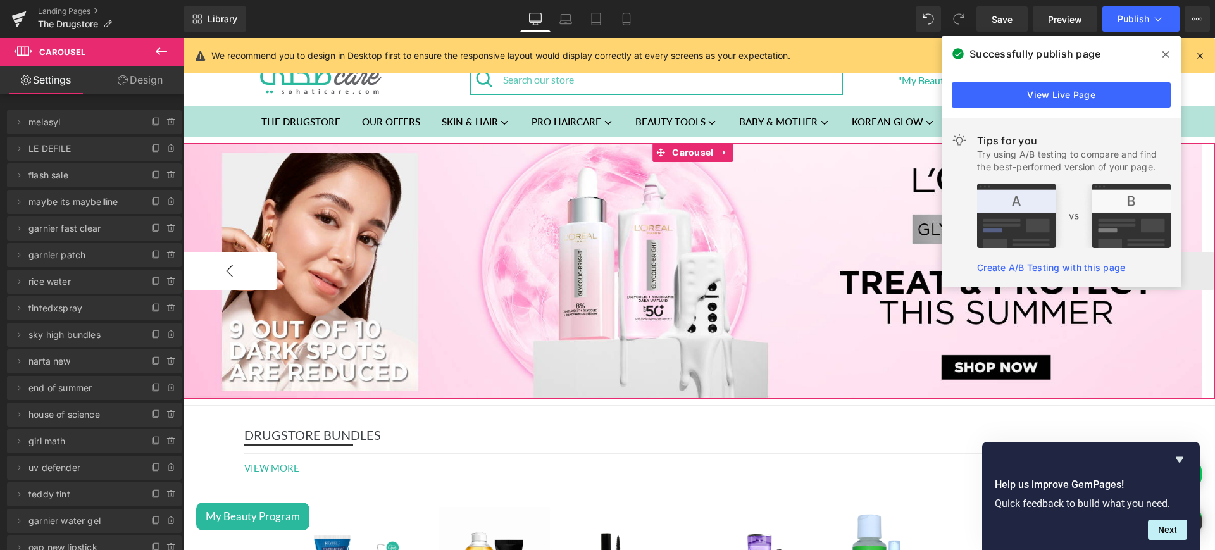
click at [216, 272] on button "‹" at bounding box center [230, 271] width 94 height 38
drag, startPoint x: 1190, startPoint y: 274, endPoint x: 1337, endPoint y: 323, distance: 154.7
click at [1190, 274] on button "›" at bounding box center [1168, 271] width 94 height 38
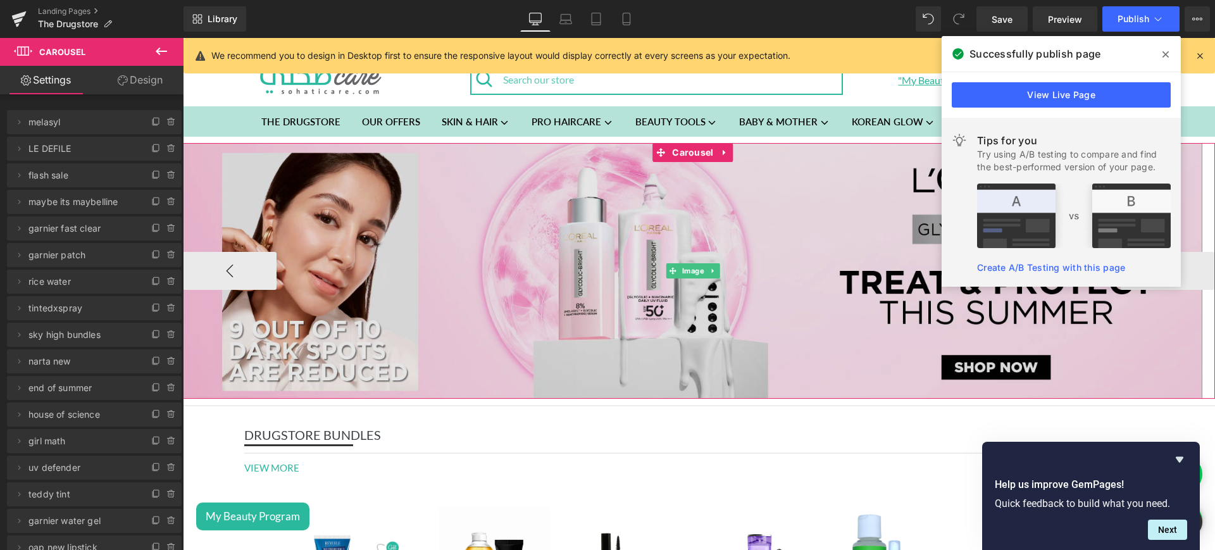
click at [710, 223] on img at bounding box center [692, 271] width 1019 height 256
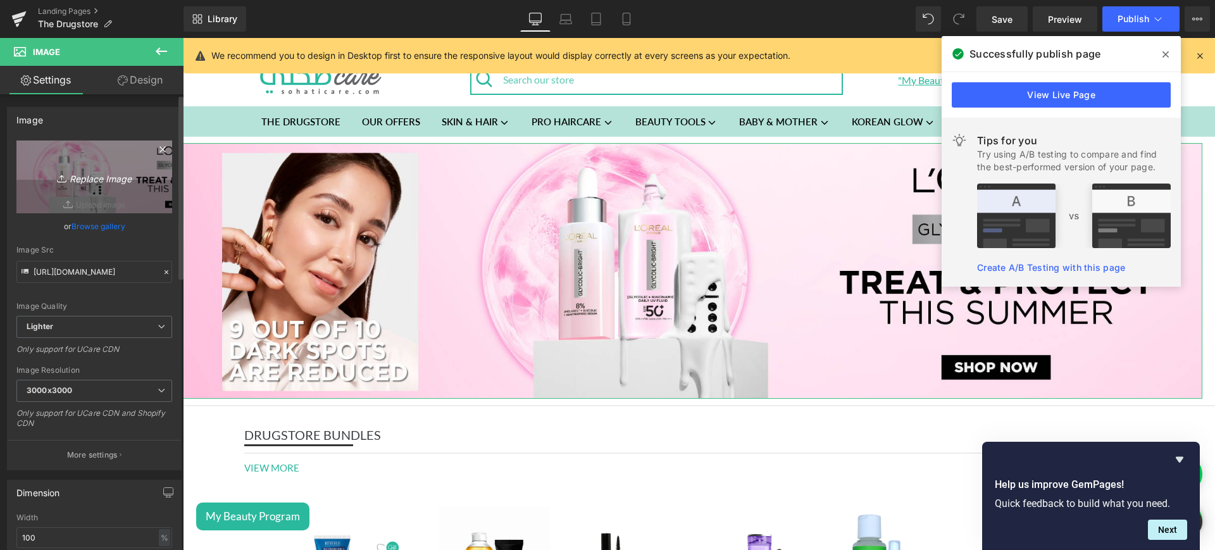
click at [109, 165] on link "Replace Image" at bounding box center [94, 176] width 156 height 73
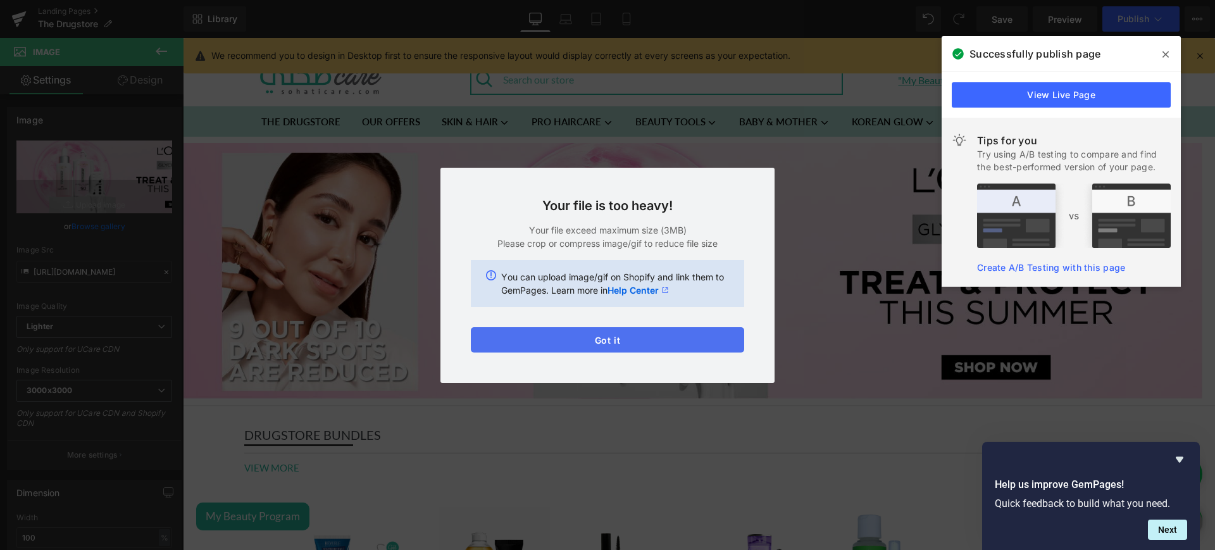
click at [626, 334] on button "Got it" at bounding box center [607, 339] width 273 height 25
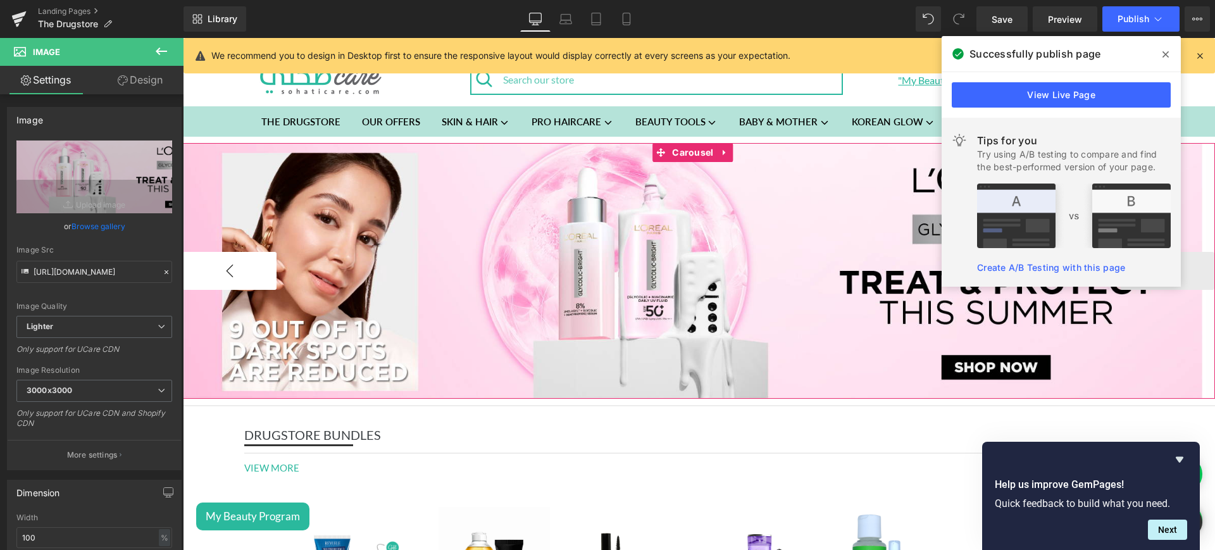
click at [259, 252] on button "‹" at bounding box center [230, 271] width 94 height 38
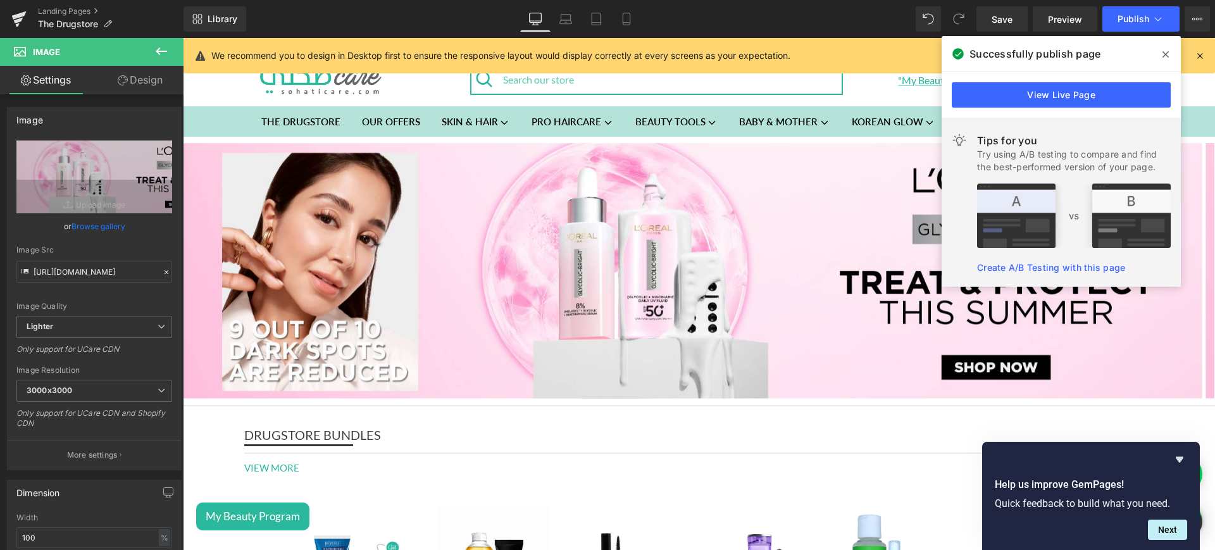
click at [1179, 272] on div "Tips for you Try using A/B testing to compare and find the best-performed versi…" at bounding box center [1061, 202] width 239 height 169
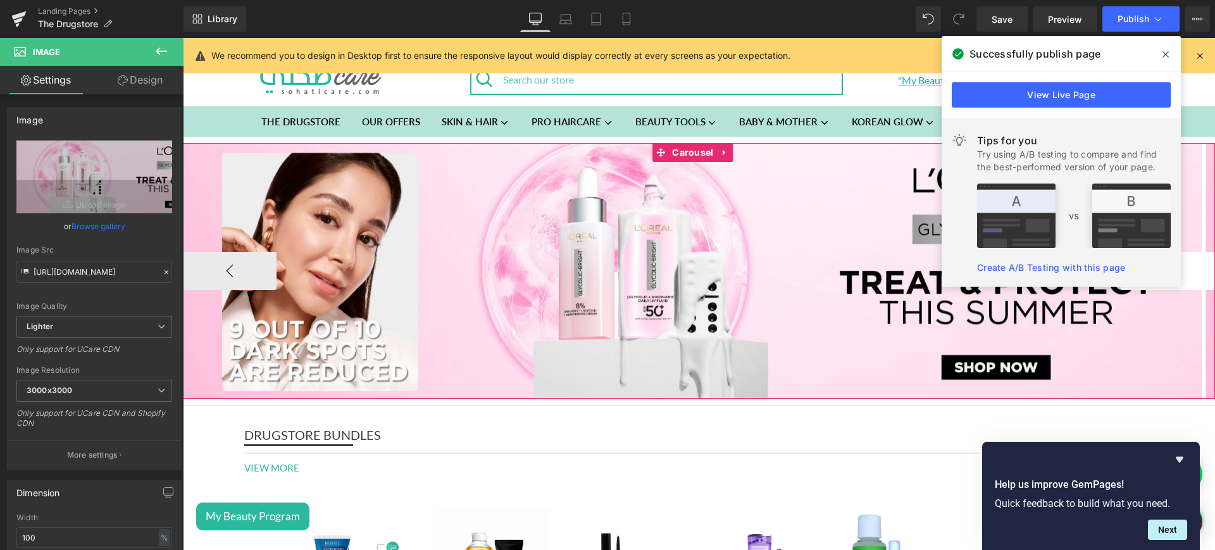
click at [1197, 270] on button "›" at bounding box center [1168, 271] width 94 height 38
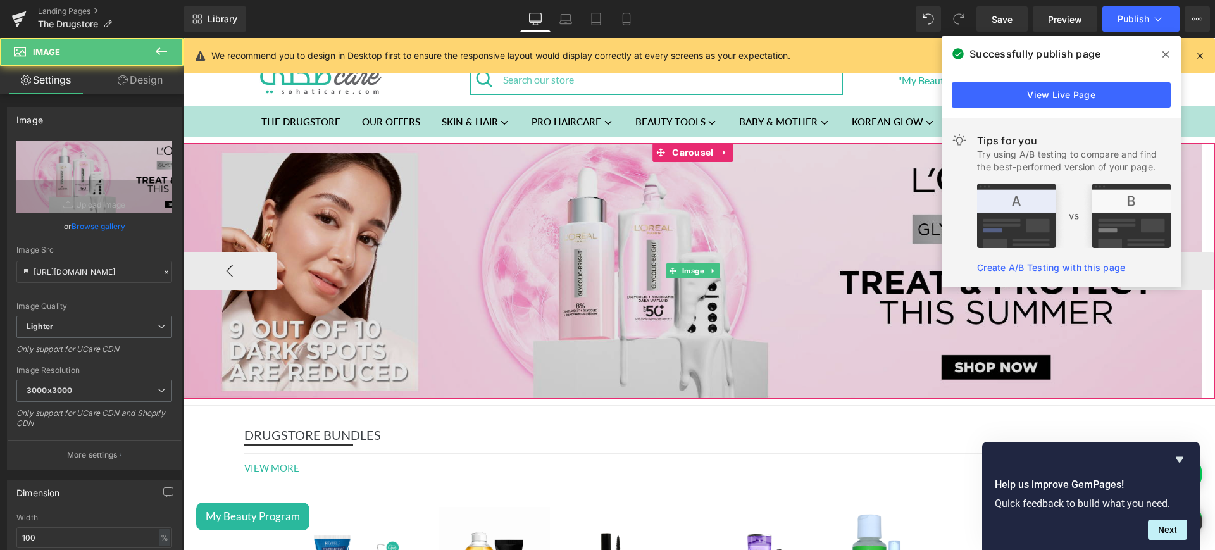
click at [489, 260] on img at bounding box center [692, 271] width 1019 height 256
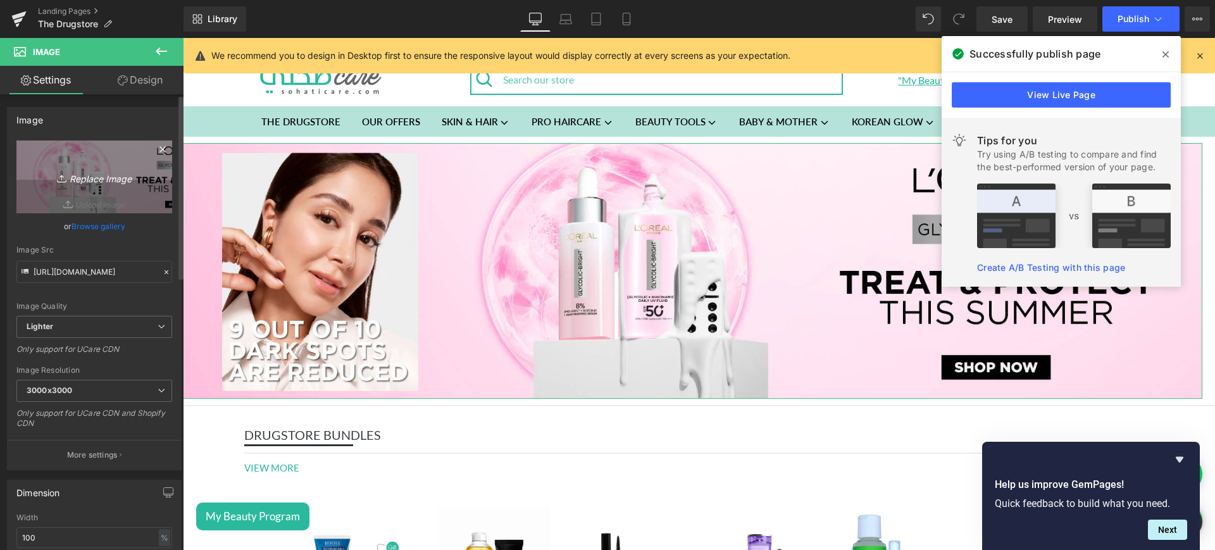
click at [84, 172] on icon "Replace Image" at bounding box center [94, 177] width 101 height 16
click at [84, 184] on icon "Replace Image" at bounding box center [94, 177] width 101 height 16
click at [127, 173] on icon "Replace Image" at bounding box center [94, 177] width 101 height 16
type input "C:\fakepath\lb1.png"
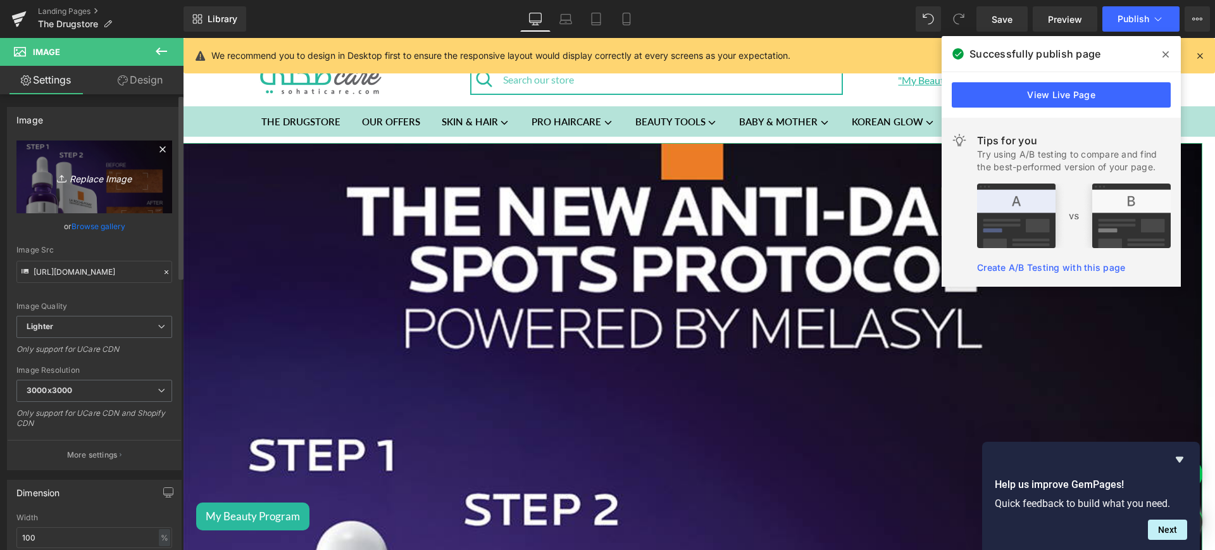
click at [108, 179] on icon "Replace Image" at bounding box center [94, 177] width 101 height 16
type input "C:\fakepath\le defile.jpg"
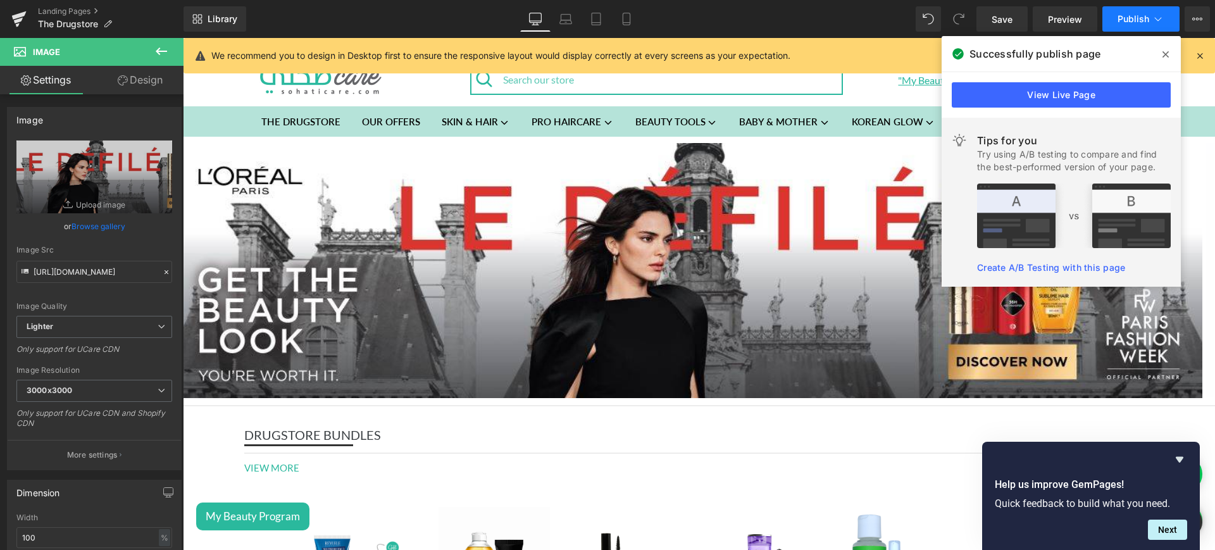
click at [1128, 28] on button "Publish" at bounding box center [1140, 18] width 77 height 25
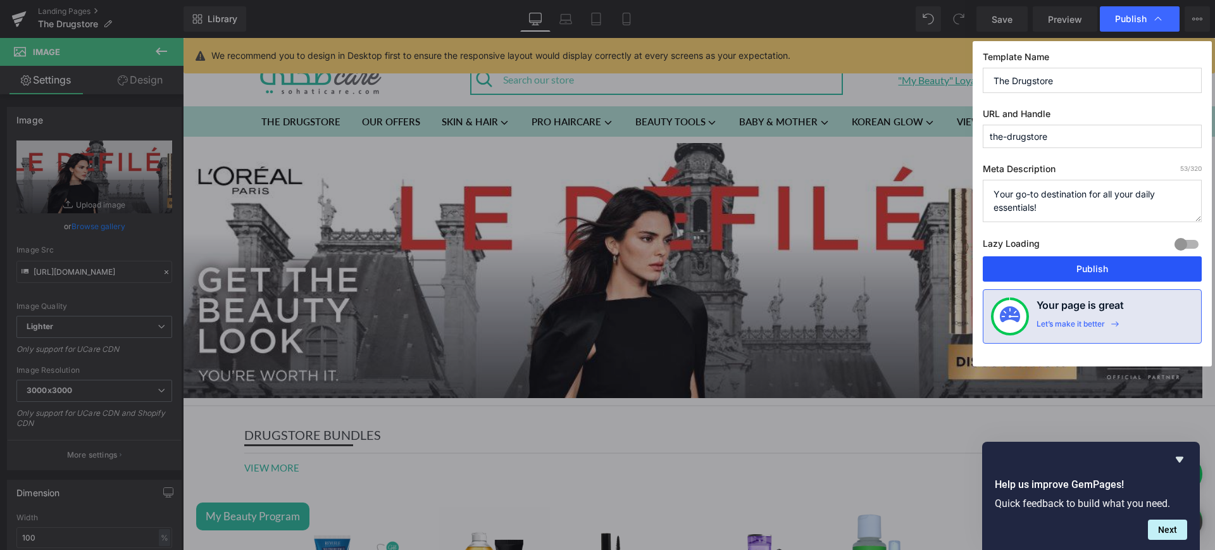
click at [1030, 271] on button "Publish" at bounding box center [1092, 268] width 219 height 25
